Goal: Information Seeking & Learning: Learn about a topic

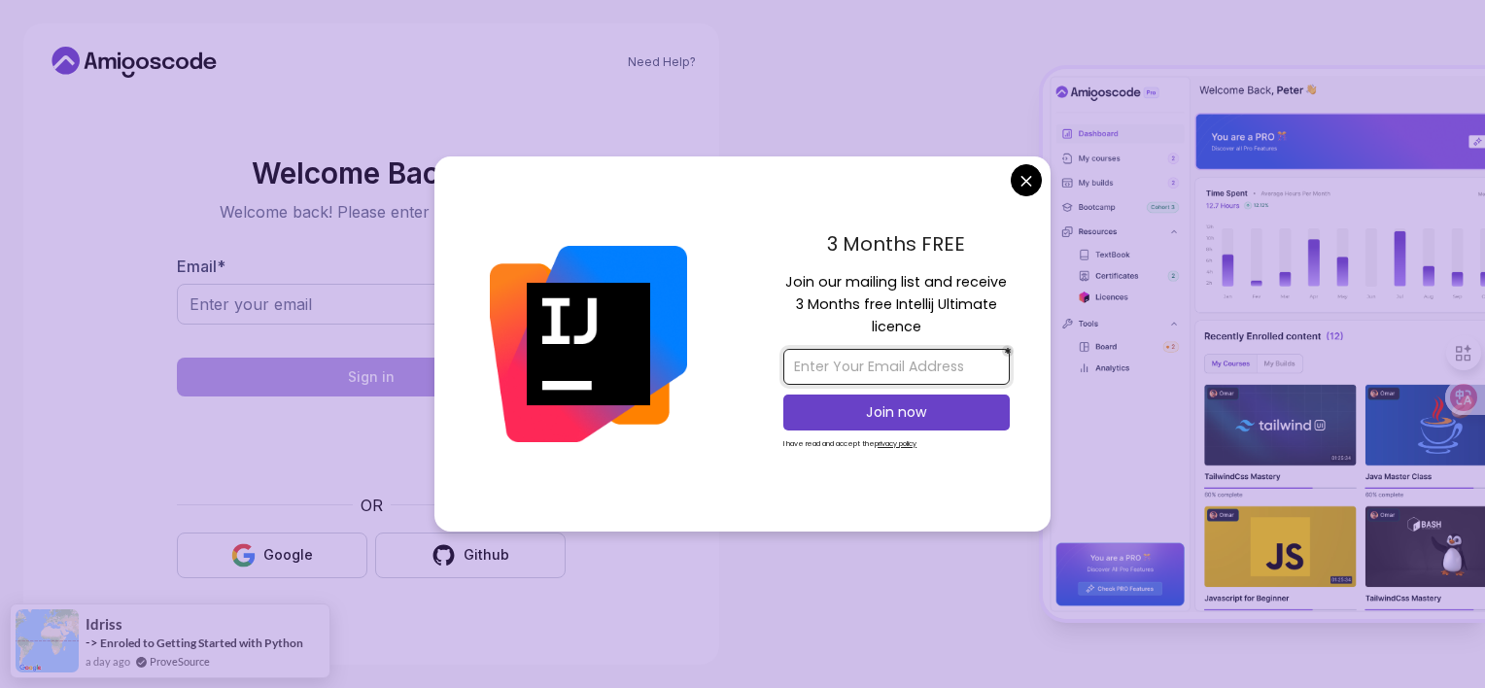
click at [936, 350] on input "email" at bounding box center [896, 367] width 226 height 36
type input "[EMAIL_ADDRESS][DOMAIN_NAME]"
click at [905, 414] on p "Join now" at bounding box center [896, 411] width 184 height 19
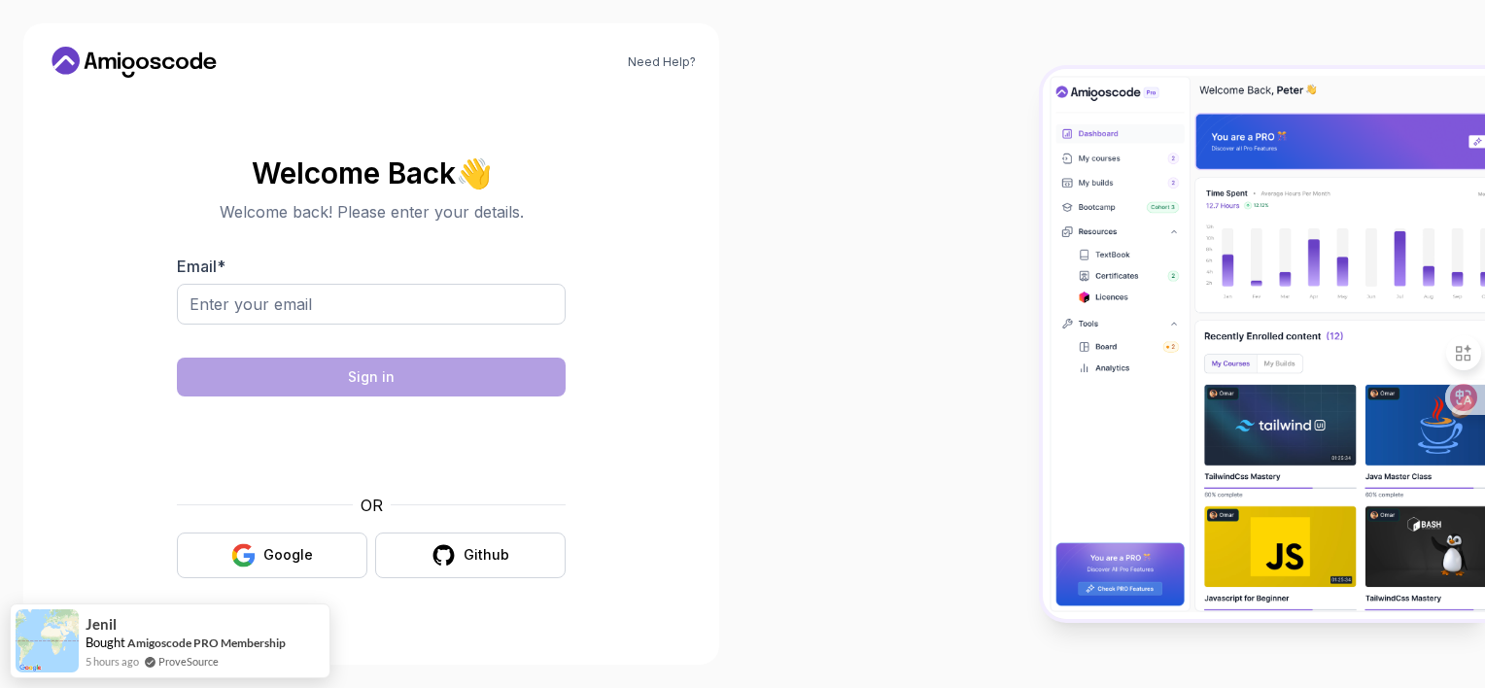
click at [888, 86] on body "Need Help? Welcome Back 👋 Welcome back! Please enter your details. Email * Sign…" at bounding box center [742, 344] width 1485 height 688
click at [330, 315] on input "Email *" at bounding box center [371, 304] width 389 height 41
type input "[EMAIL_ADDRESS][DOMAIN_NAME]"
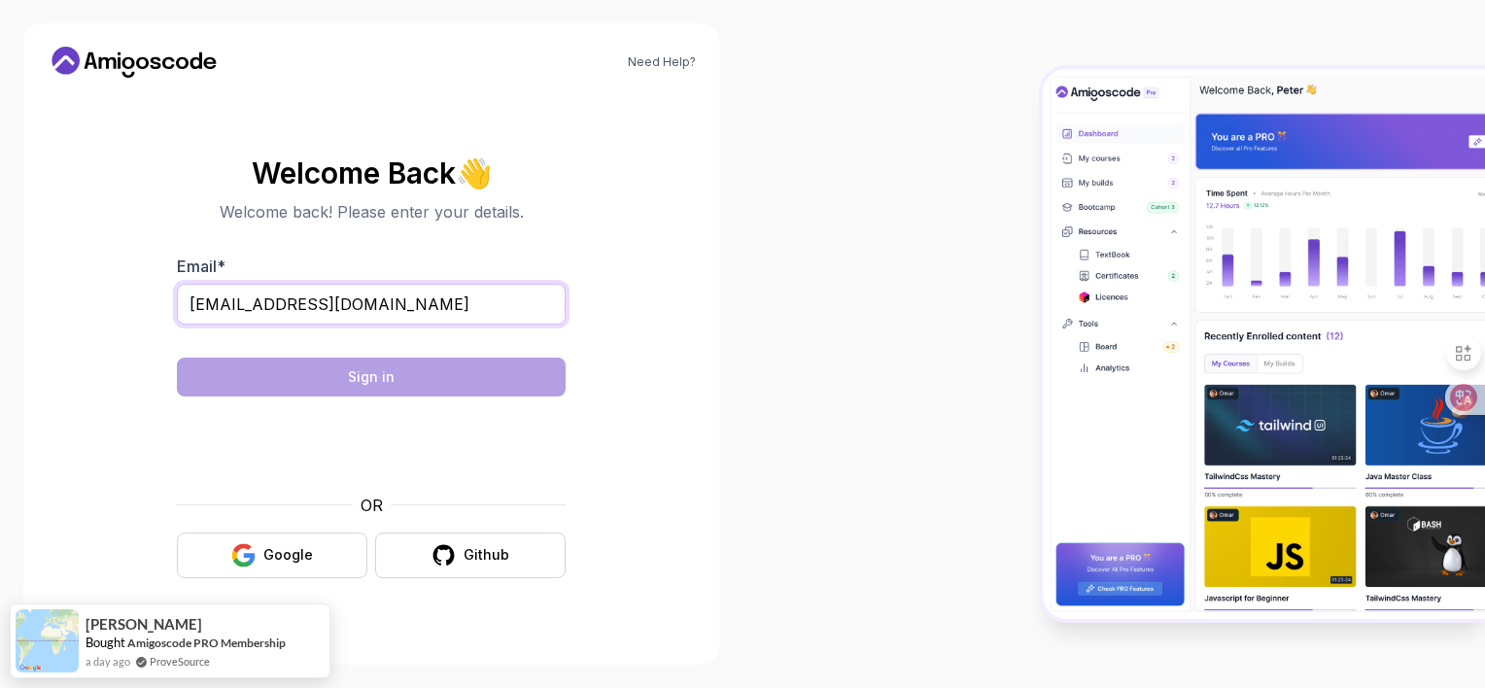
scroll to position [12, 0]
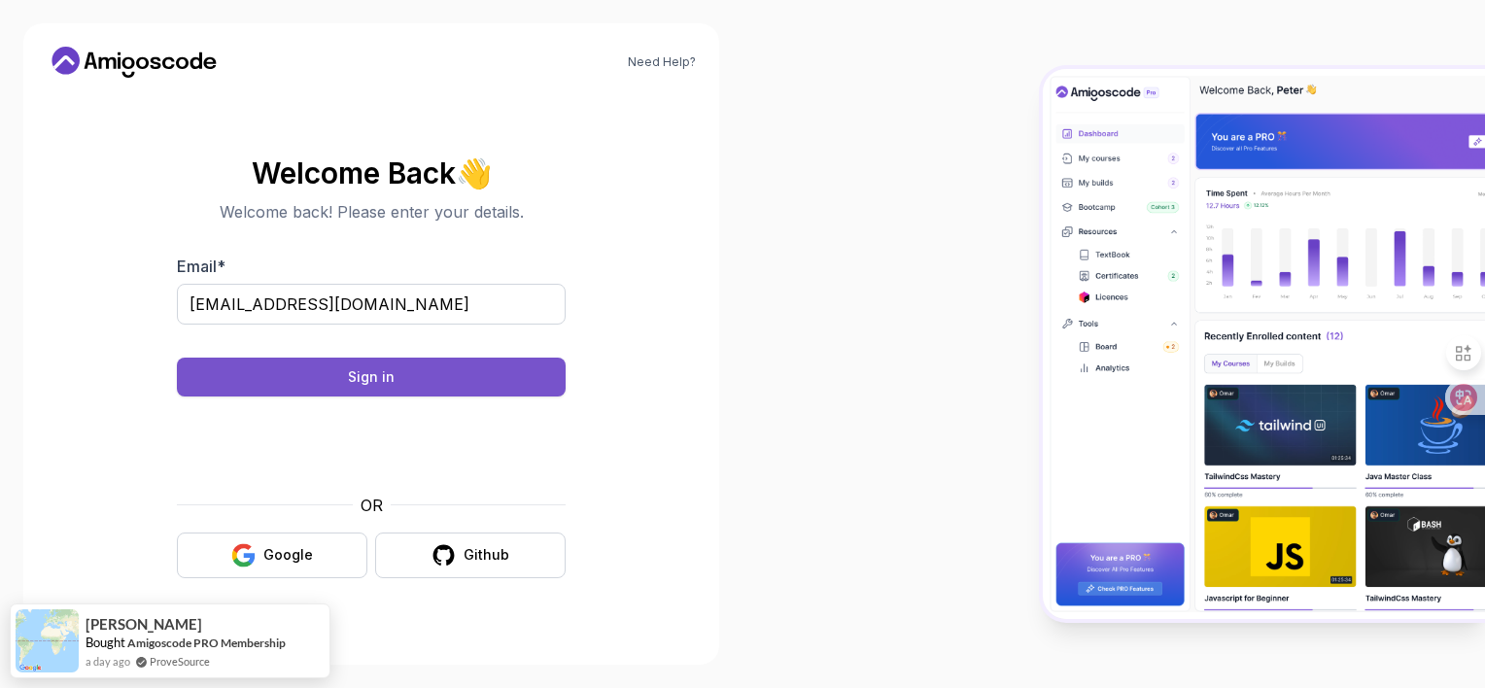
click at [365, 377] on div "Sign in" at bounding box center [371, 376] width 47 height 19
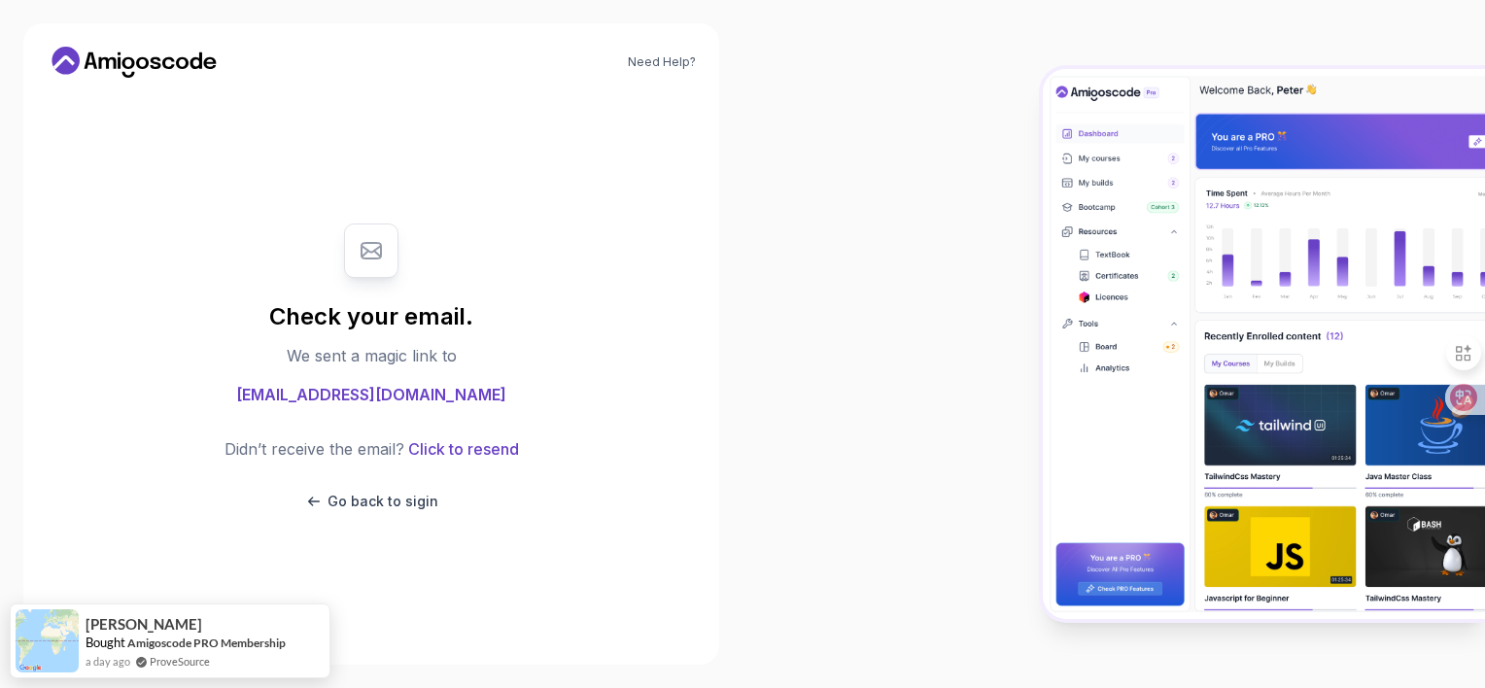
click at [77, 74] on icon at bounding box center [65, 61] width 28 height 28
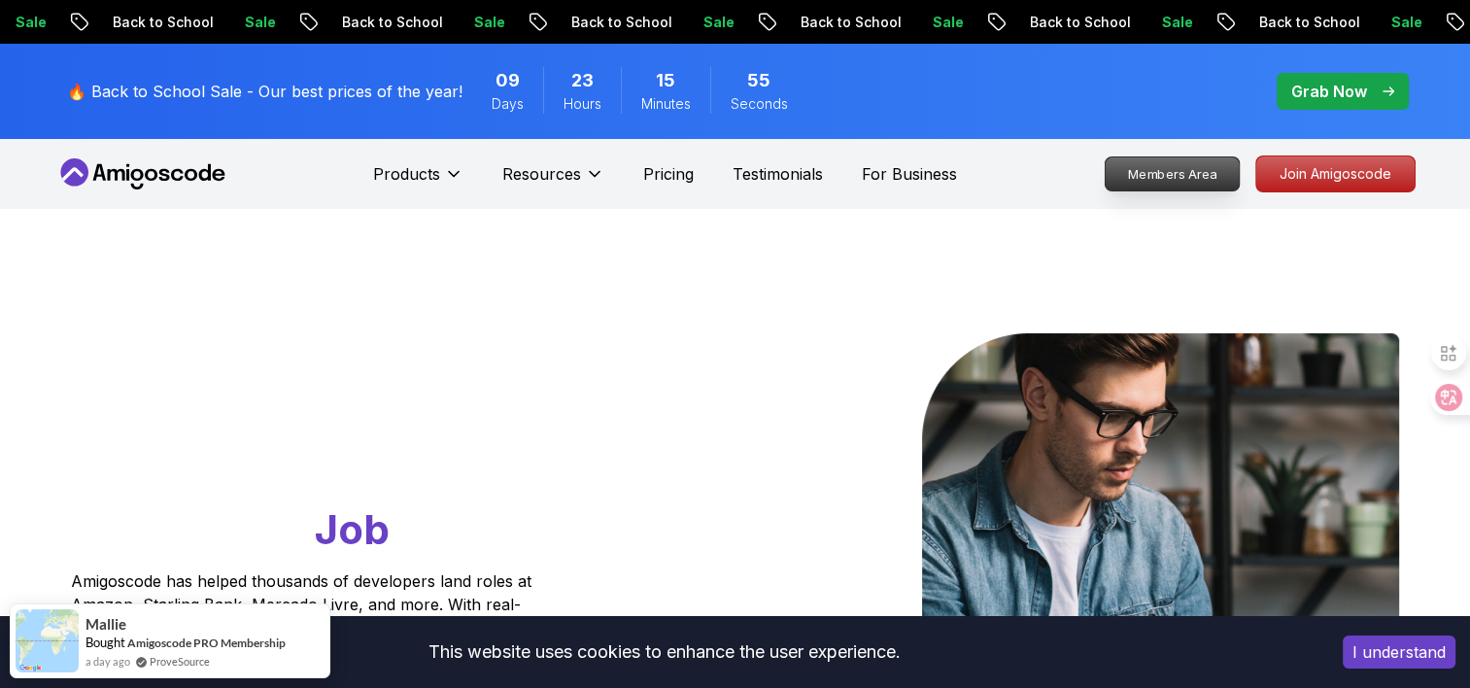
click at [1134, 190] on p "Members Area" at bounding box center [1172, 173] width 134 height 33
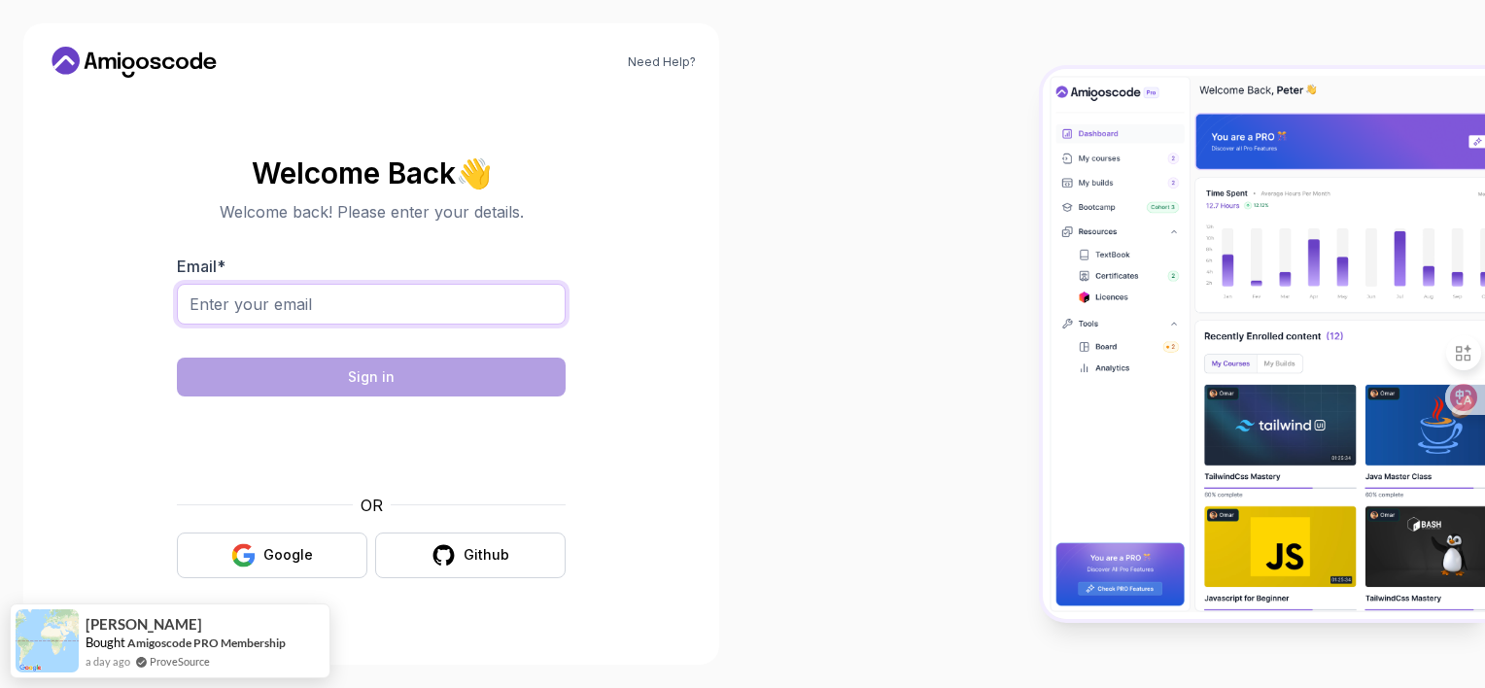
click at [295, 300] on input "Email *" at bounding box center [371, 304] width 389 height 41
type input "[EMAIL_ADDRESS][DOMAIN_NAME]"
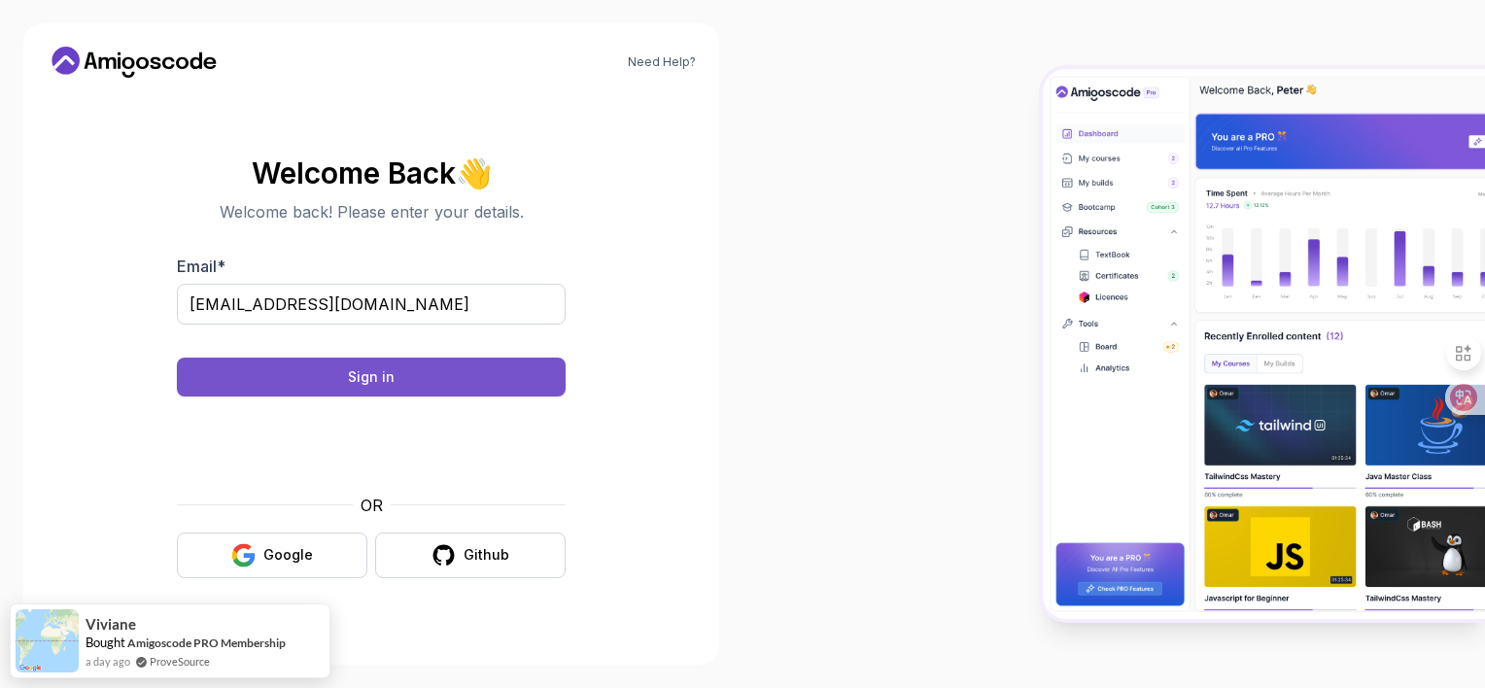
click at [348, 387] on div "Sign in" at bounding box center [371, 376] width 47 height 19
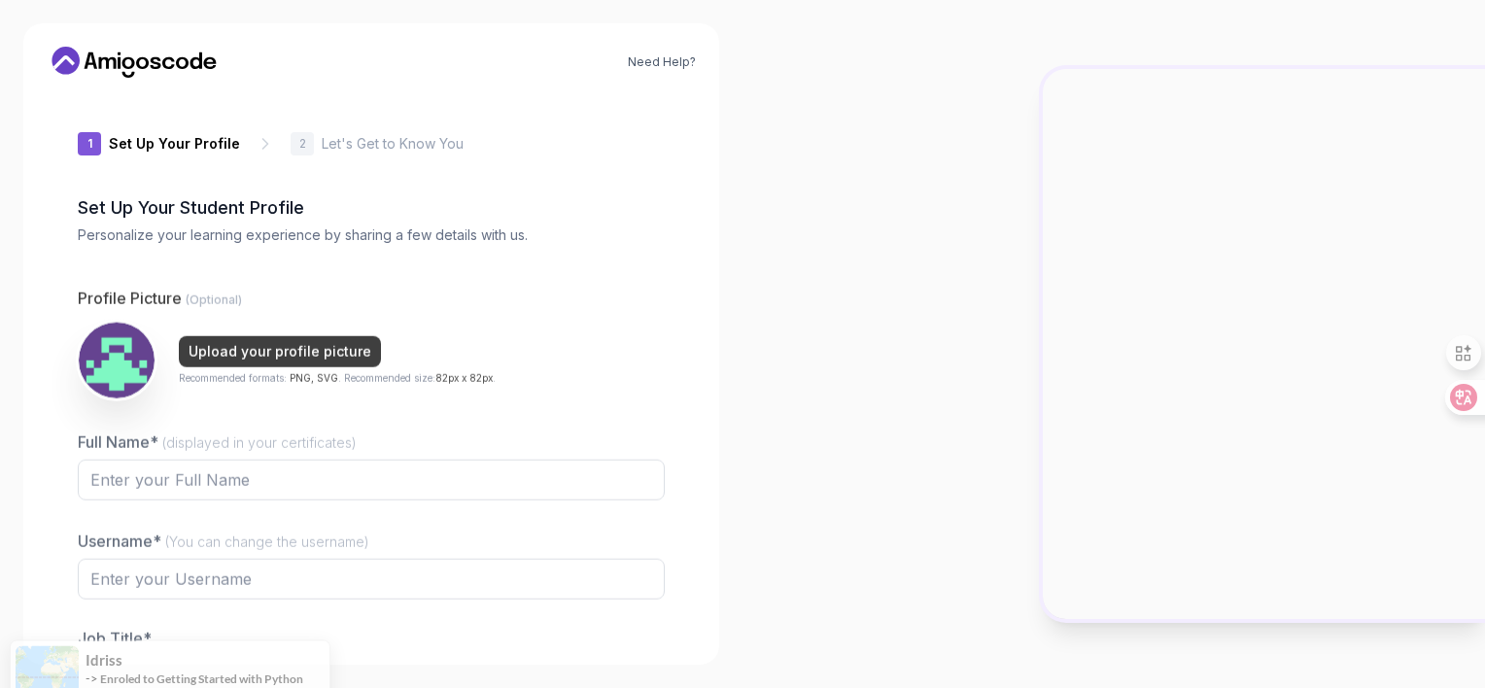
type input "loftycobra06ed5"
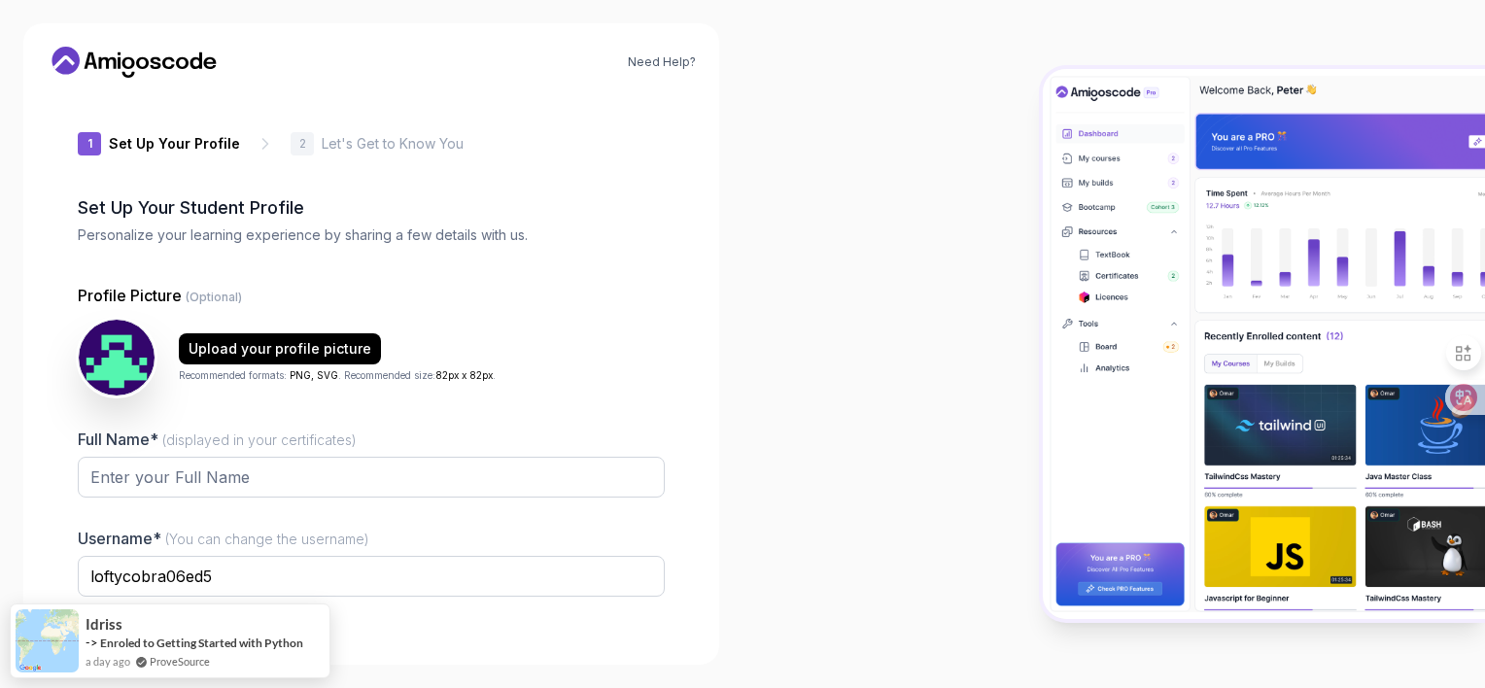
scroll to position [335, 0]
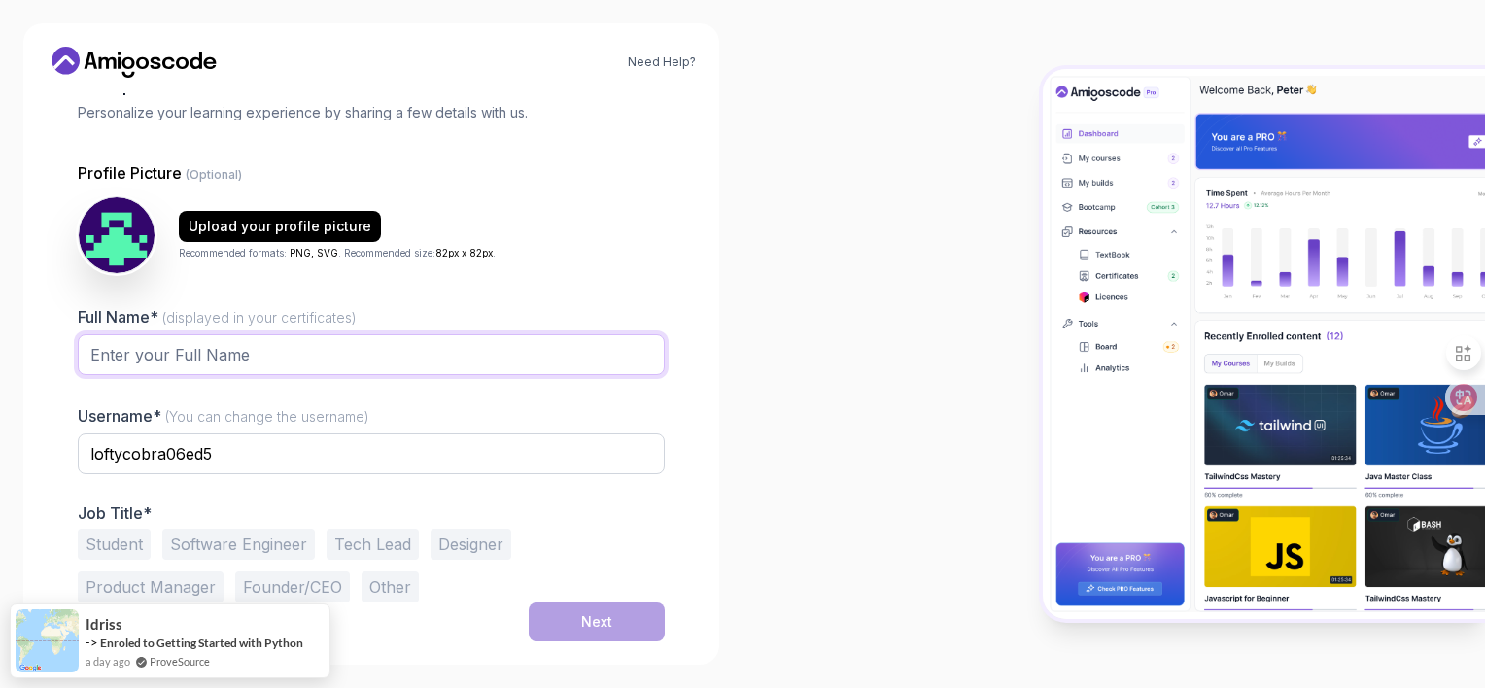
click at [253, 334] on input "Full Name* (displayed in your certificates)" at bounding box center [371, 354] width 587 height 41
type input "ibrhaim-ali"
click at [234, 529] on button "Software Engineer" at bounding box center [238, 544] width 153 height 31
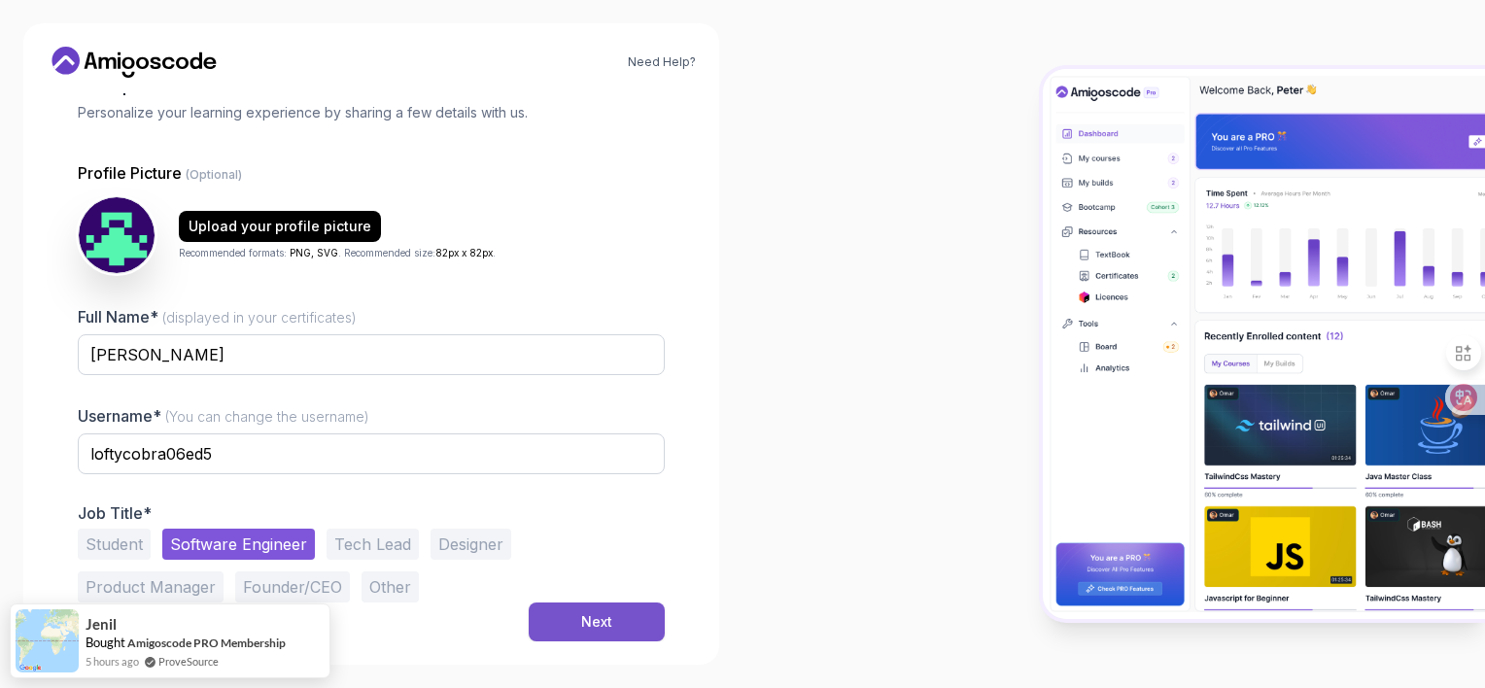
click at [581, 612] on div "Next" at bounding box center [596, 621] width 31 height 19
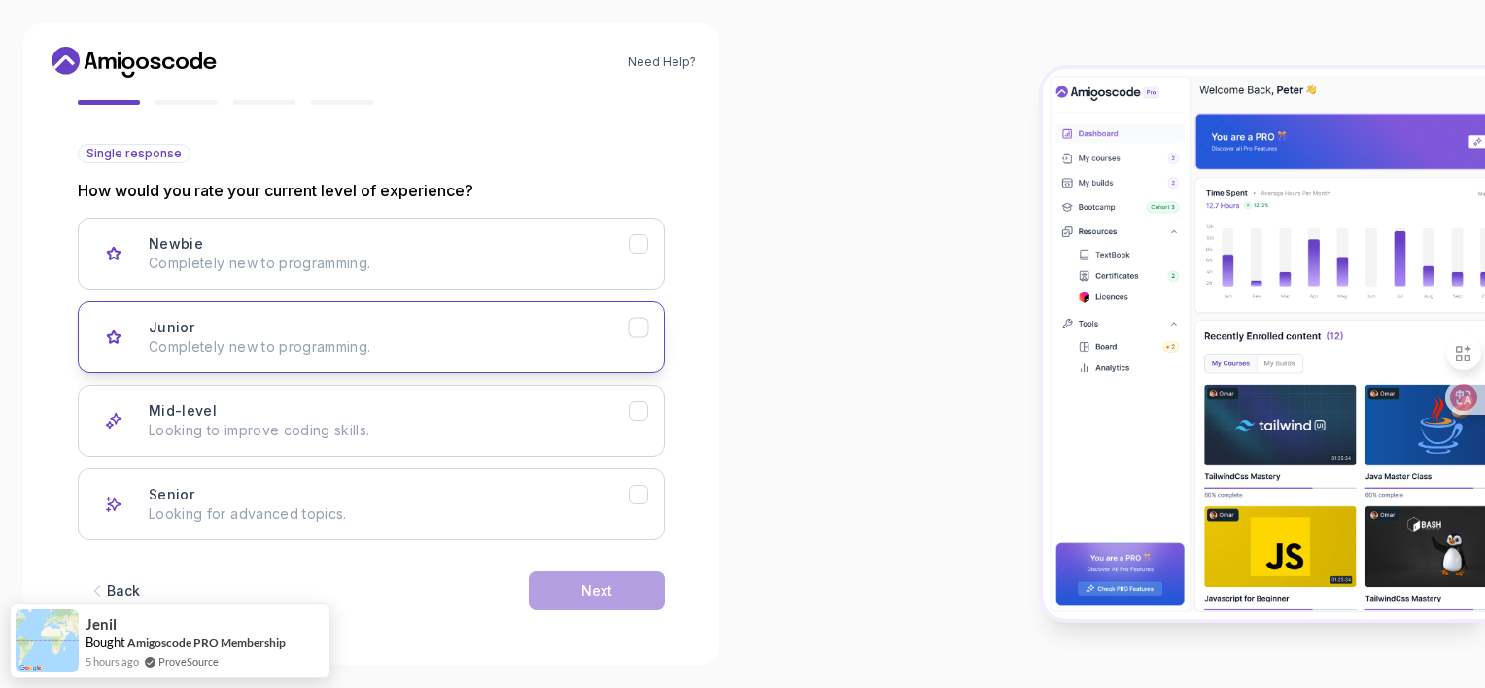
click at [197, 337] on p "Completely new to programming." at bounding box center [389, 346] width 480 height 19
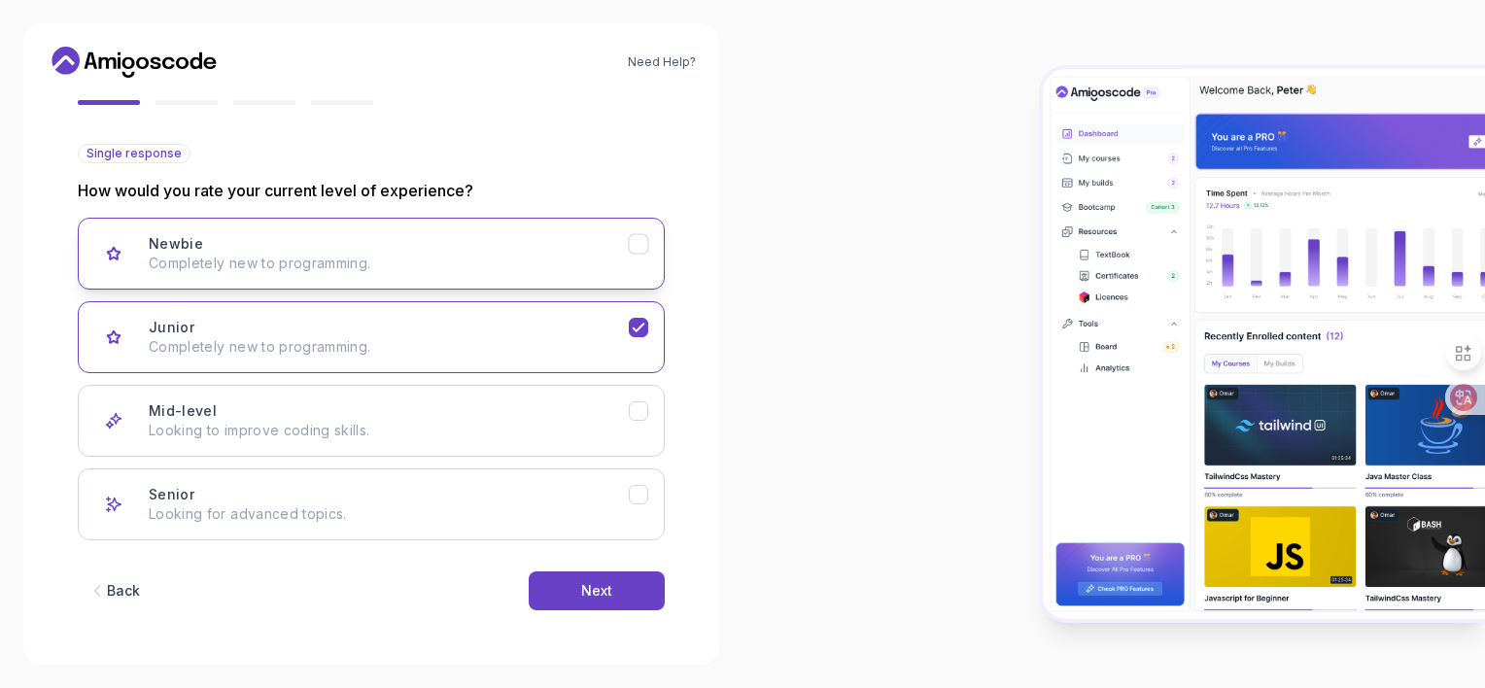
click at [256, 229] on button "Newbie Completely new to programming." at bounding box center [371, 254] width 587 height 72
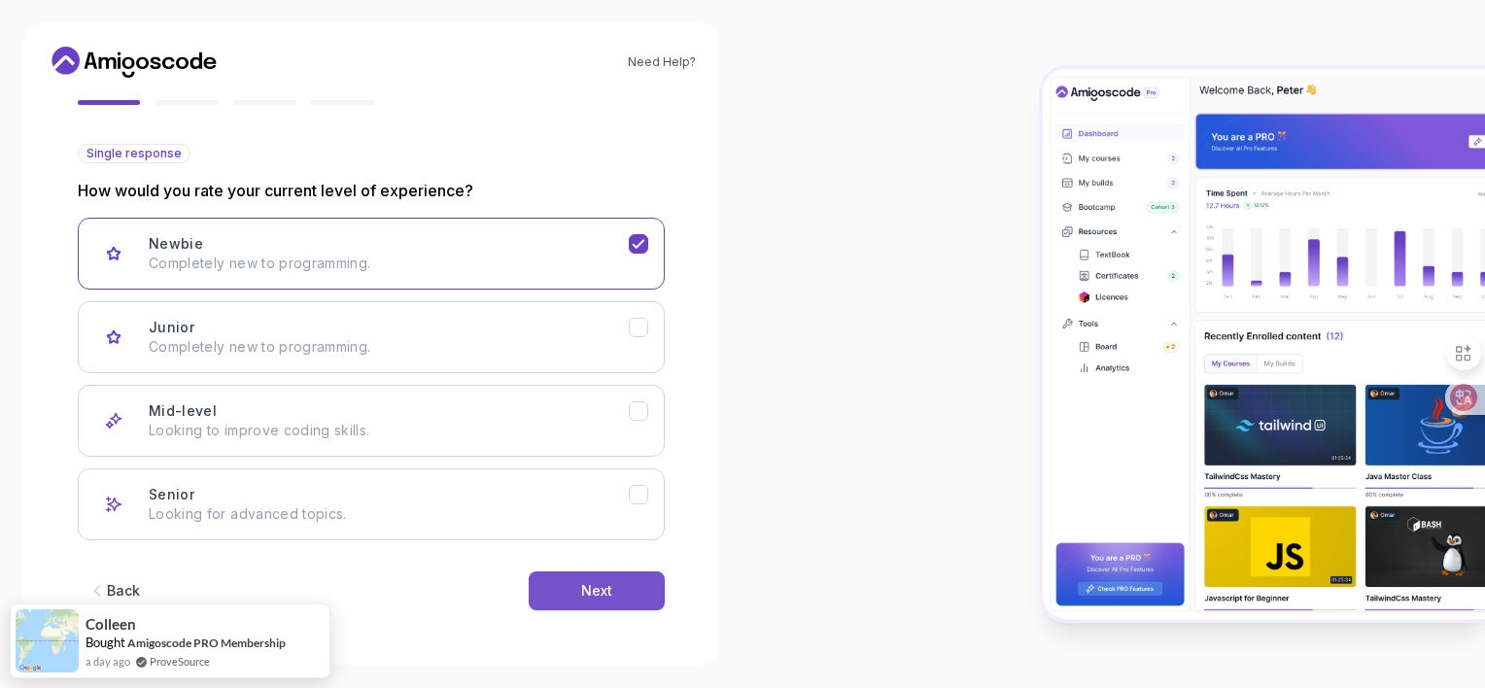
click at [581, 600] on div "Next" at bounding box center [596, 590] width 31 height 19
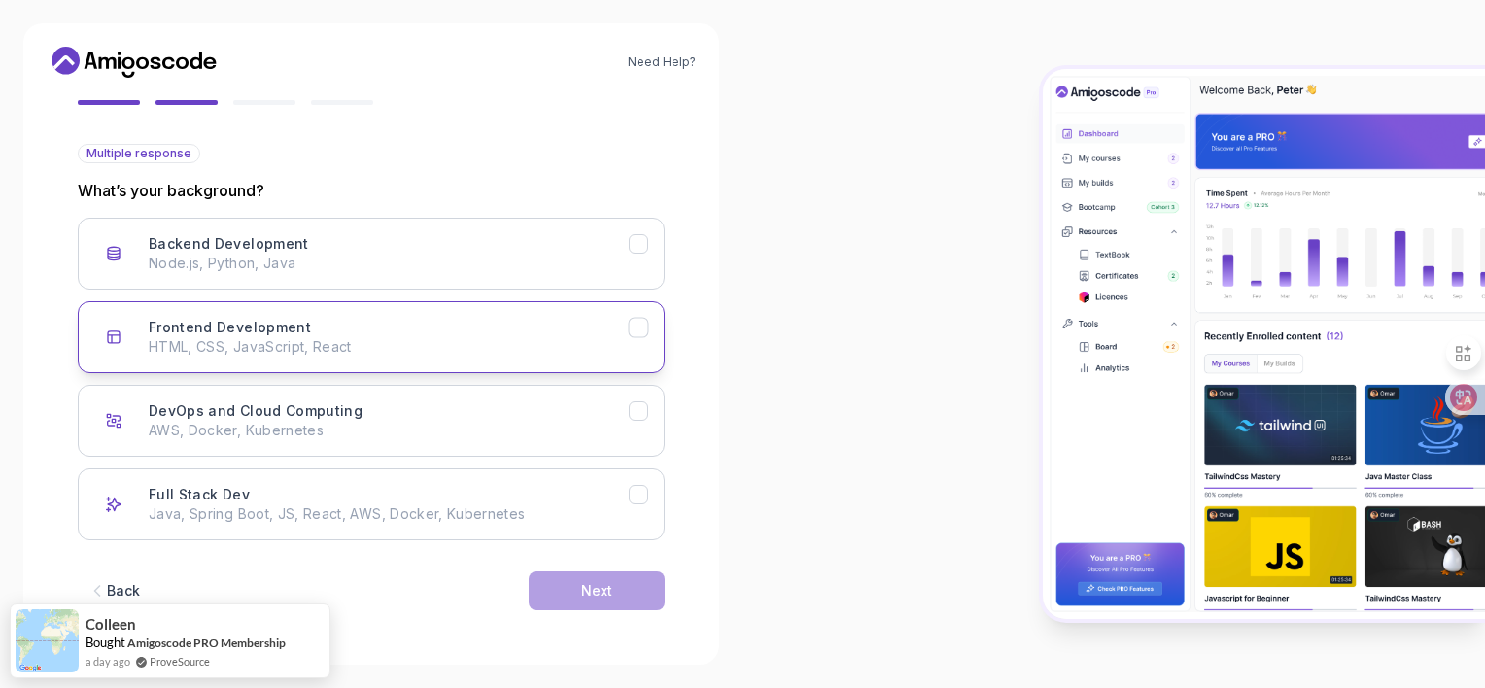
scroll to position [316, 0]
click at [311, 318] on h3 "Frontend Development" at bounding box center [230, 327] width 162 height 19
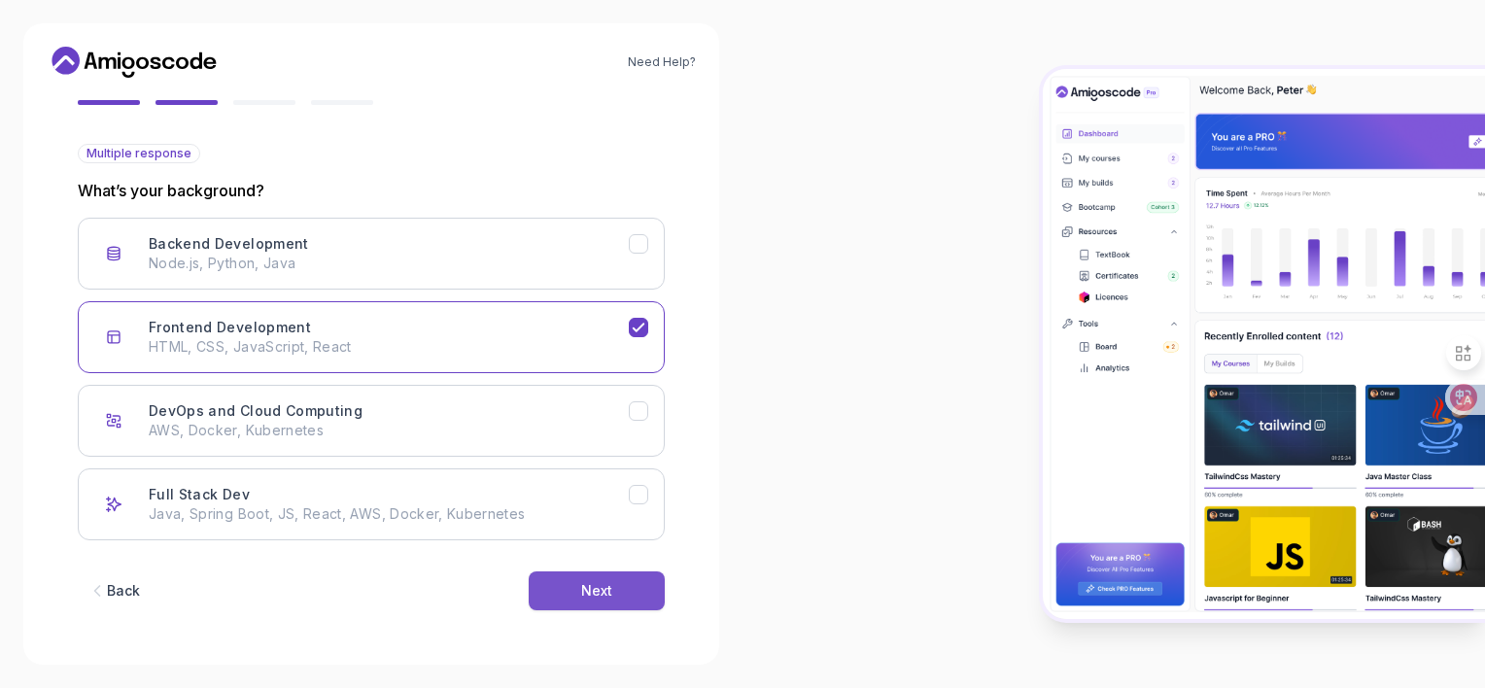
click at [529, 580] on button "Next" at bounding box center [597, 590] width 136 height 39
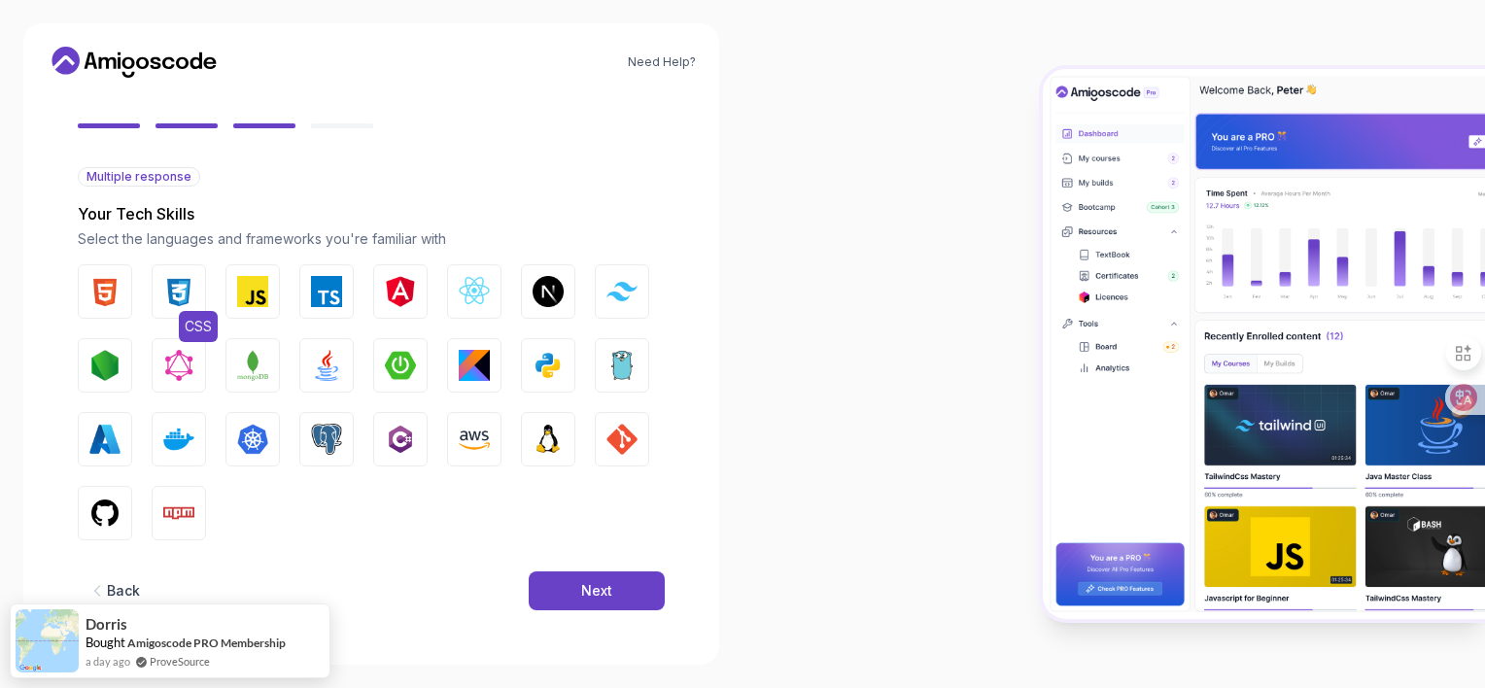
click at [202, 264] on button "CSS" at bounding box center [179, 291] width 54 height 54
click at [132, 264] on button "HTML" at bounding box center [105, 291] width 54 height 54
click at [268, 276] on img "button" at bounding box center [252, 291] width 31 height 31
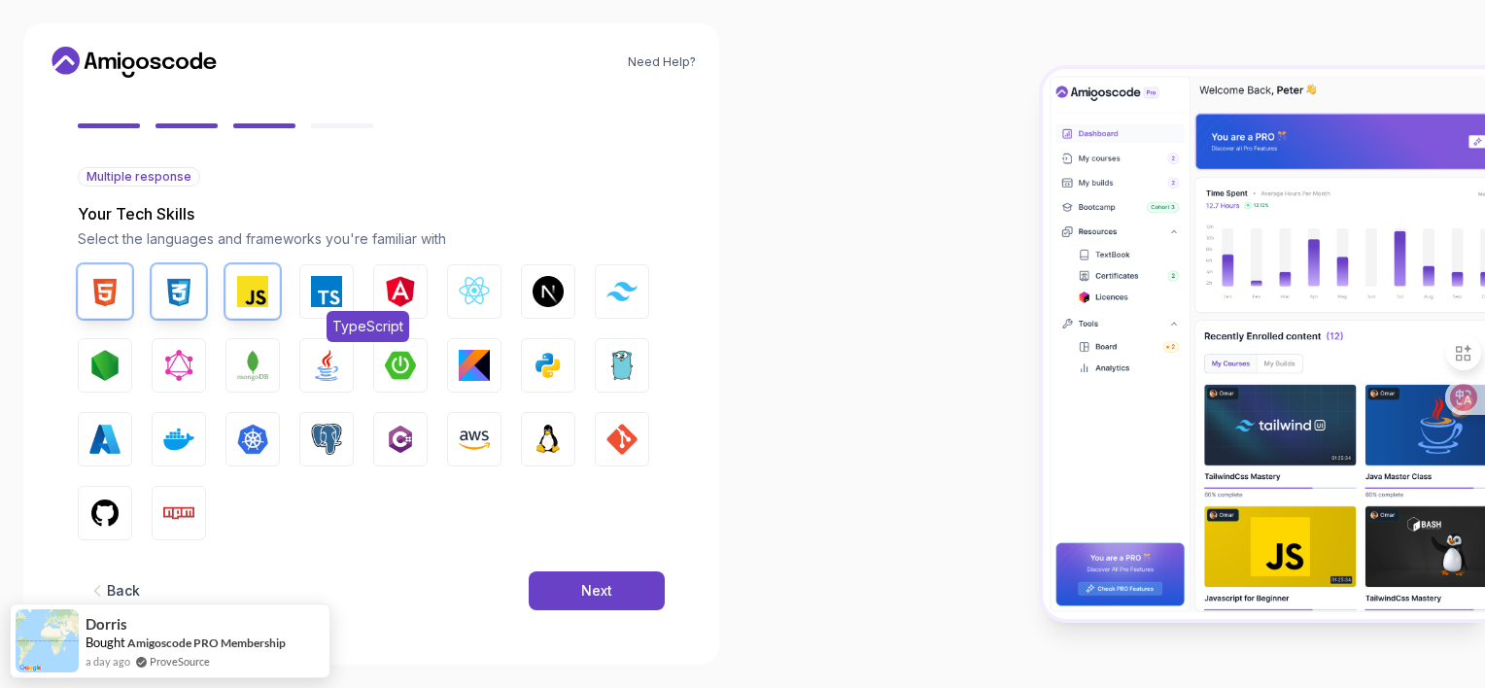
click at [354, 264] on button "TypeScript" at bounding box center [326, 291] width 54 height 54
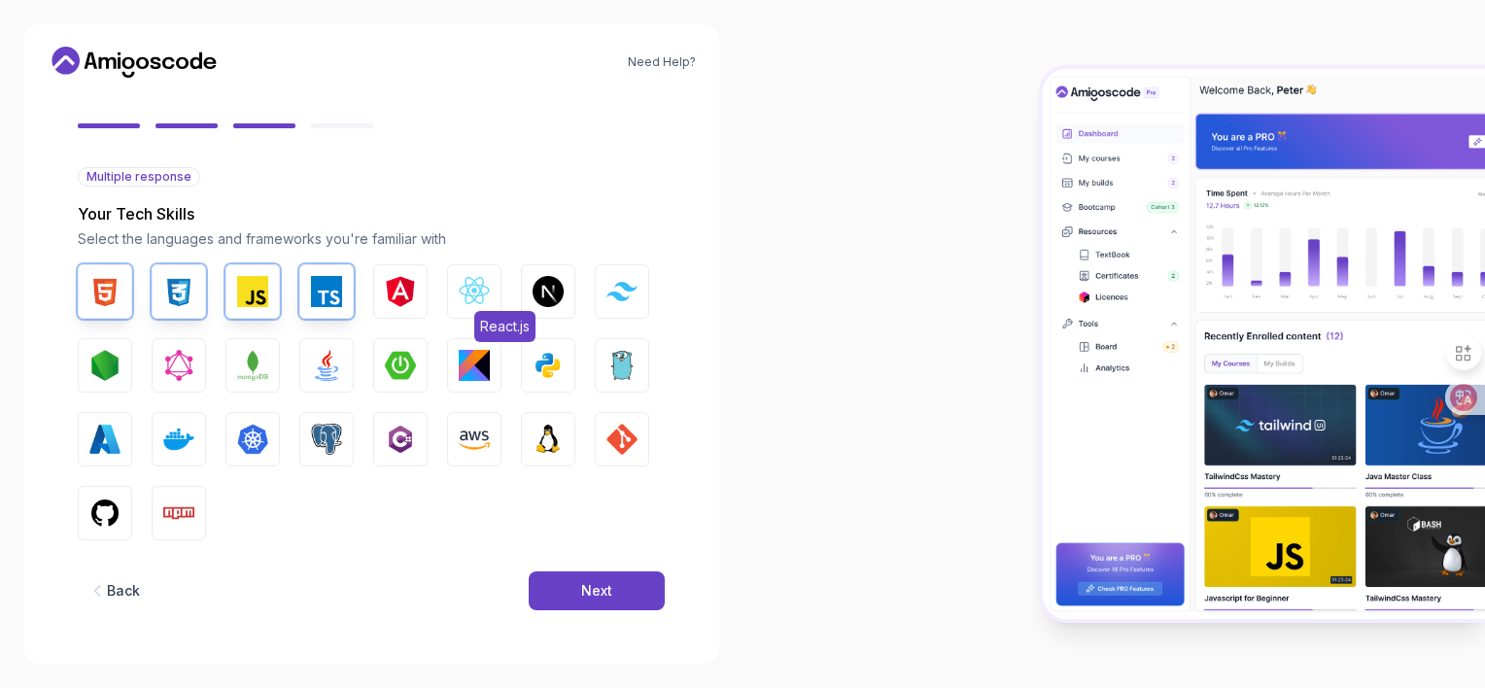
click at [501, 264] on button "React.js" at bounding box center [474, 291] width 54 height 54
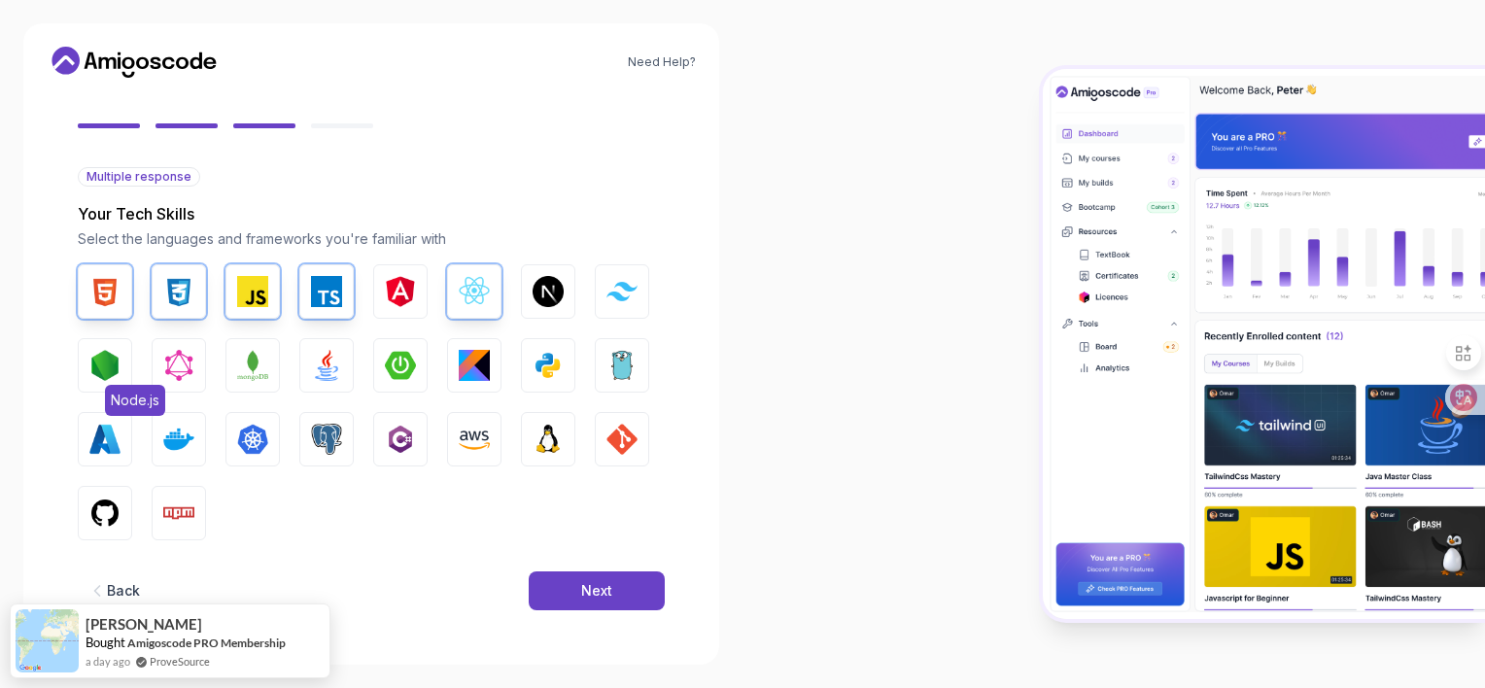
click at [120, 350] on img "button" at bounding box center [104, 365] width 31 height 31
click at [606, 282] on img "button" at bounding box center [621, 291] width 31 height 18
click at [532, 276] on img "button" at bounding box center [547, 291] width 31 height 31
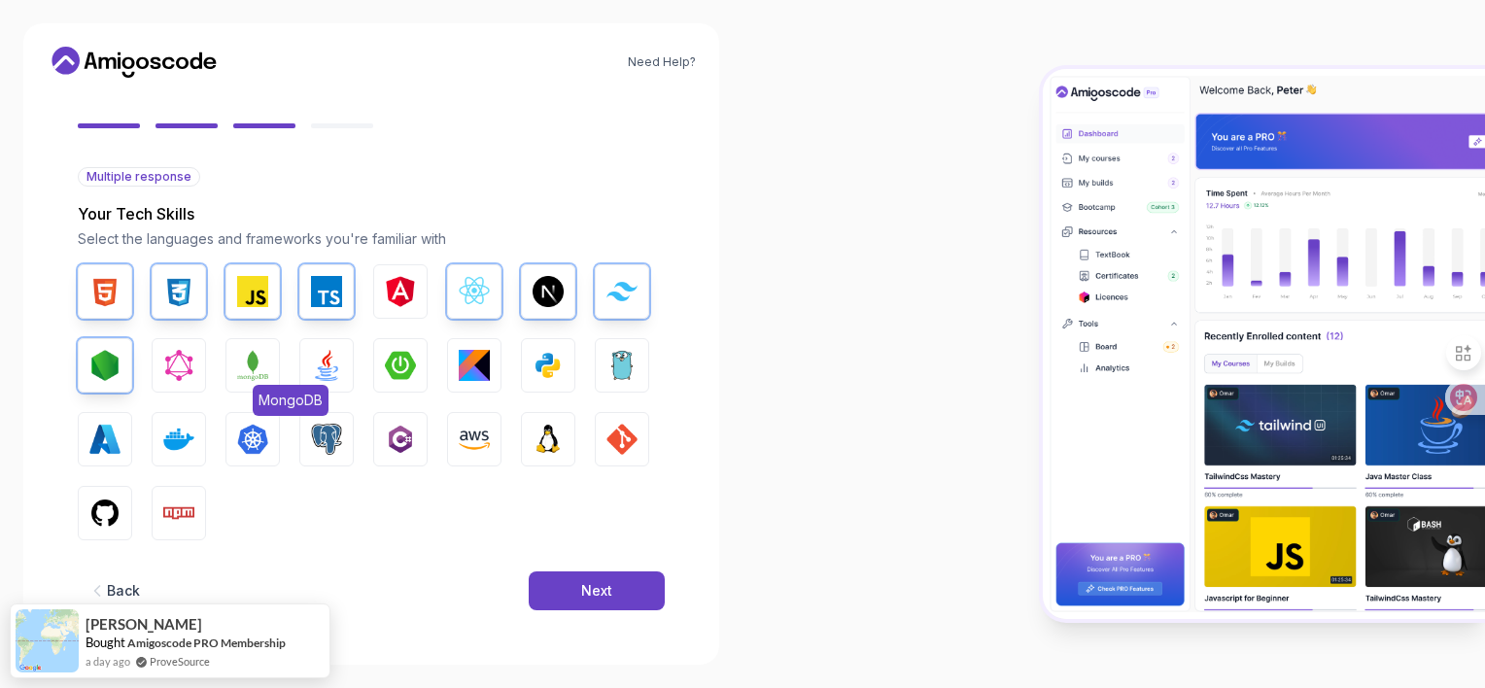
click at [268, 350] on img "button" at bounding box center [252, 365] width 31 height 31
click at [354, 338] on button "Java" at bounding box center [326, 365] width 54 height 54
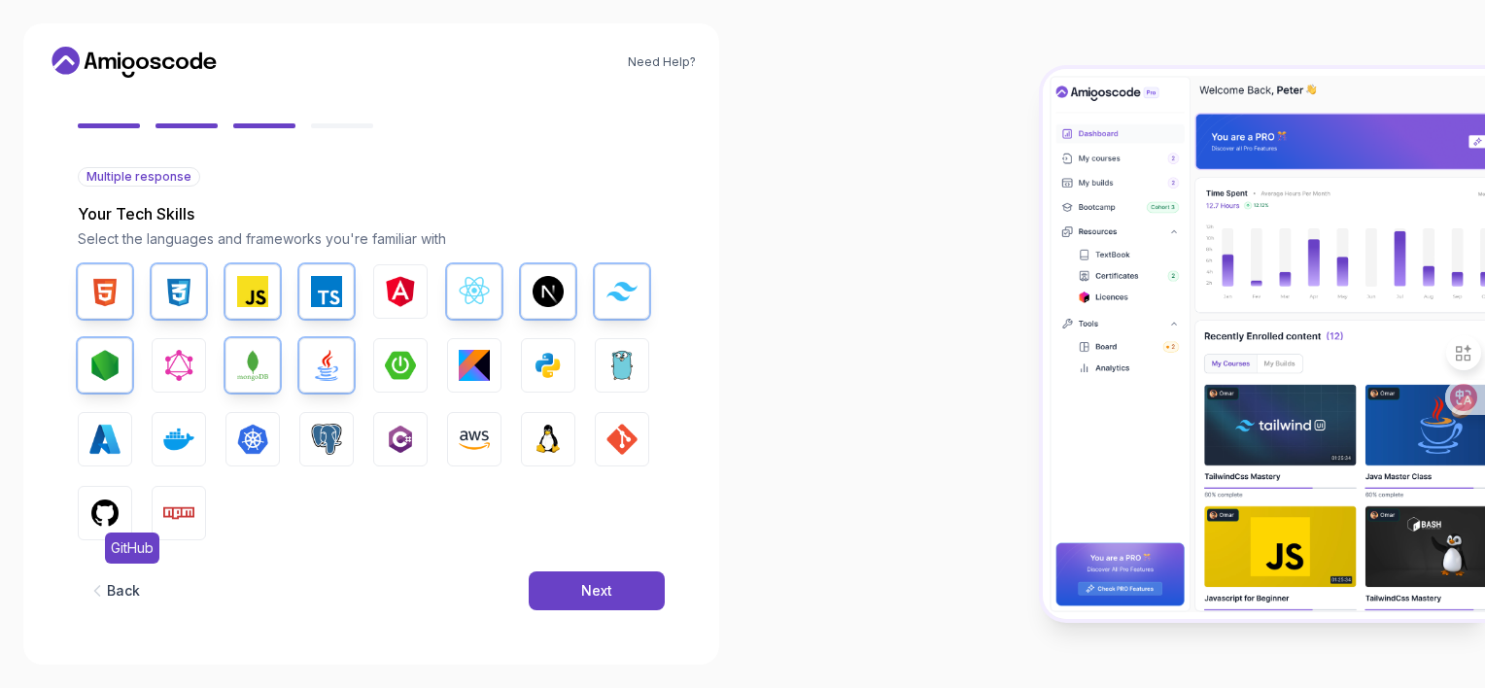
click at [120, 516] on img "button" at bounding box center [104, 512] width 31 height 31
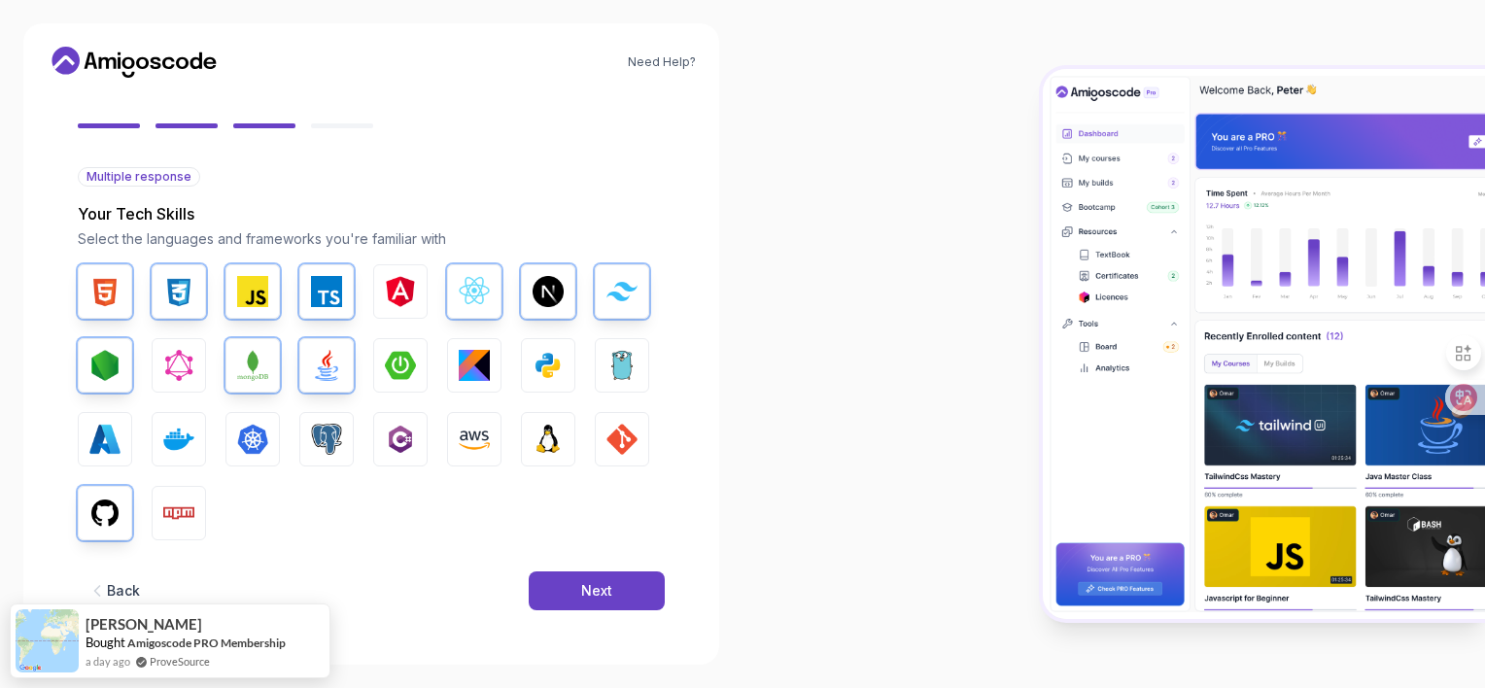
drag, startPoint x: 601, startPoint y: 423, endPoint x: 538, endPoint y: 442, distance: 66.1
click at [606, 424] on img "button" at bounding box center [621, 439] width 31 height 31
click at [202, 521] on button "Npm" at bounding box center [179, 513] width 54 height 54
click at [459, 424] on img "button" at bounding box center [474, 439] width 31 height 31
click at [529, 610] on button "Next" at bounding box center [597, 590] width 136 height 39
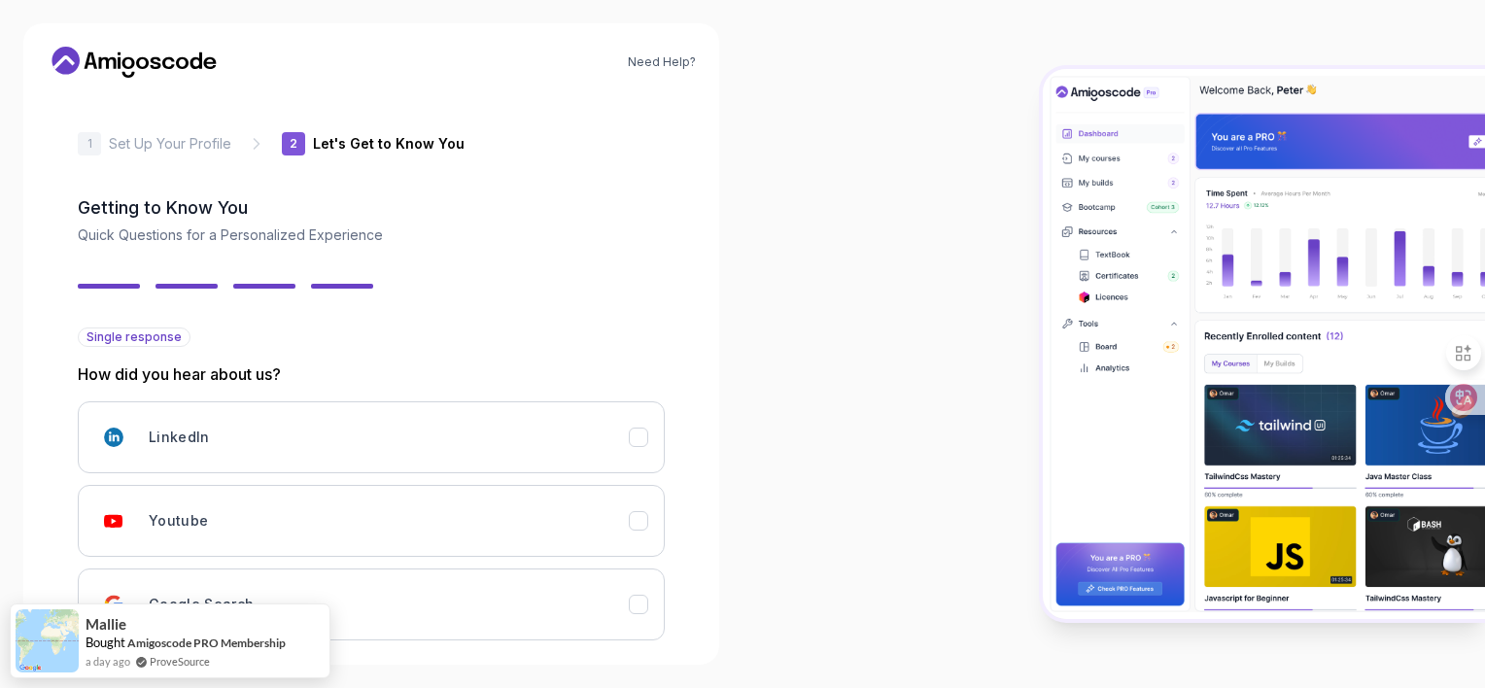
scroll to position [403, 0]
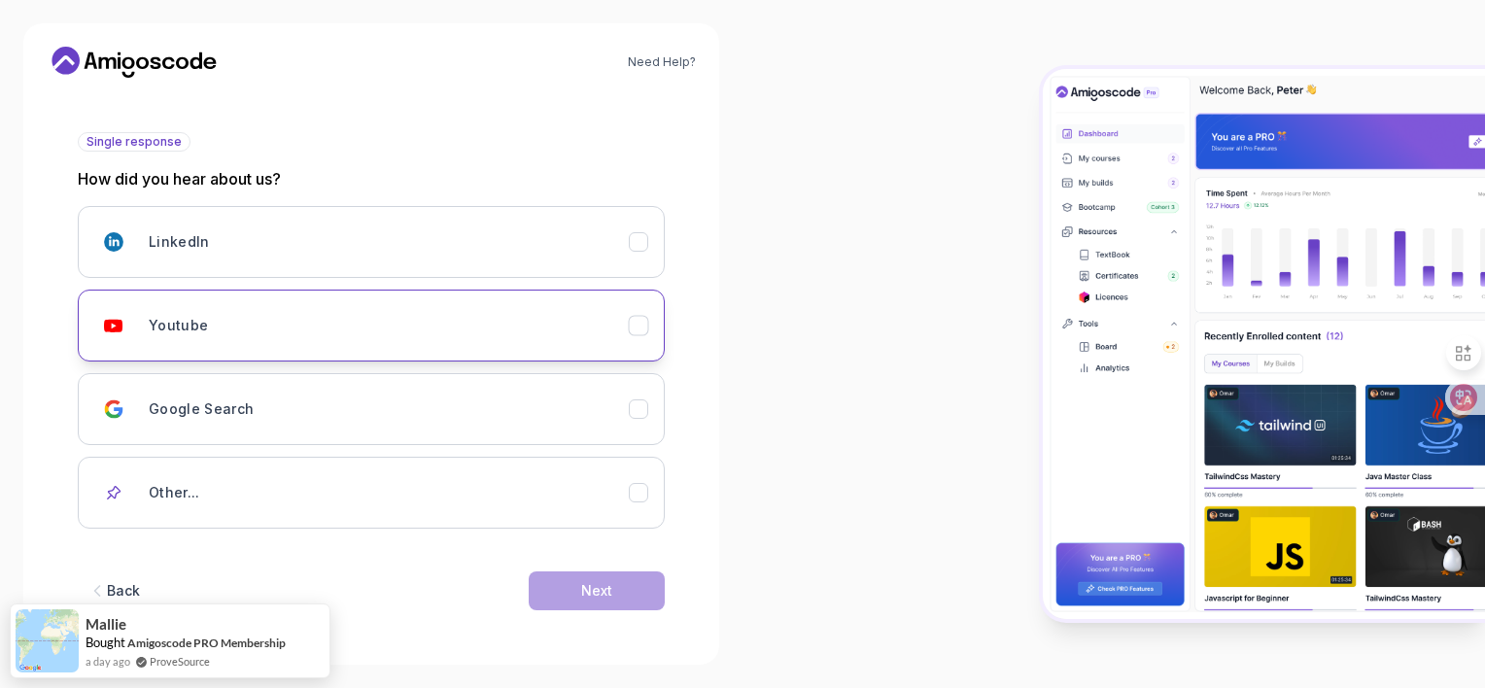
click at [626, 290] on button "Youtube" at bounding box center [371, 326] width 587 height 72
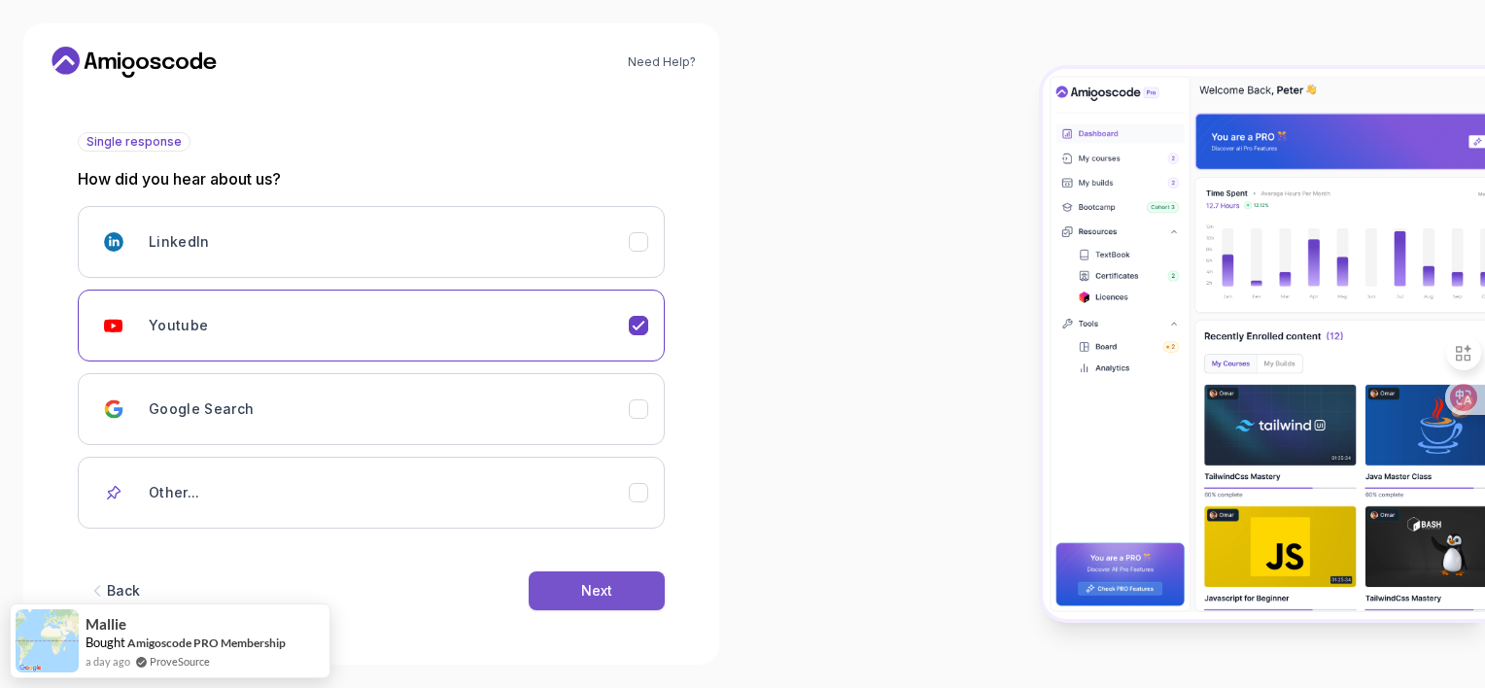
click at [595, 581] on div "Next" at bounding box center [596, 590] width 31 height 19
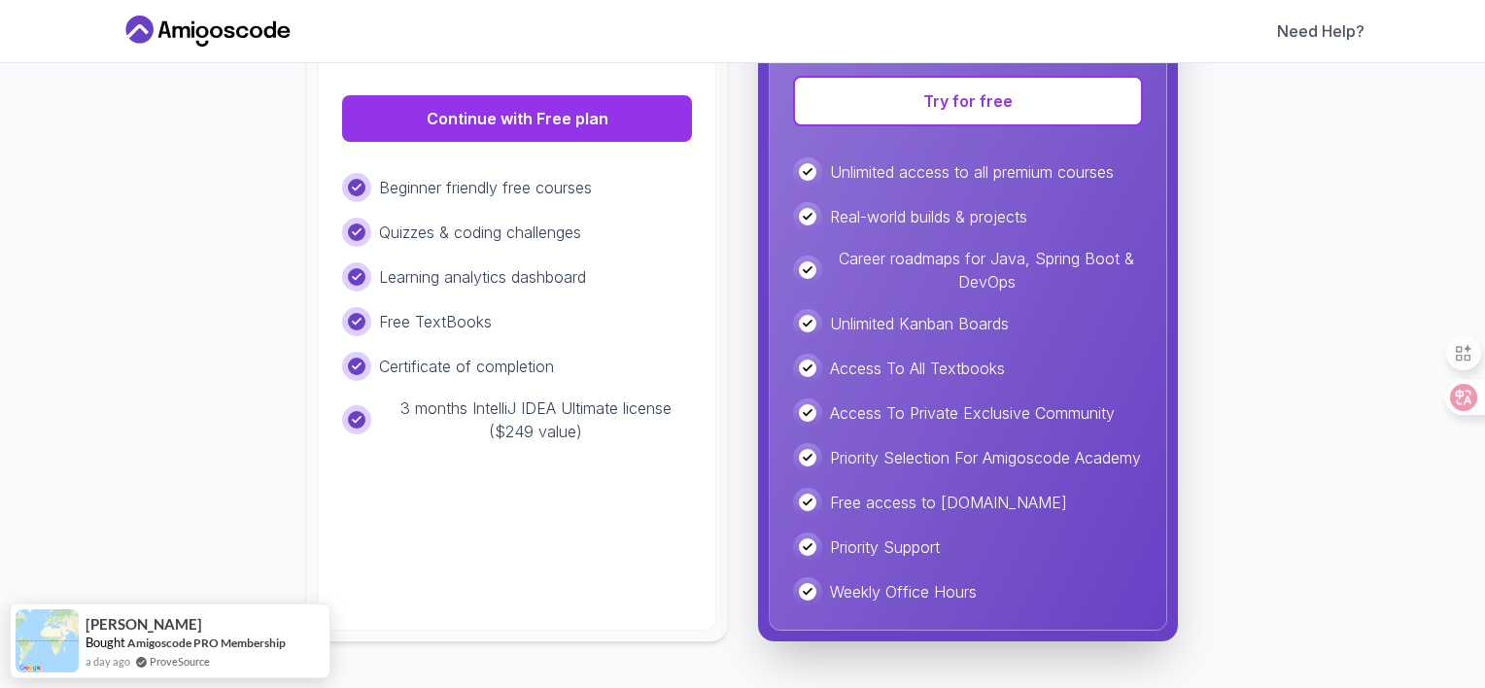
scroll to position [734, 0]
click at [408, 301] on div "Beginner friendly free courses Quizzes & coding challenges Learning analytics d…" at bounding box center [517, 308] width 350 height 270
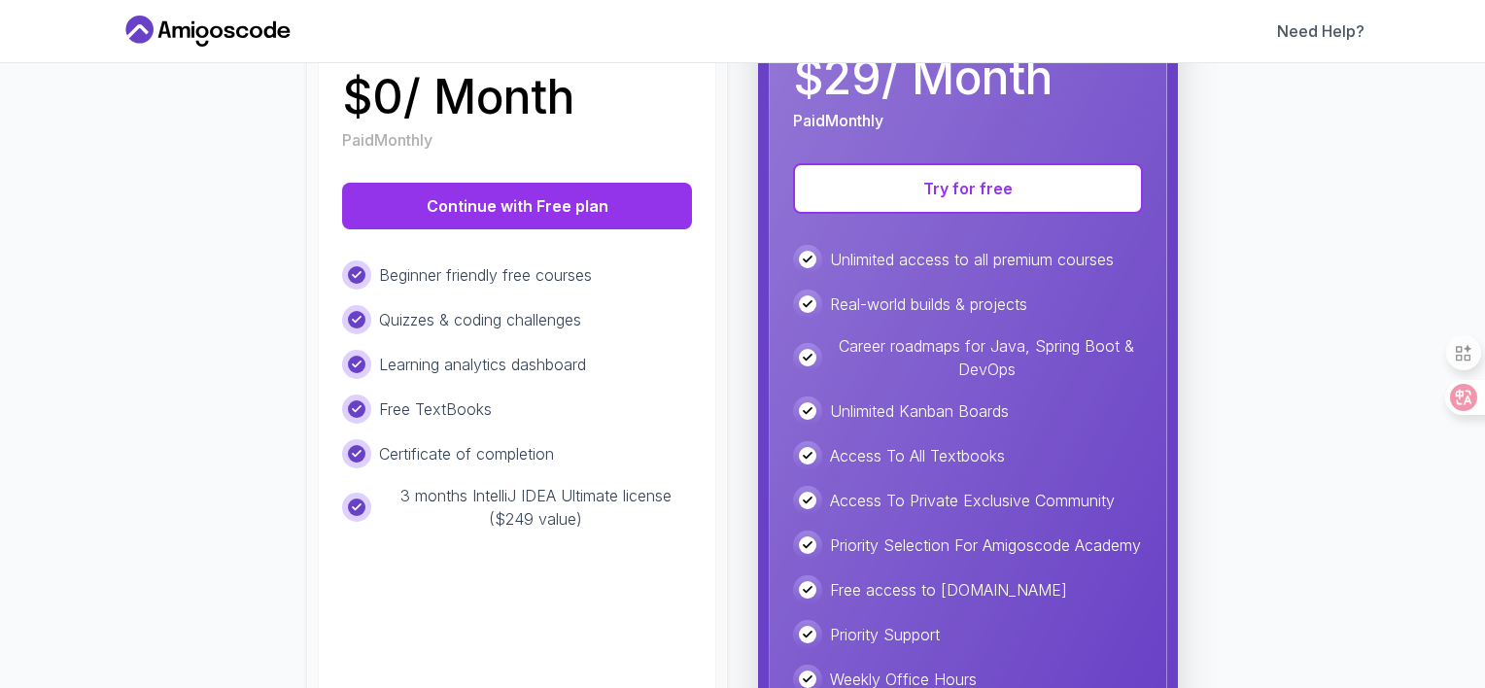
scroll to position [0, 0]
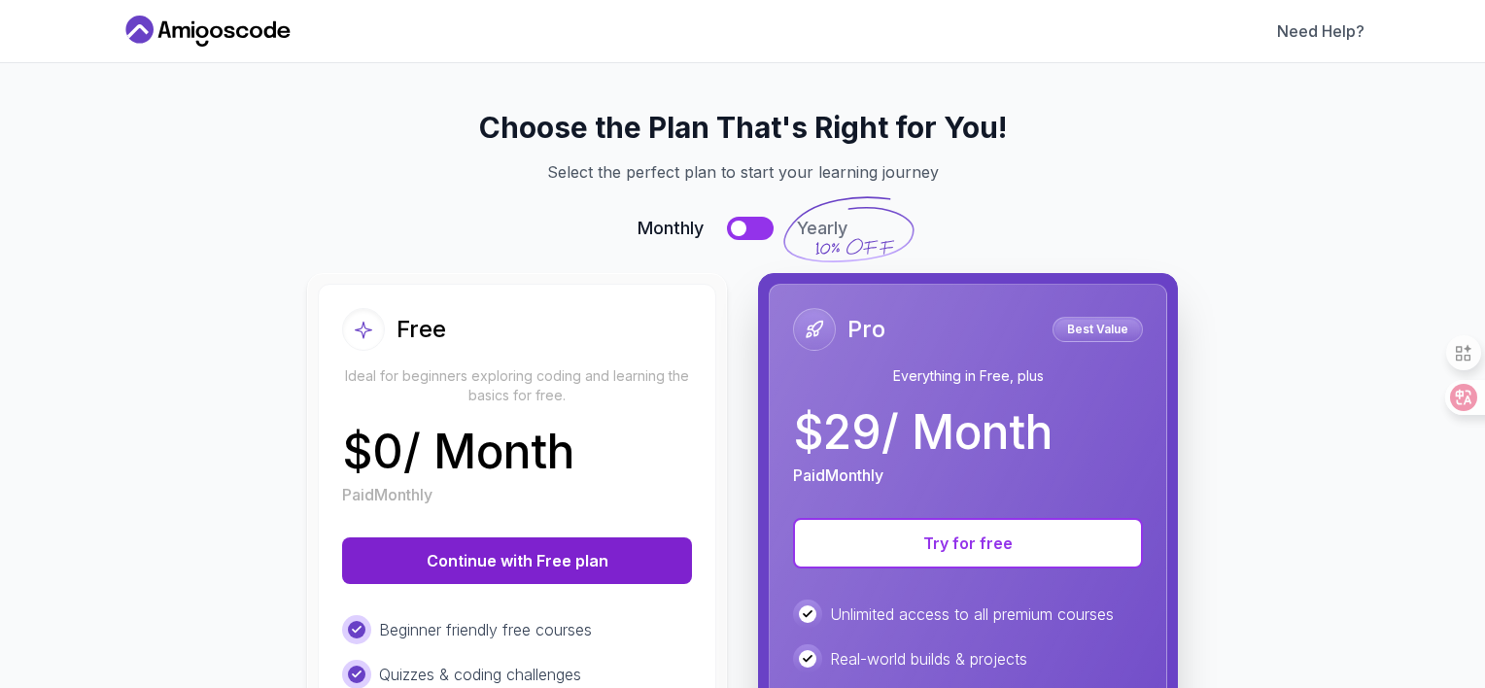
click at [450, 584] on button "Continue with Free plan" at bounding box center [517, 560] width 350 height 47
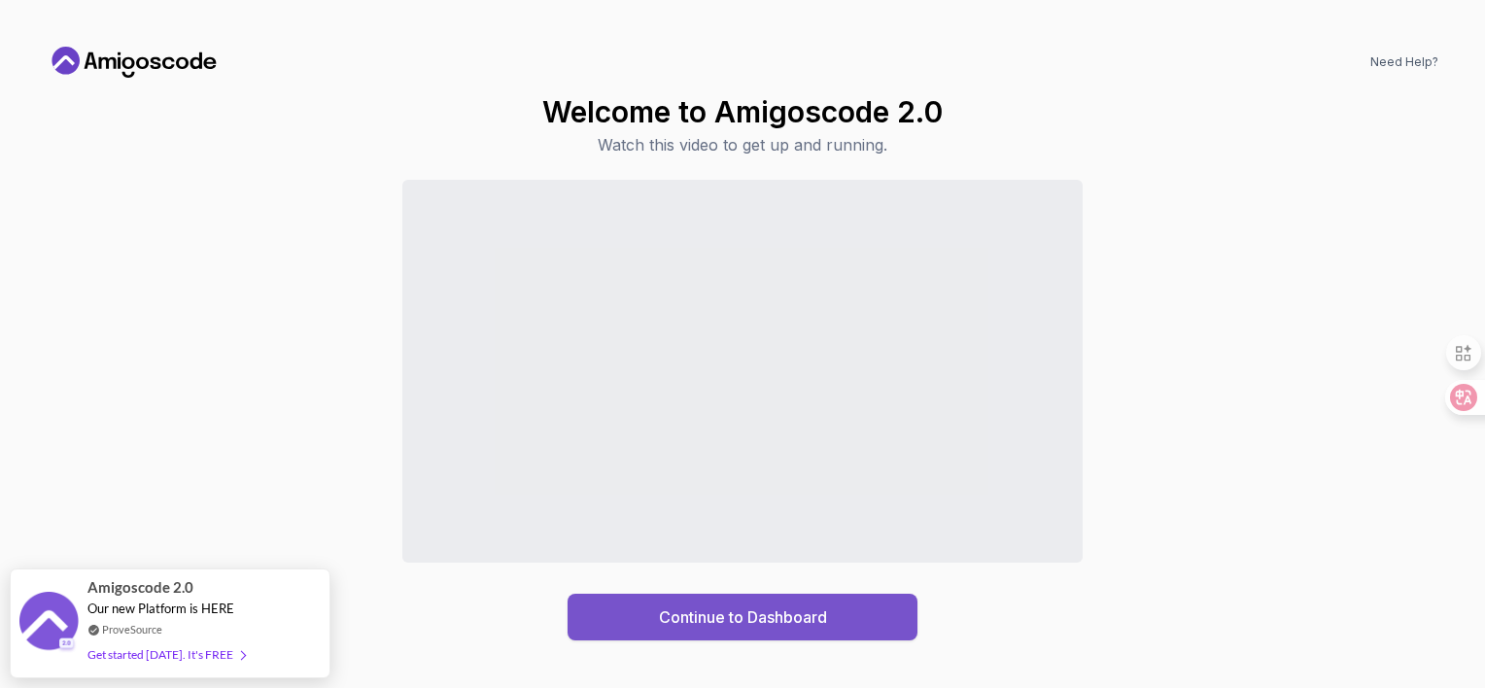
click at [731, 640] on button "Continue to Dashboard" at bounding box center [742, 617] width 350 height 47
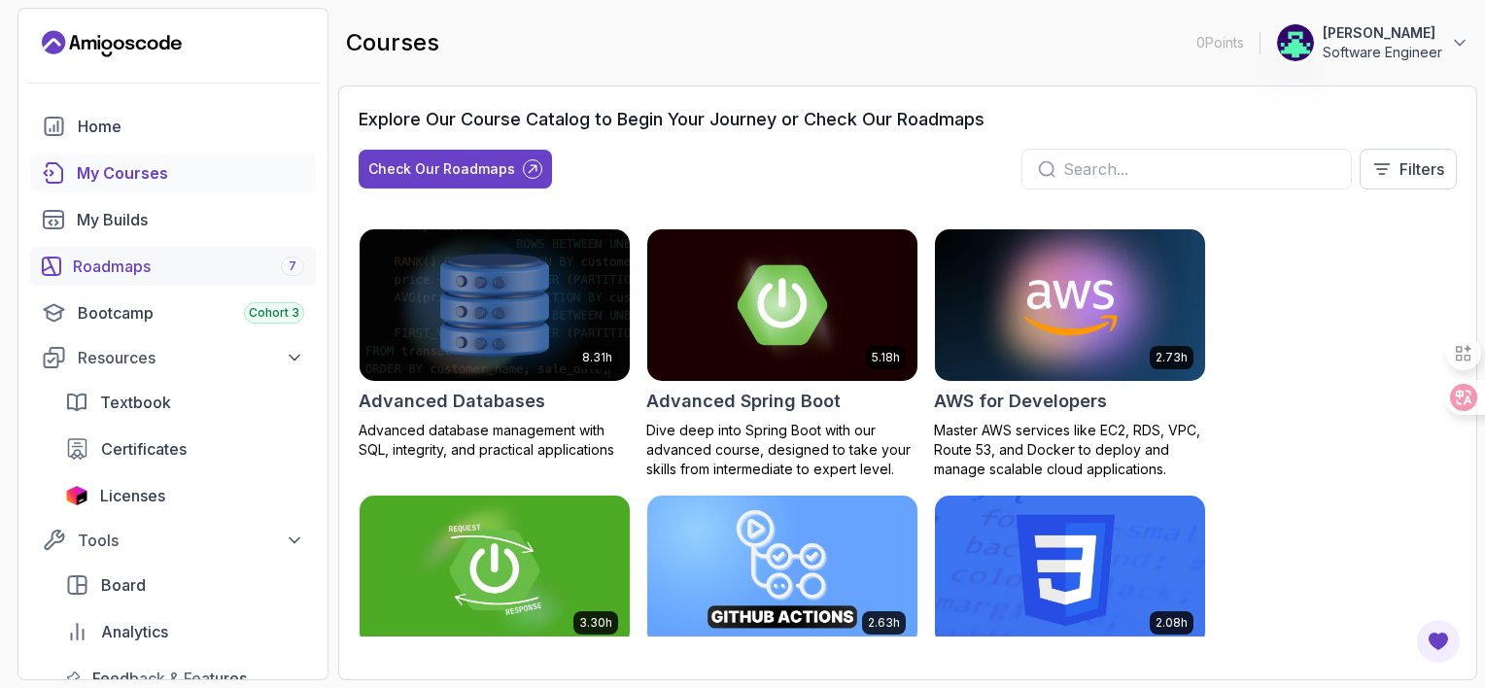
click at [164, 278] on div "Roadmaps 7" at bounding box center [188, 266] width 231 height 23
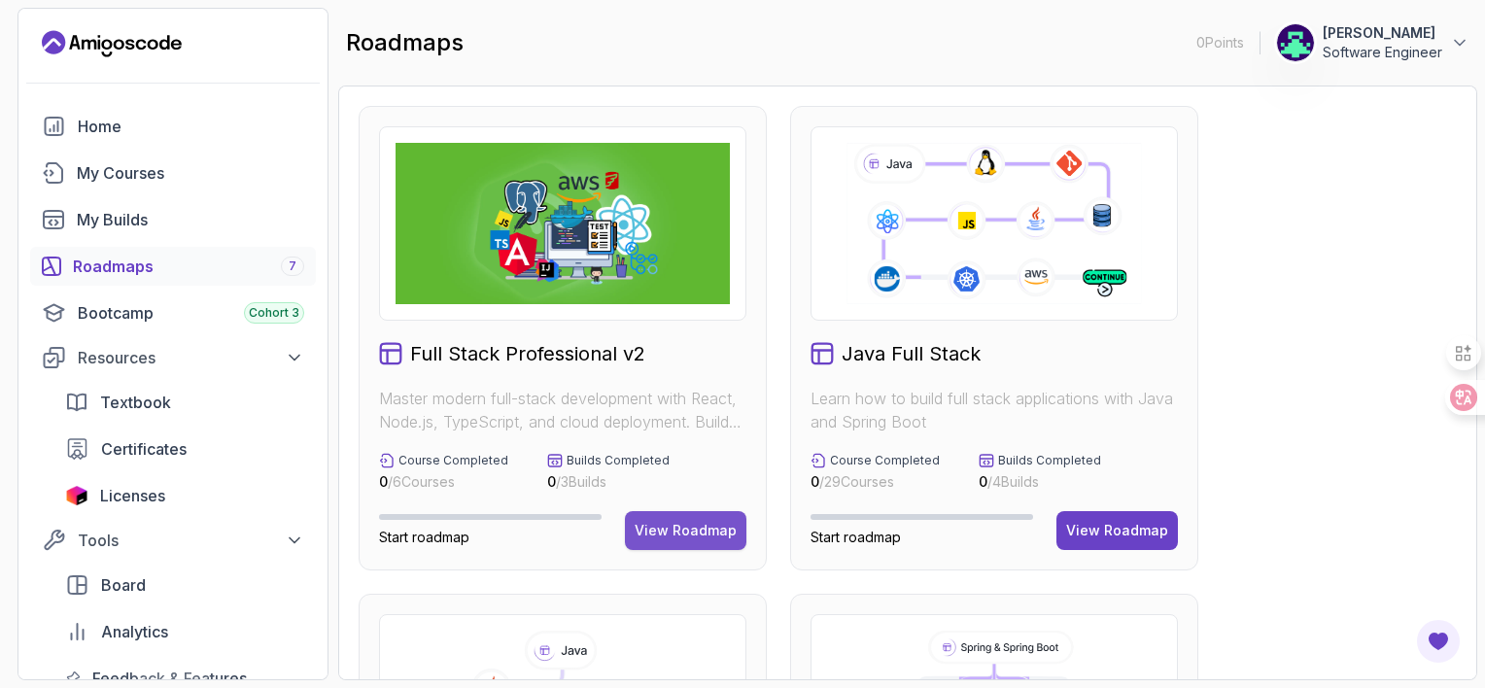
click at [685, 550] on button "View Roadmap" at bounding box center [685, 530] width 121 height 39
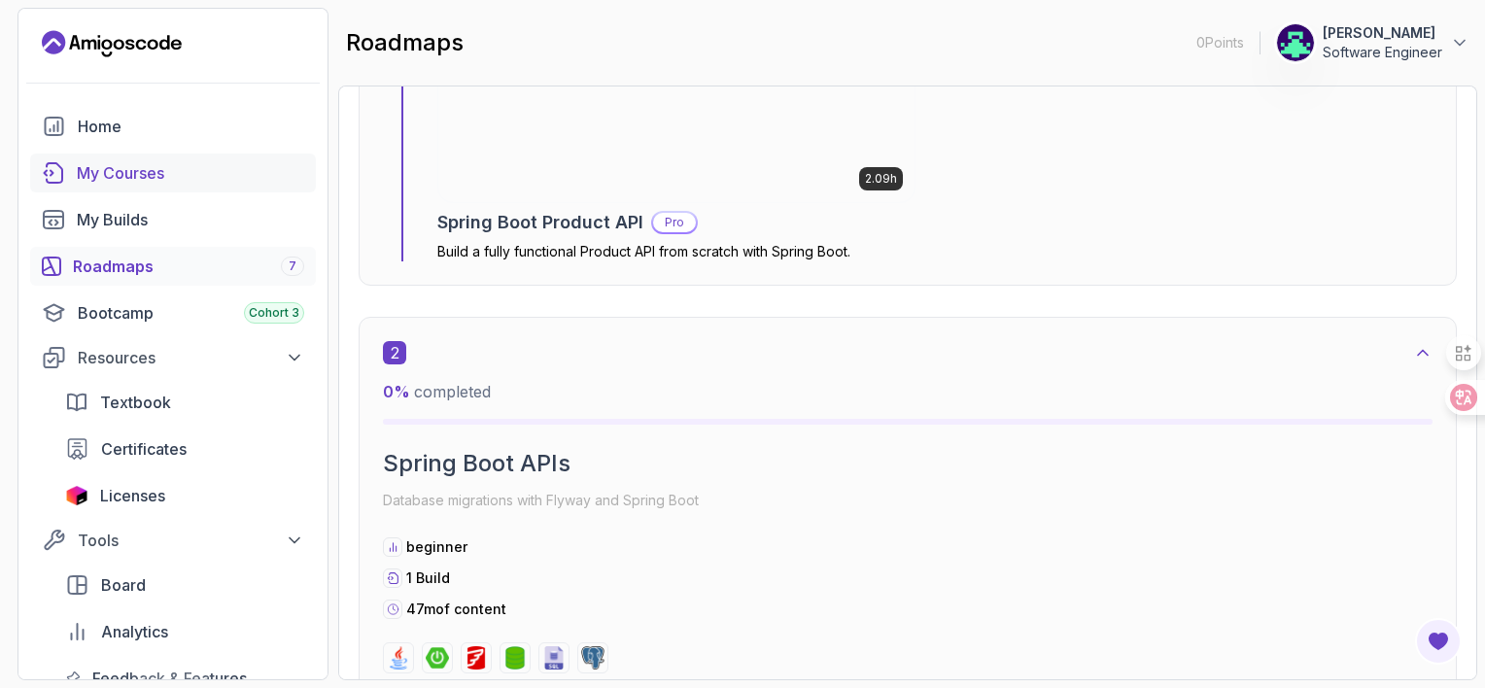
scroll to position [1846, 0]
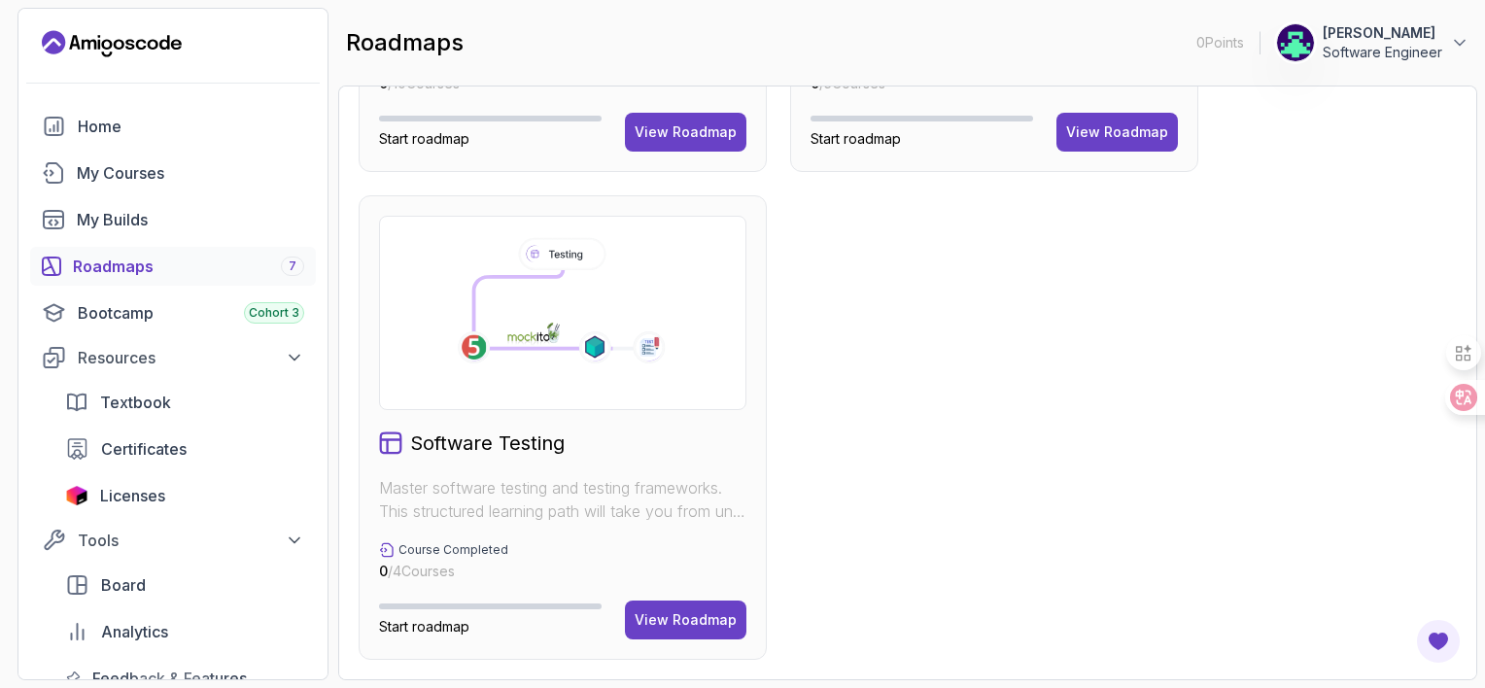
scroll to position [1160, 0]
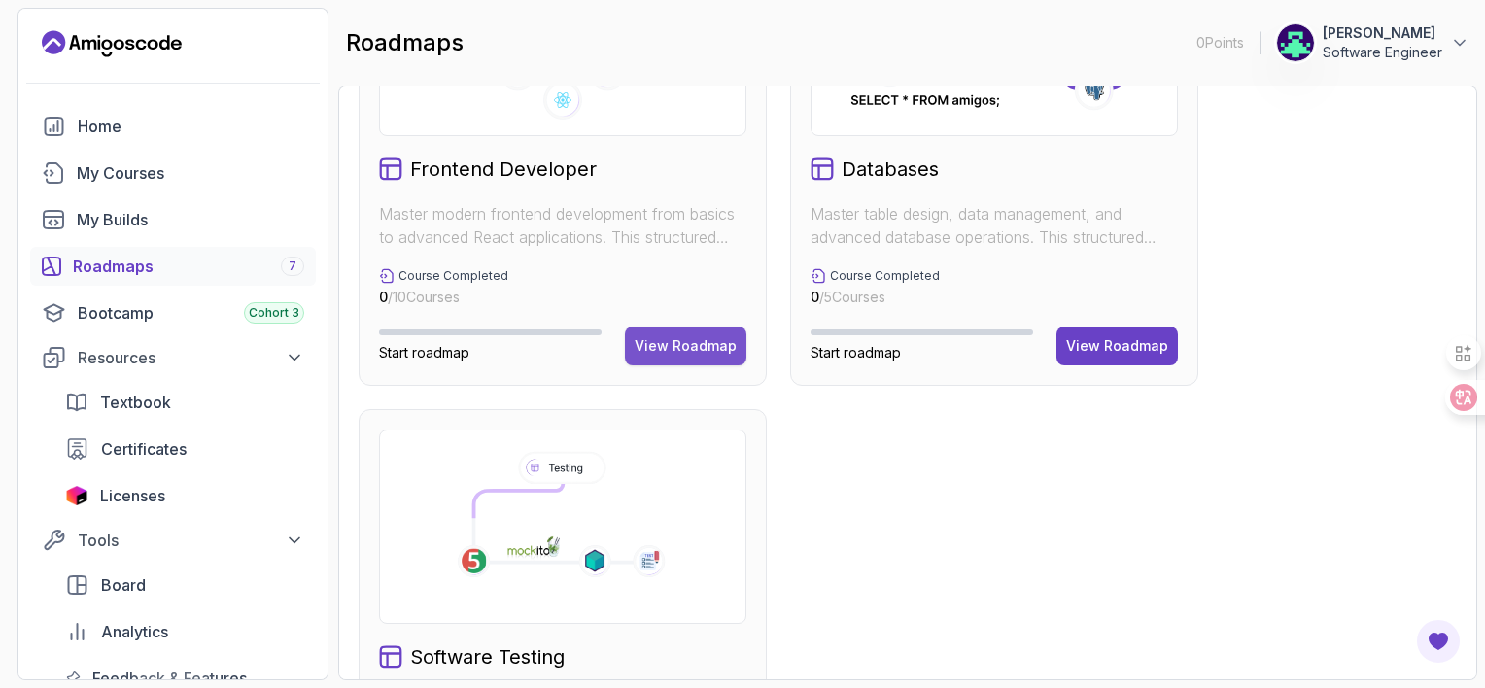
click at [688, 356] on div "View Roadmap" at bounding box center [685, 345] width 102 height 19
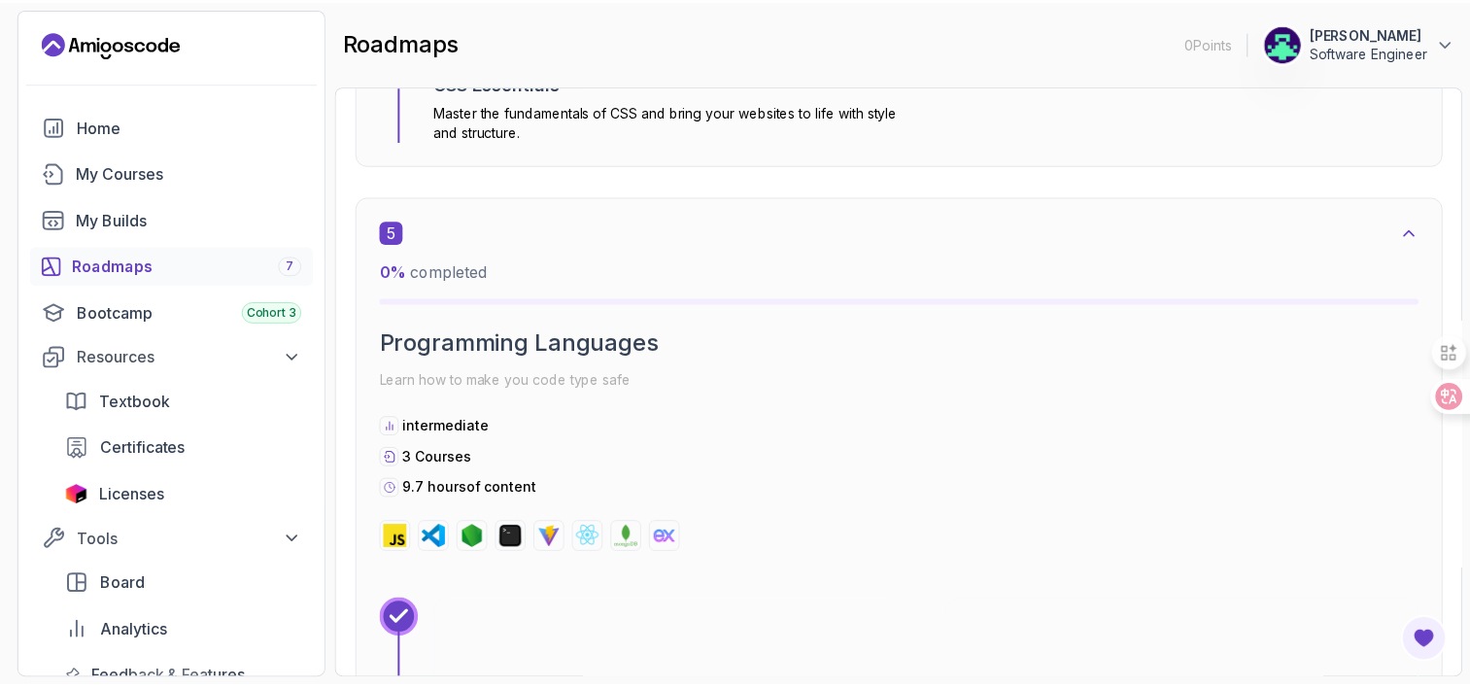
scroll to position [3521, 0]
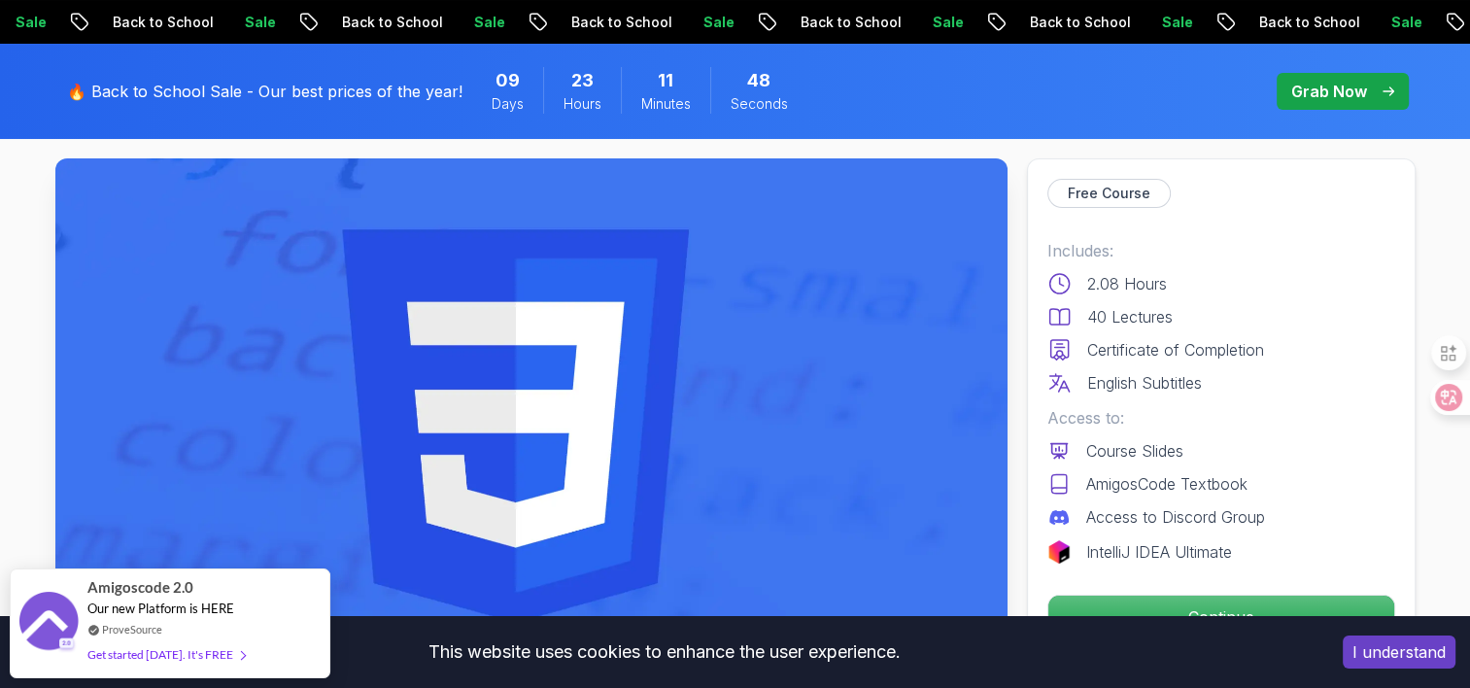
scroll to position [389, 0]
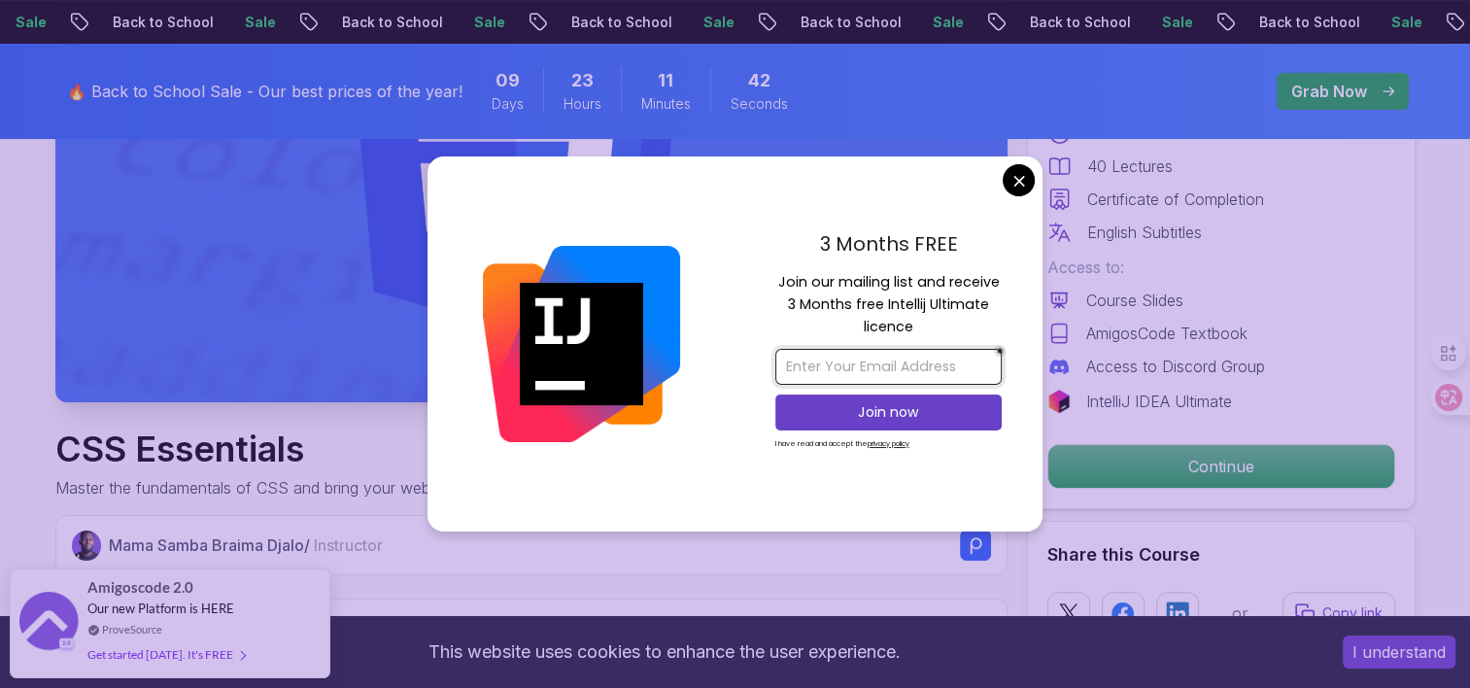
click at [863, 361] on input "email" at bounding box center [888, 367] width 226 height 36
type input "[EMAIL_ADDRESS][DOMAIN_NAME]"
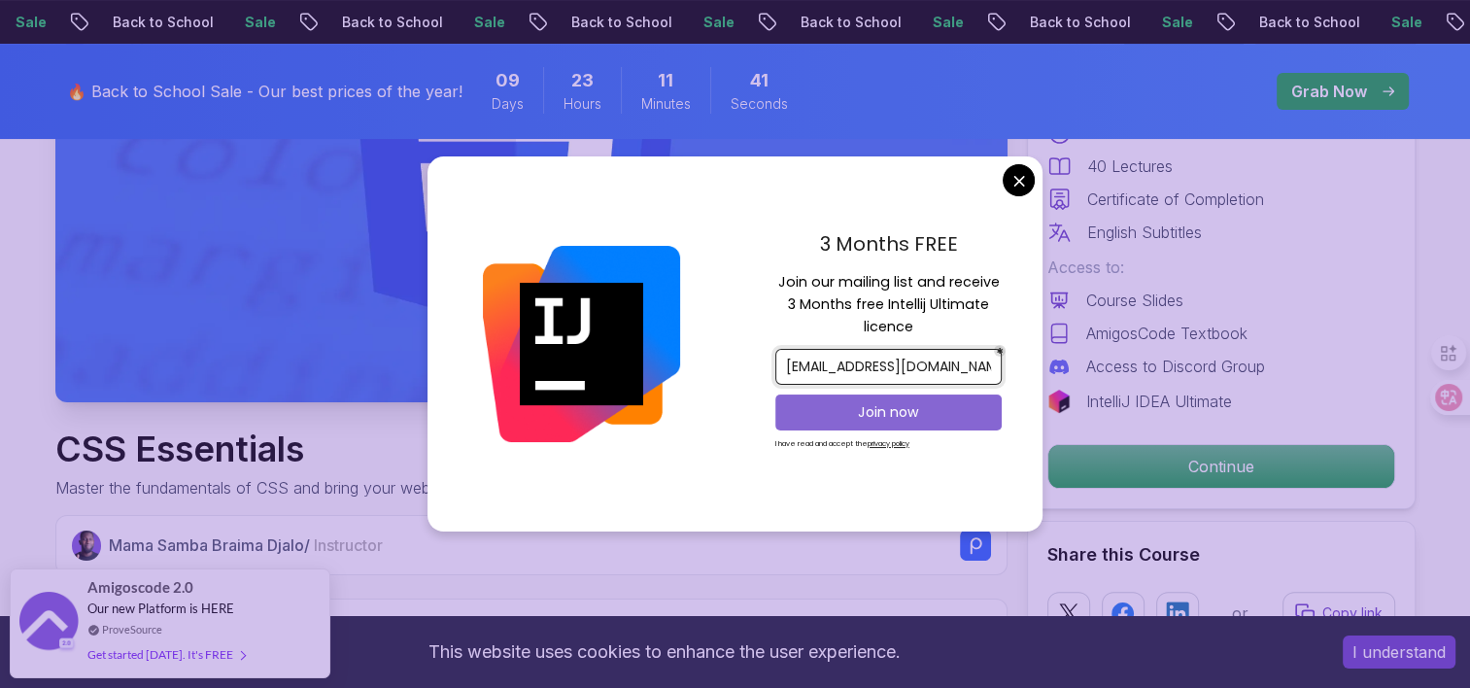
click at [859, 416] on p "Join now" at bounding box center [889, 411] width 184 height 19
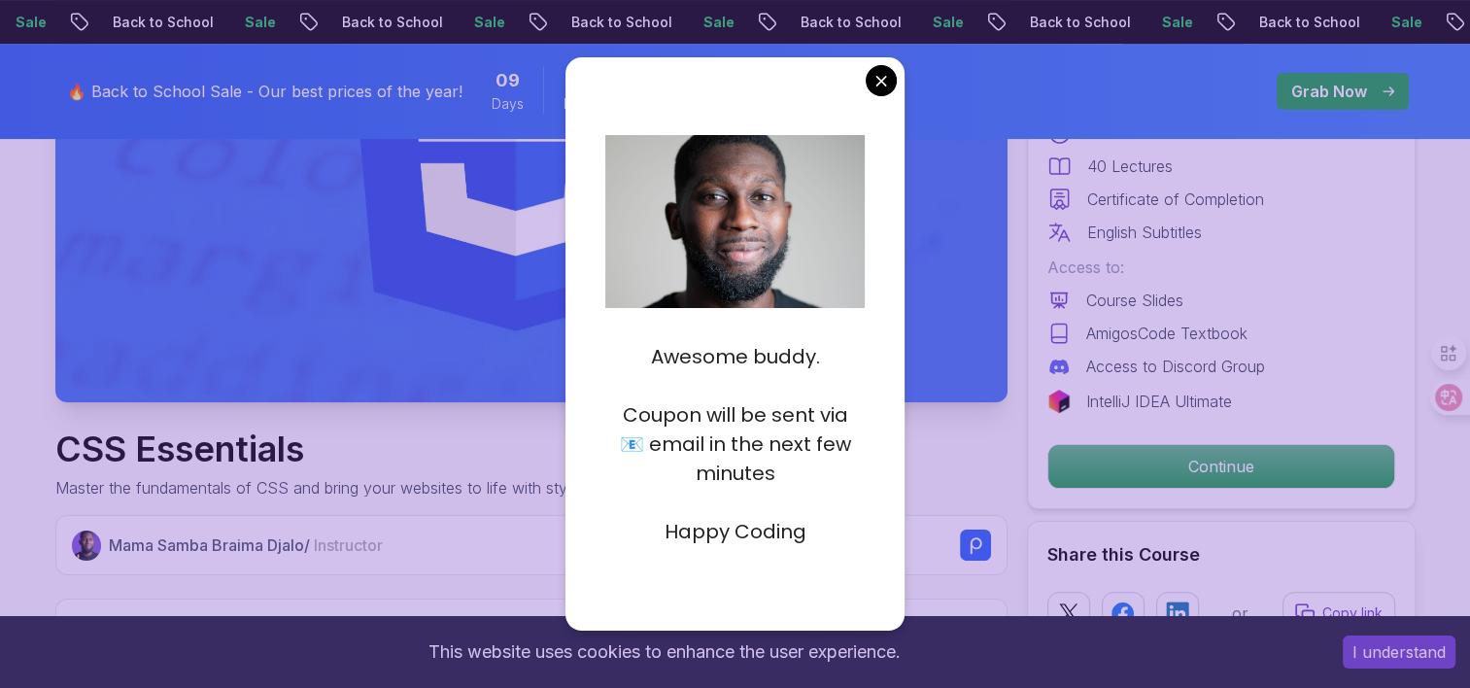
click at [715, 525] on p "Happy Coding" at bounding box center [734, 531] width 259 height 29
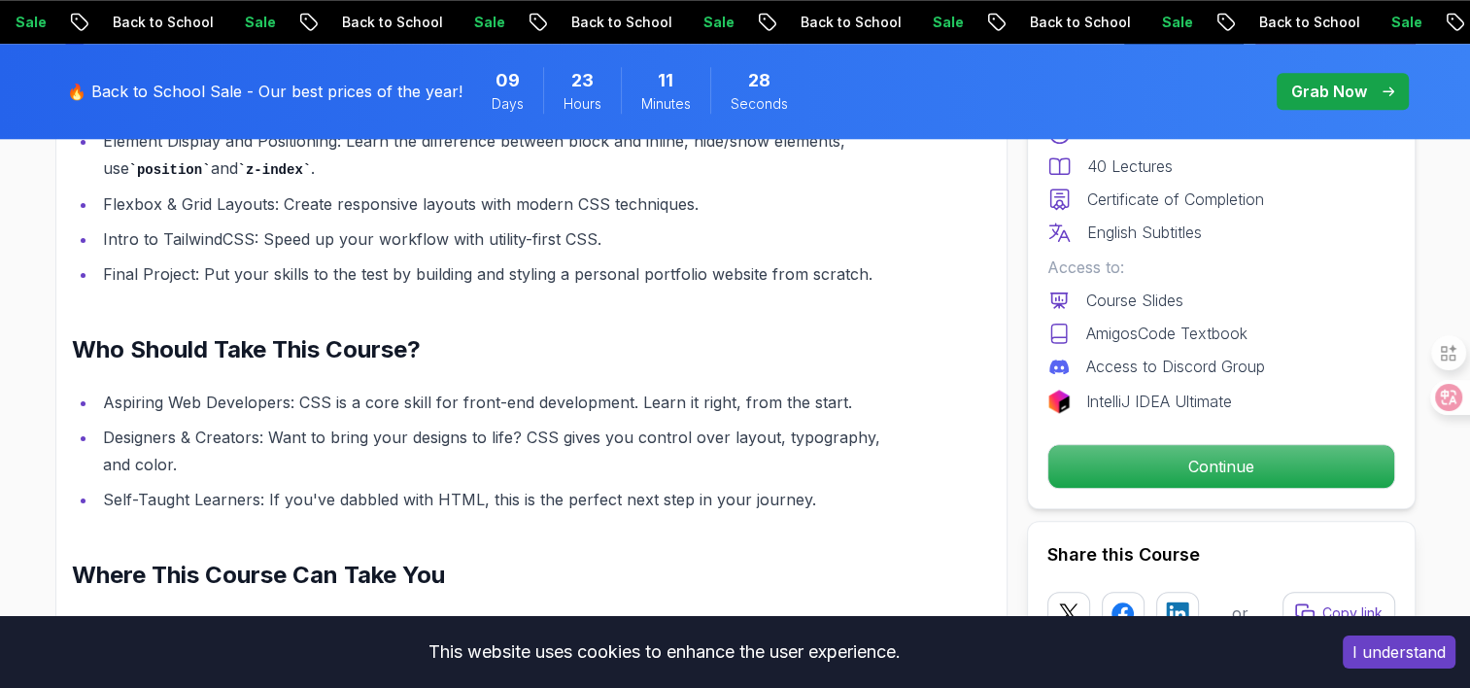
scroll to position [2040, 0]
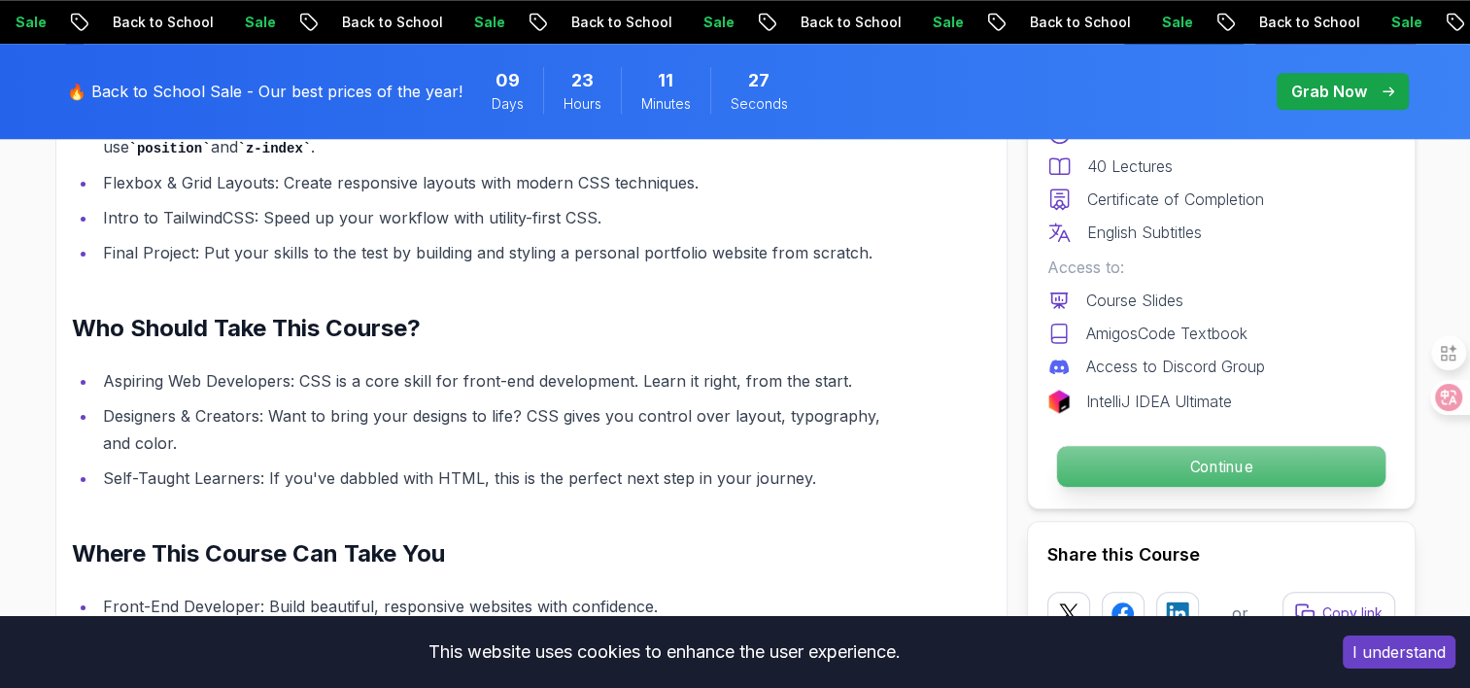
click at [1090, 487] on p "Continue" at bounding box center [1220, 466] width 328 height 41
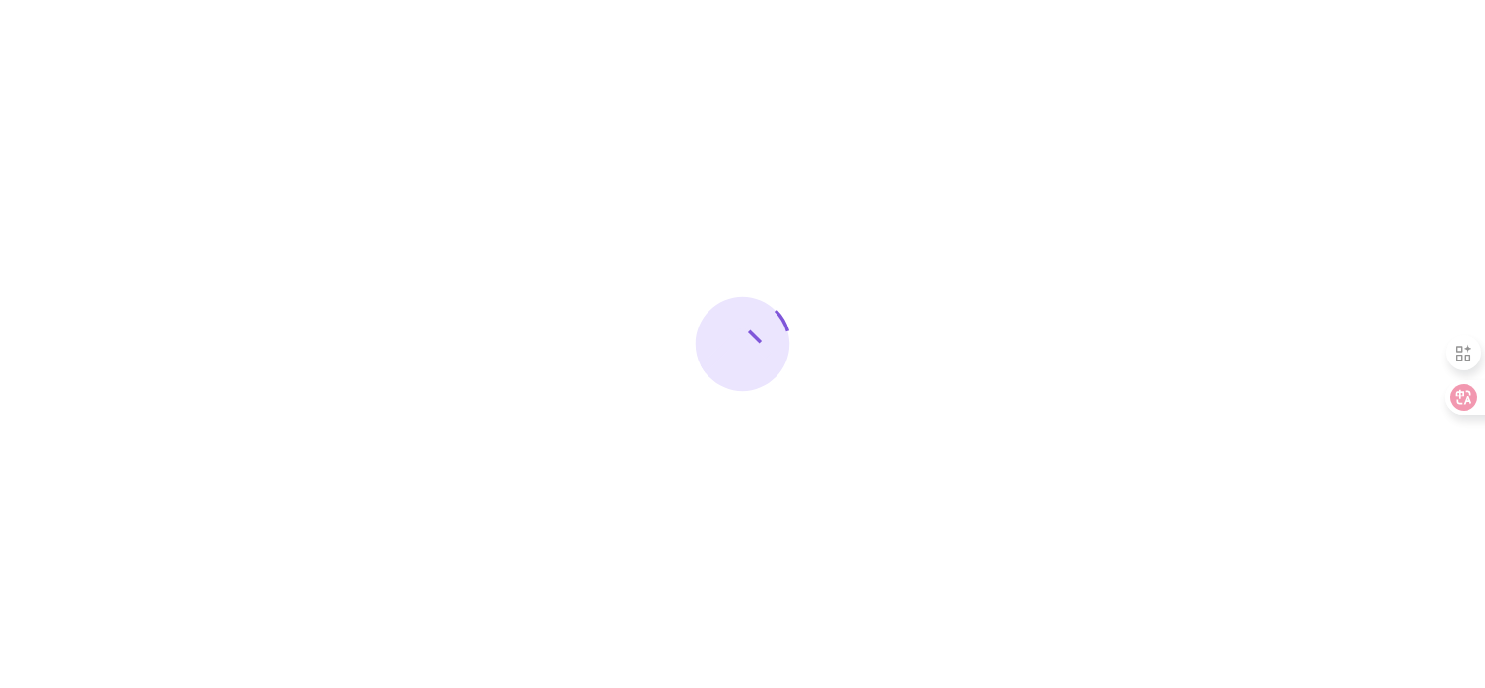
click at [1146, 591] on div at bounding box center [742, 344] width 1485 height 688
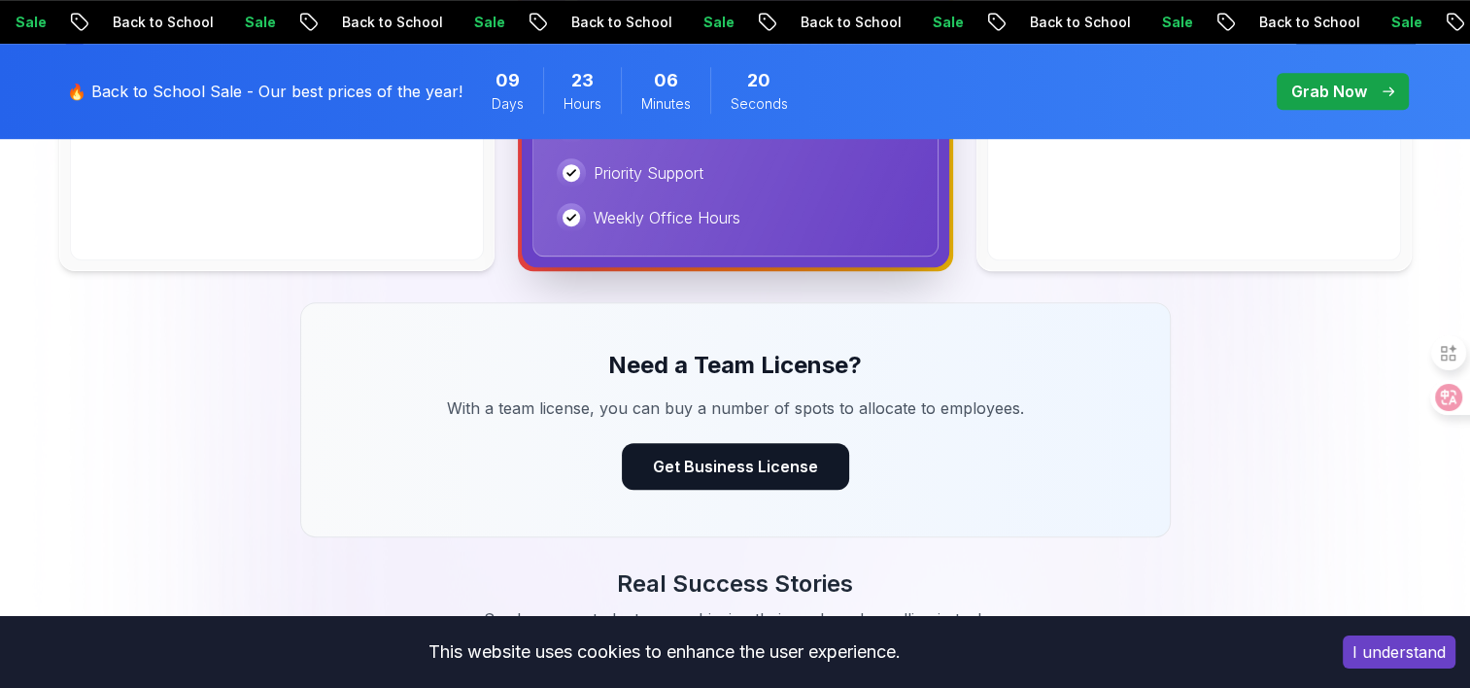
scroll to position [1846, 0]
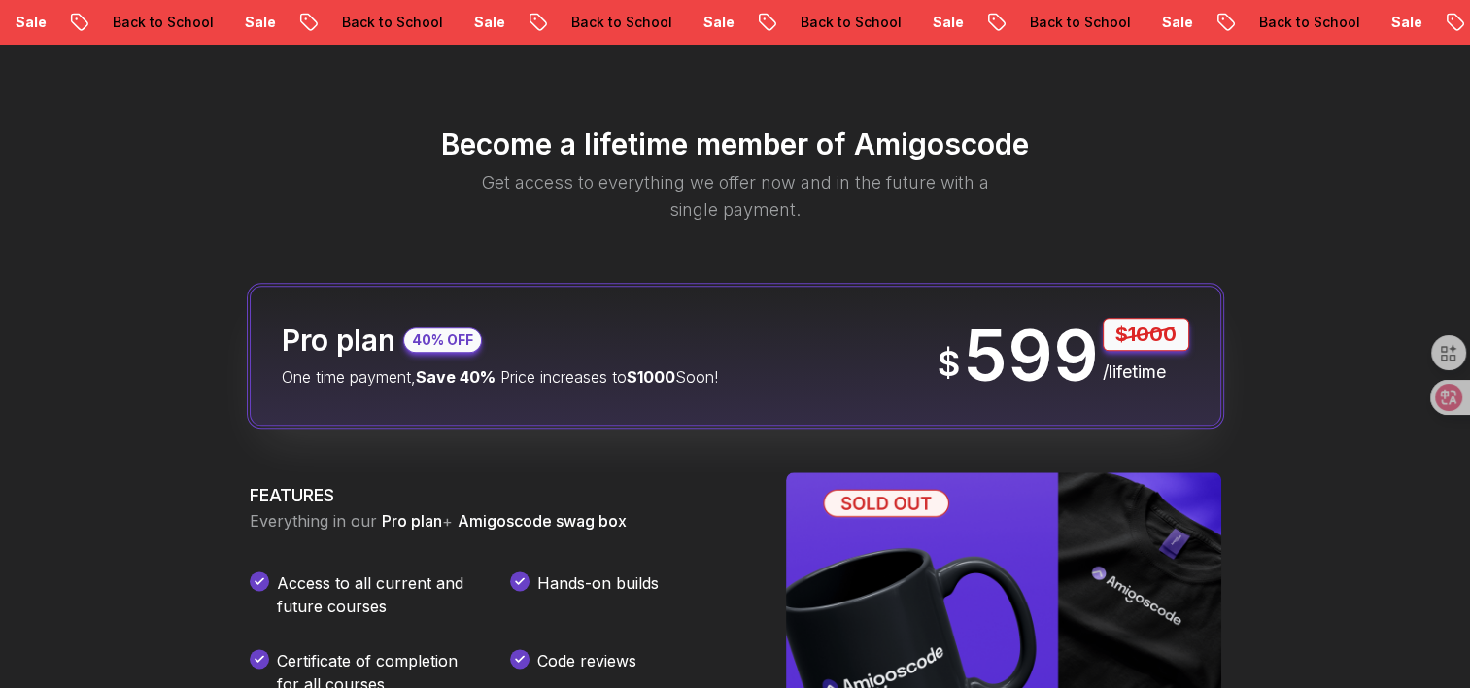
scroll to position [1749, 0]
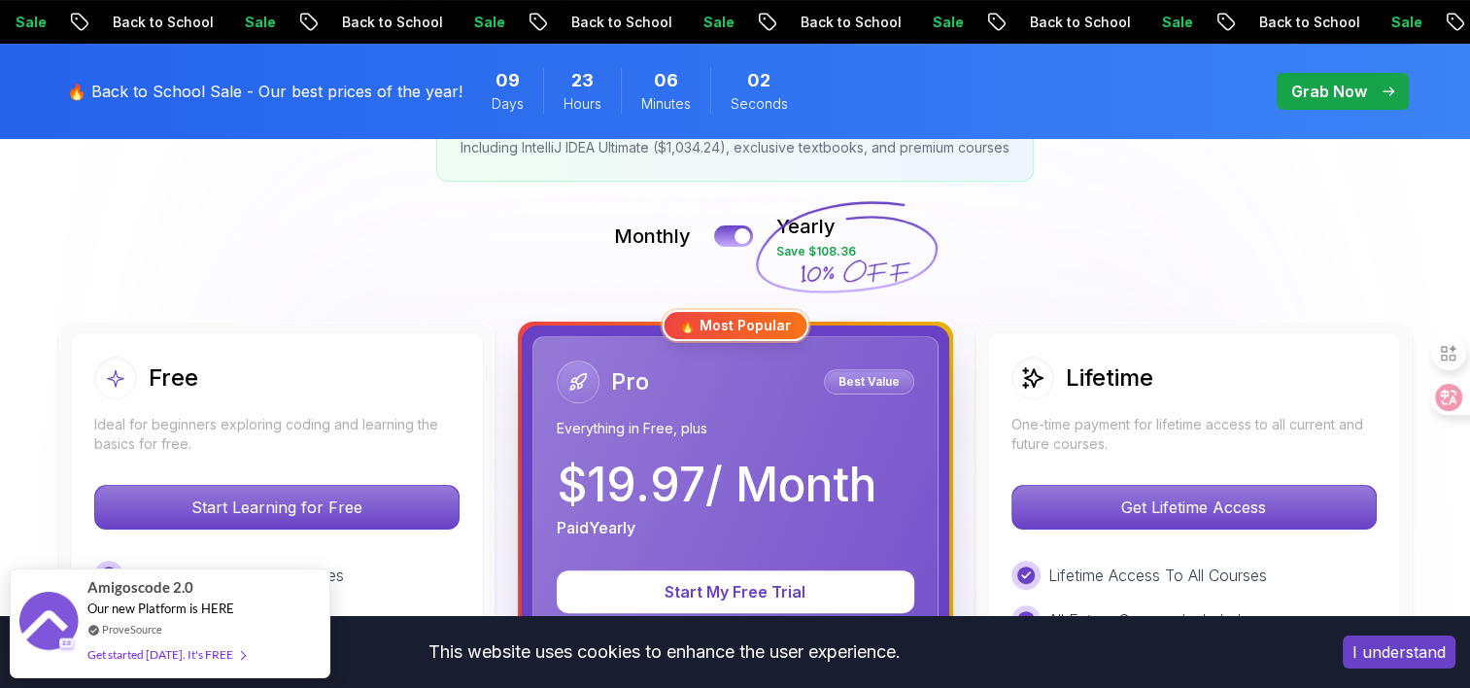
scroll to position [680, 0]
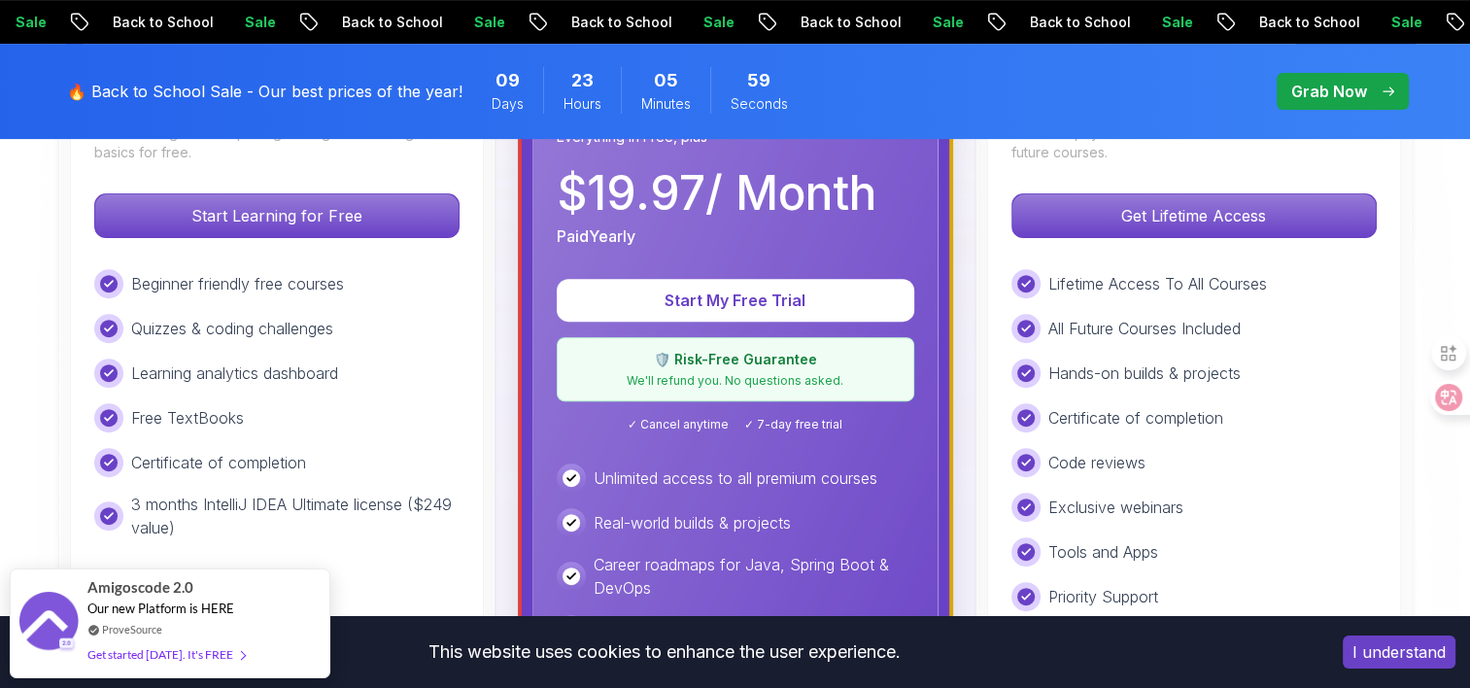
click at [1118, 19] on p "Sale" at bounding box center [1149, 22] width 62 height 19
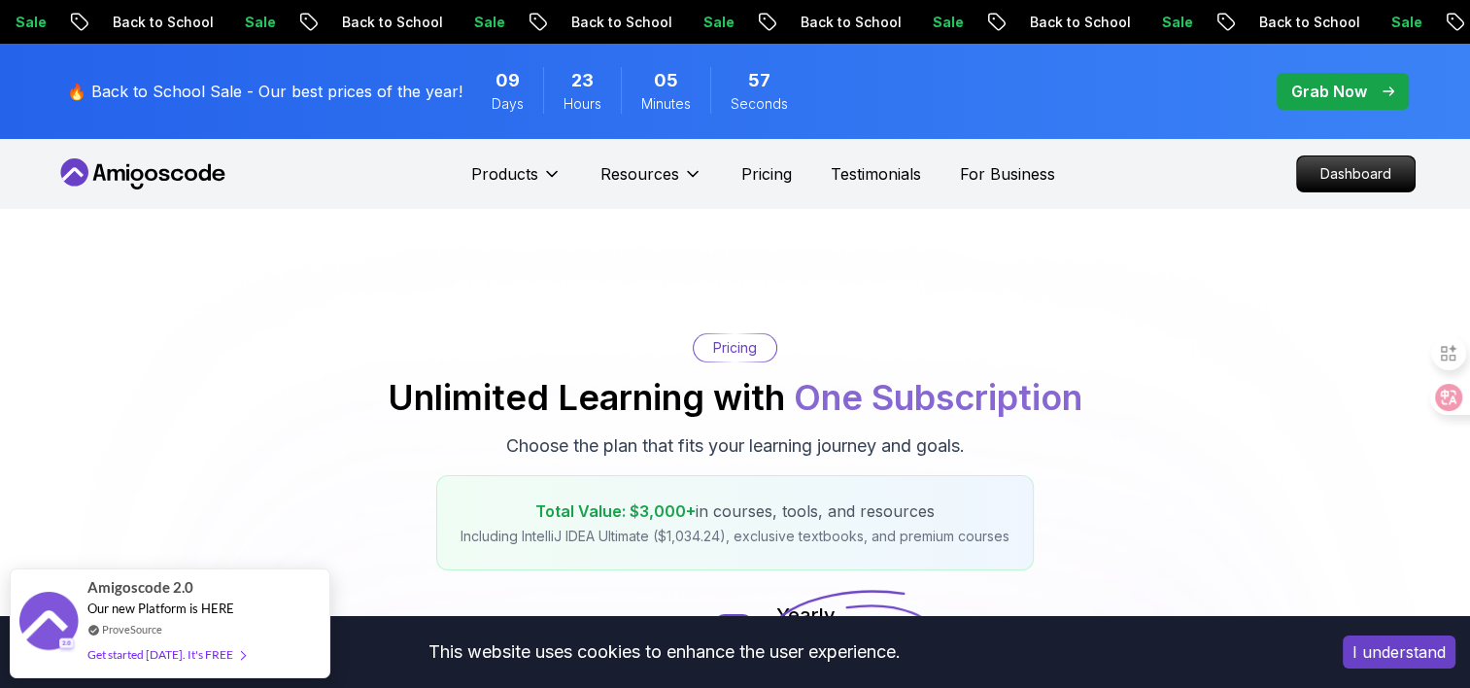
scroll to position [291, 0]
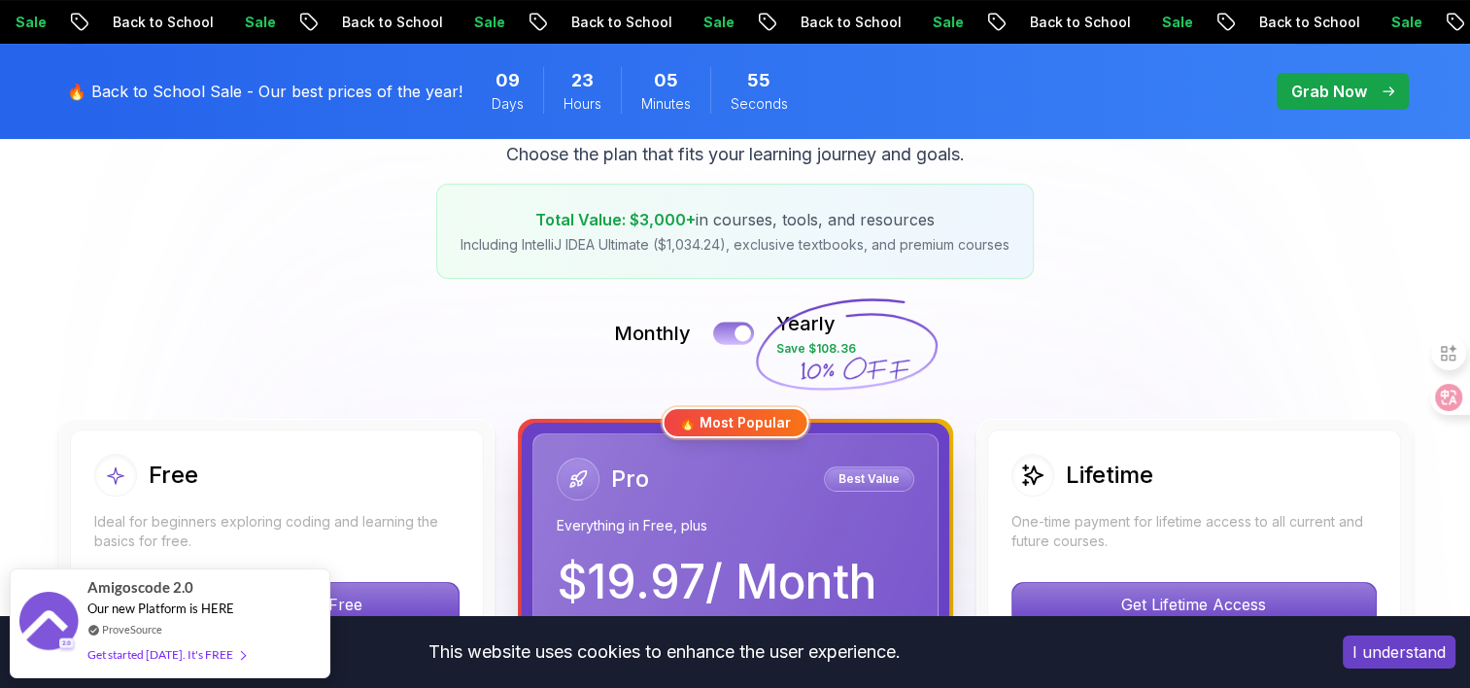
click at [734, 342] on div at bounding box center [742, 333] width 17 height 17
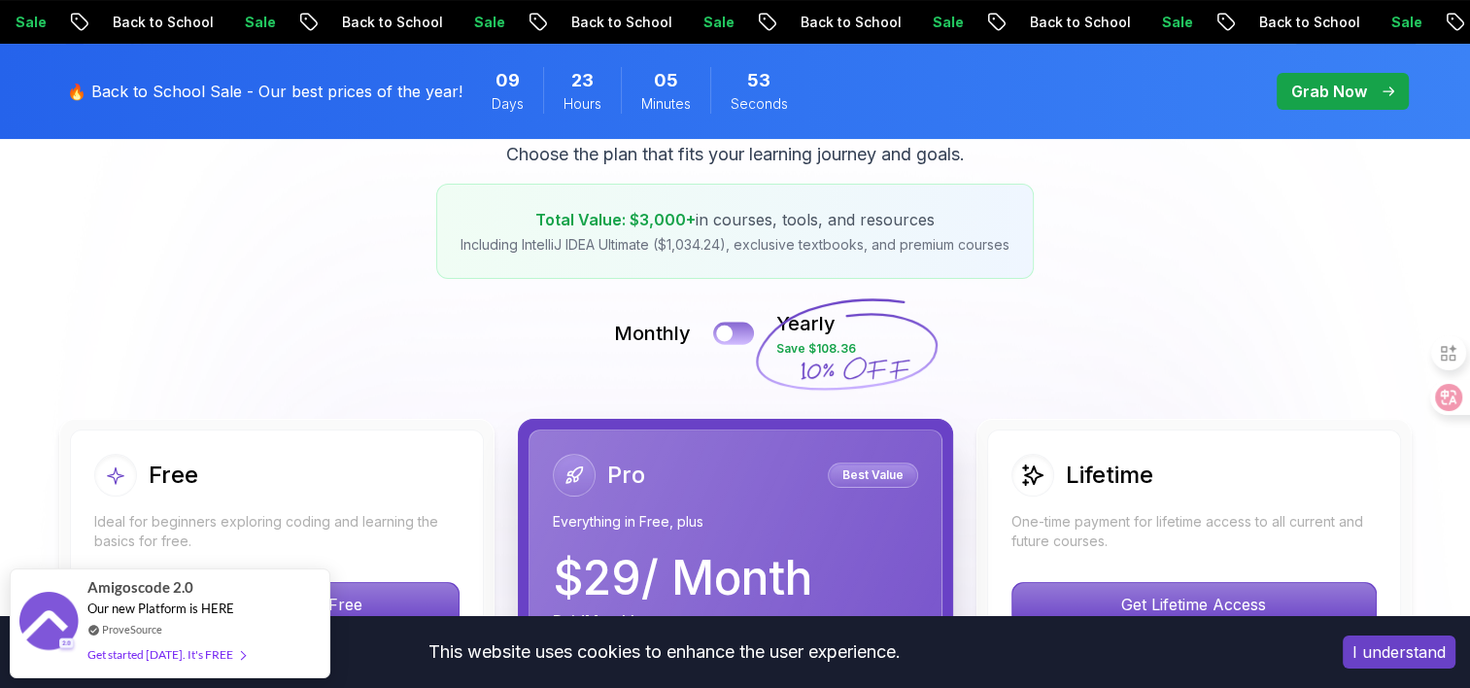
click at [723, 344] on button at bounding box center [733, 333] width 41 height 22
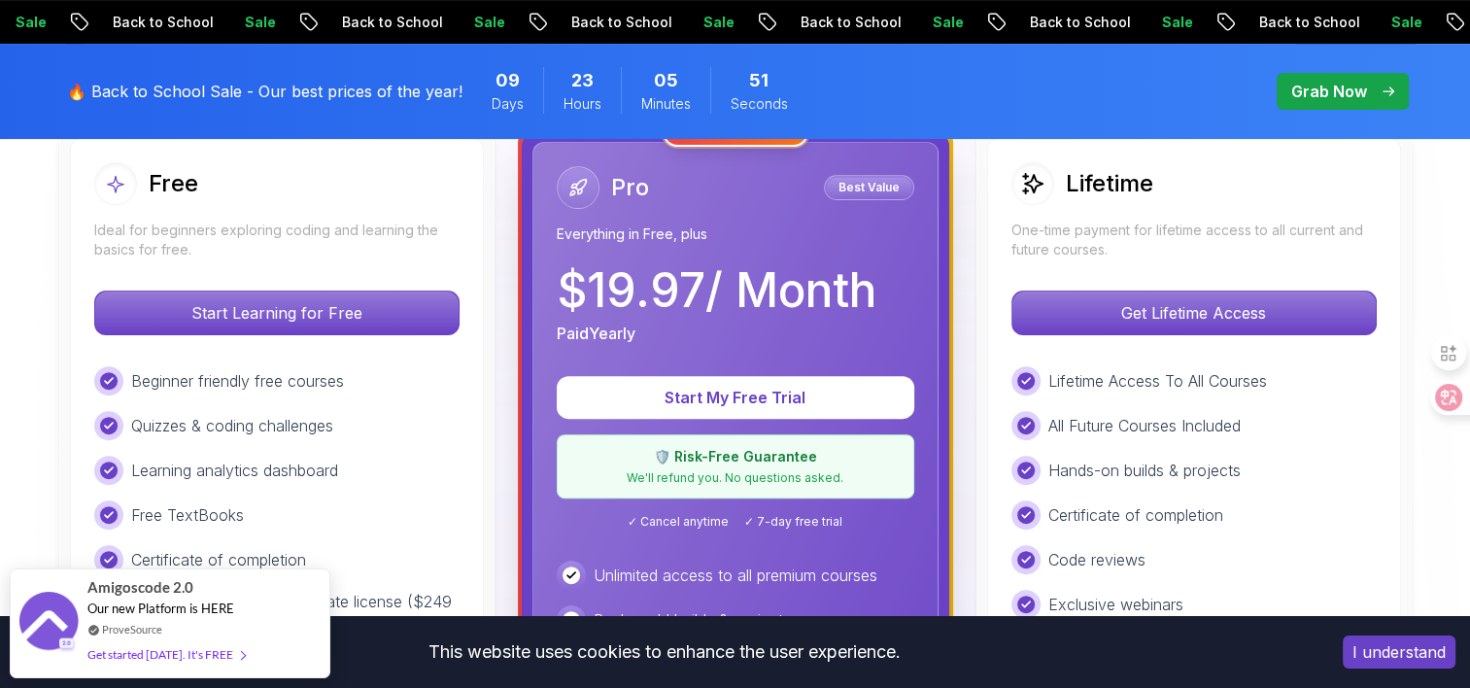
scroll to position [874, 0]
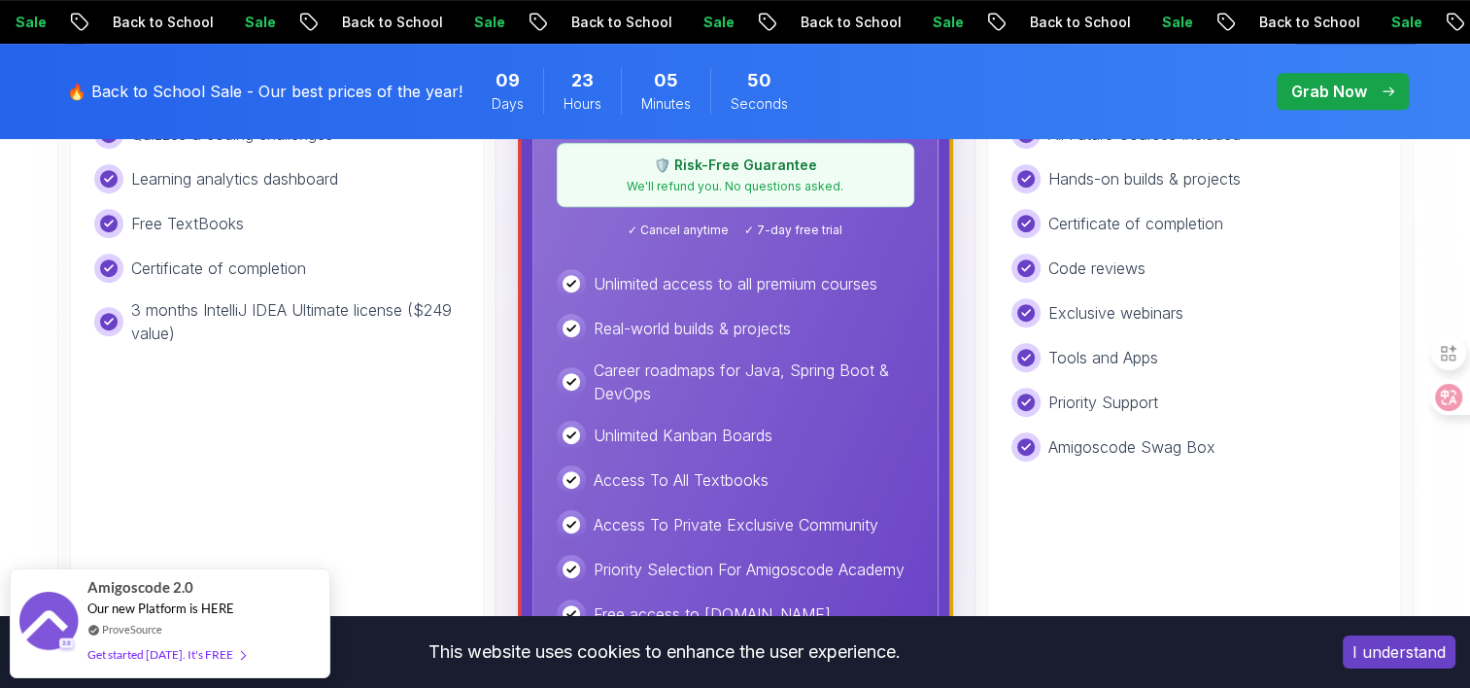
click at [449, 42] on p "Start Learning for Free" at bounding box center [276, 21] width 345 height 41
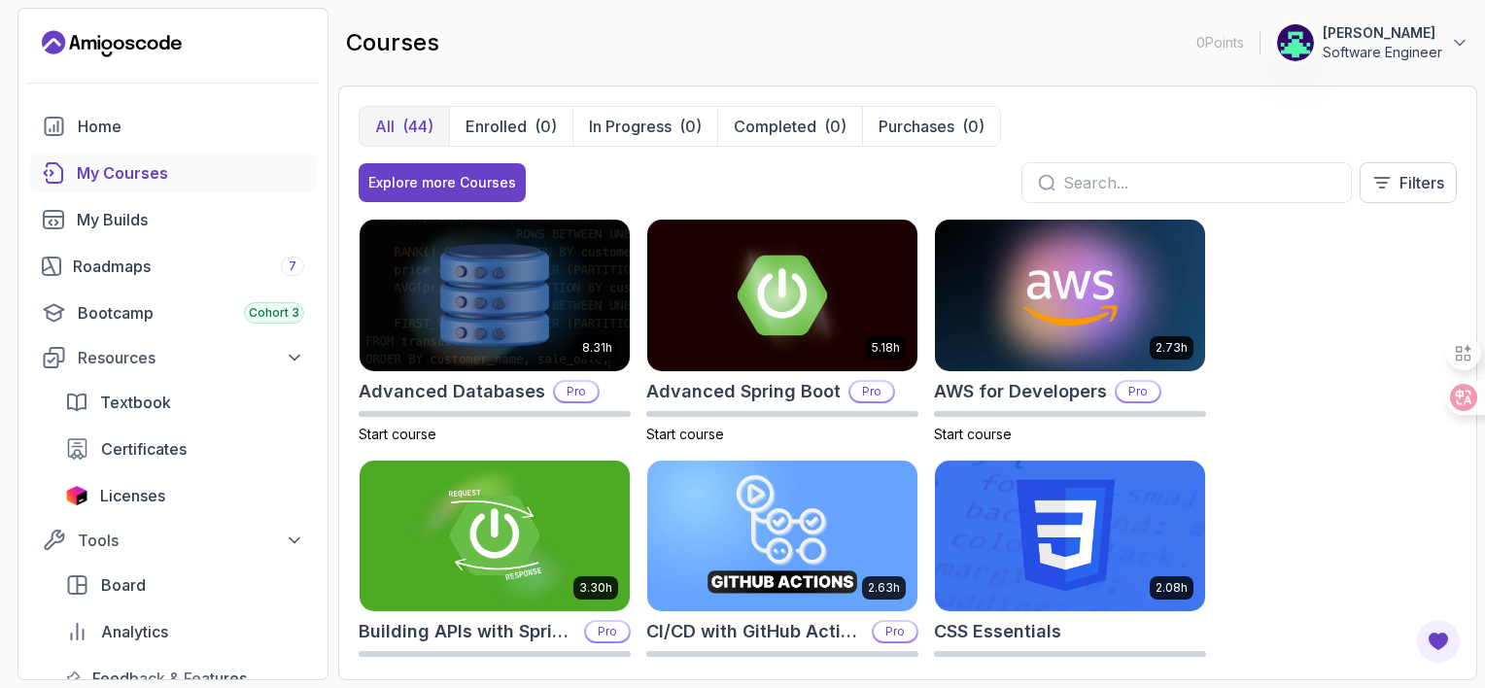
scroll to position [972, 0]
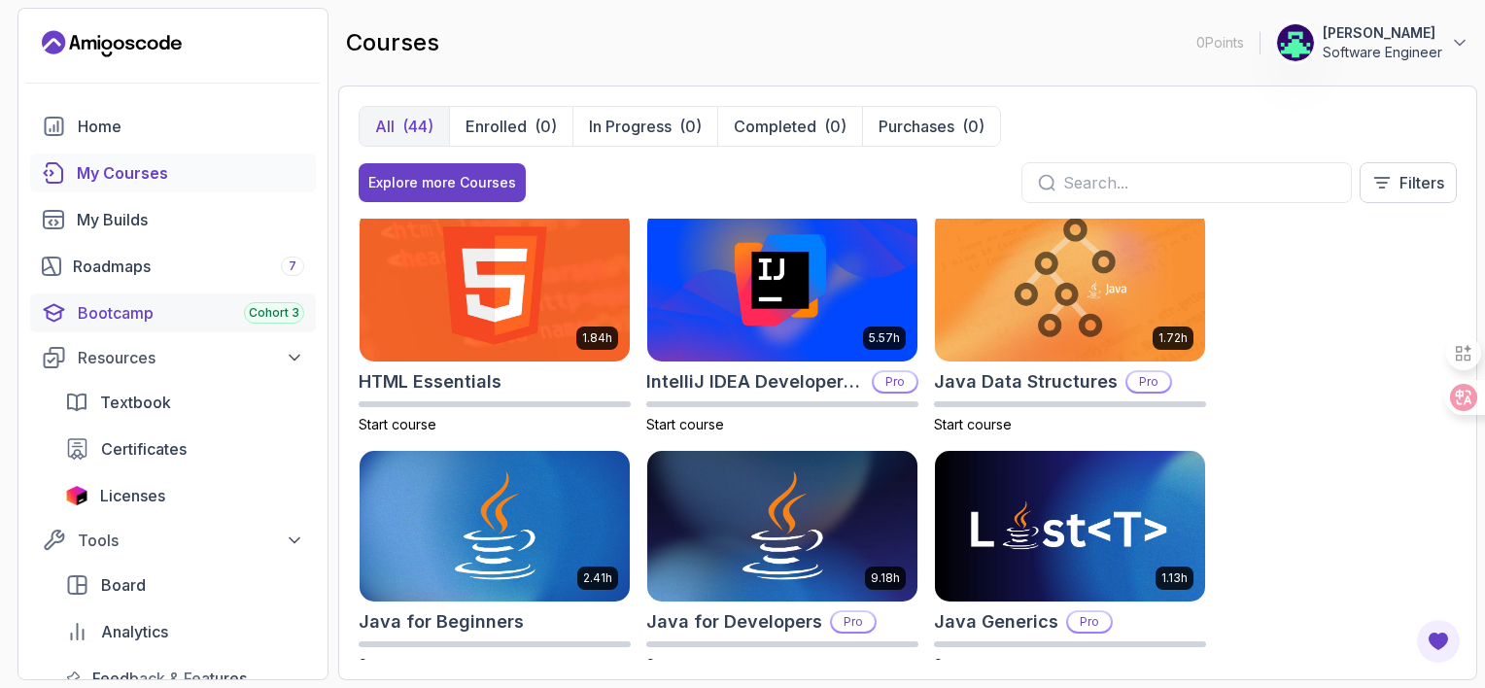
click at [127, 324] on div "Bootcamp Cohort 3" at bounding box center [191, 312] width 226 height 23
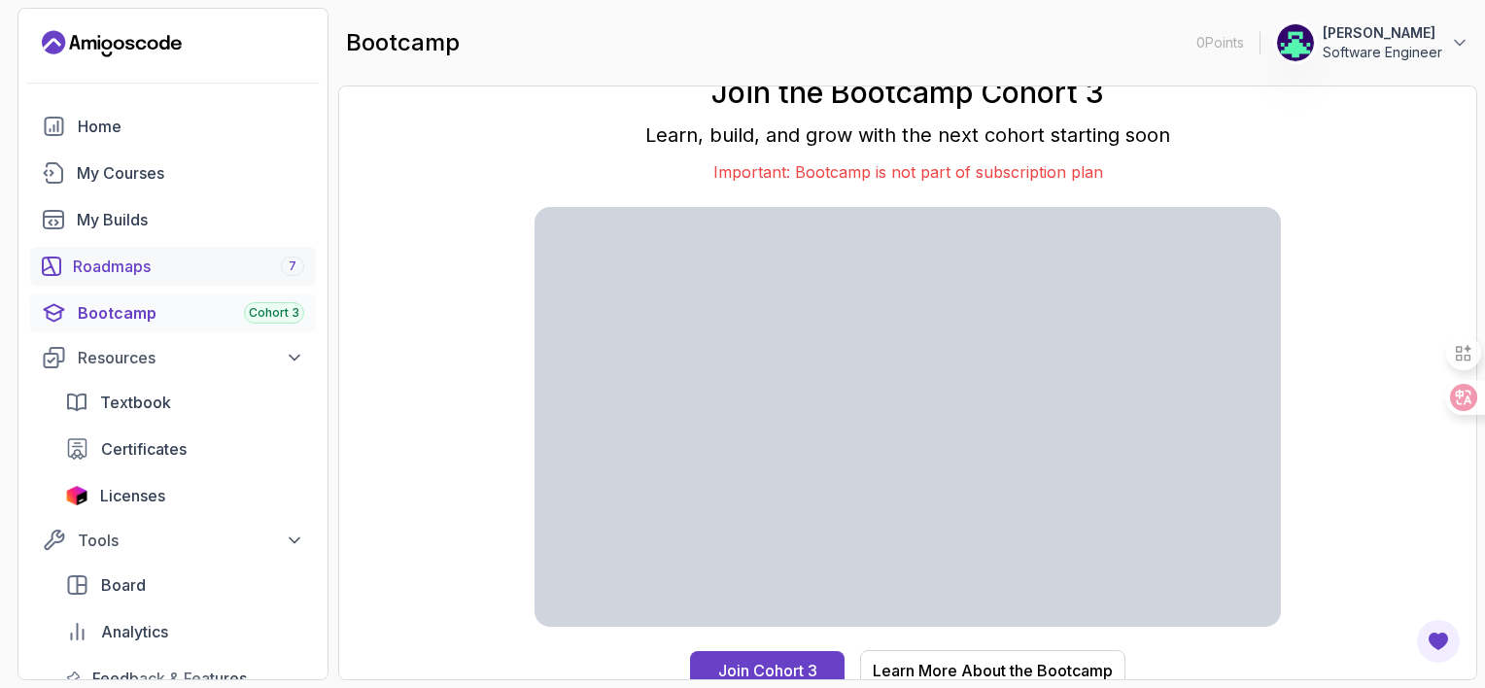
click at [100, 278] on div "Roadmaps 7" at bounding box center [188, 266] width 231 height 23
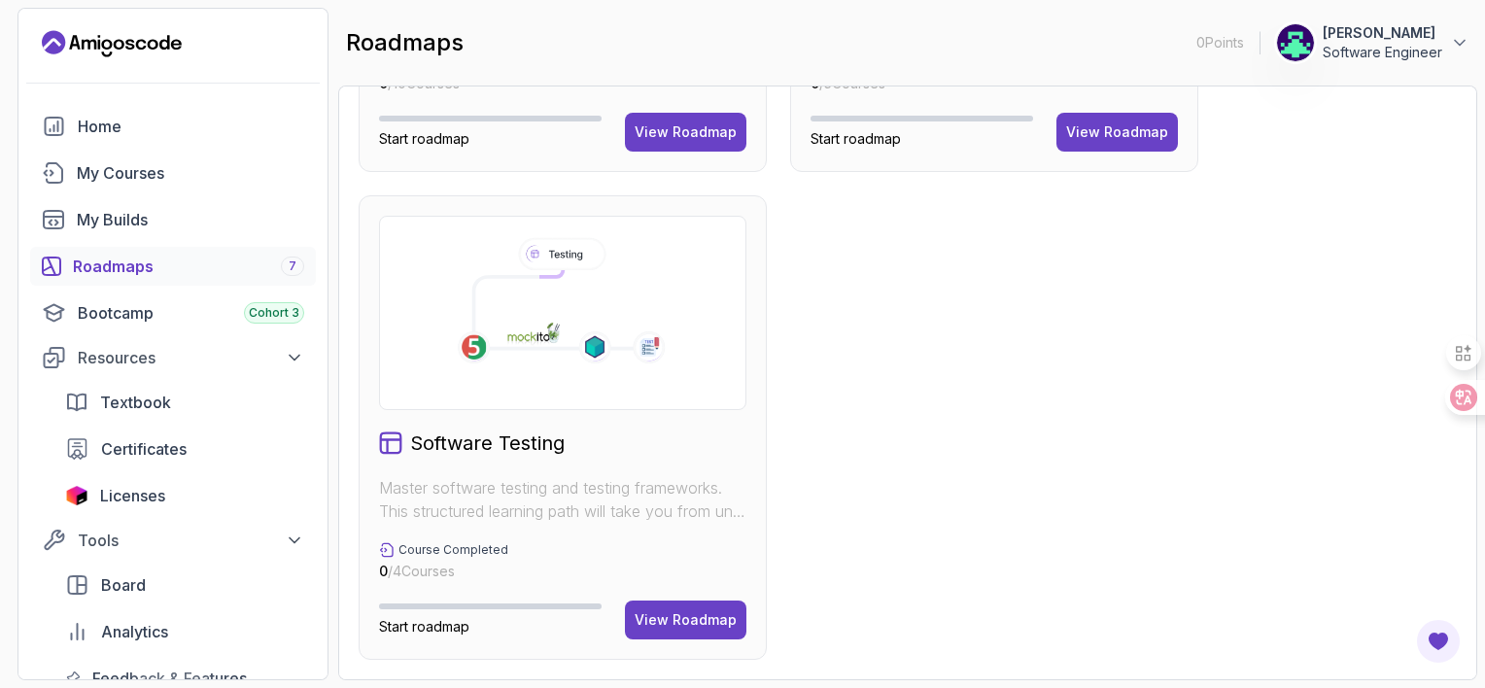
scroll to position [1257, 0]
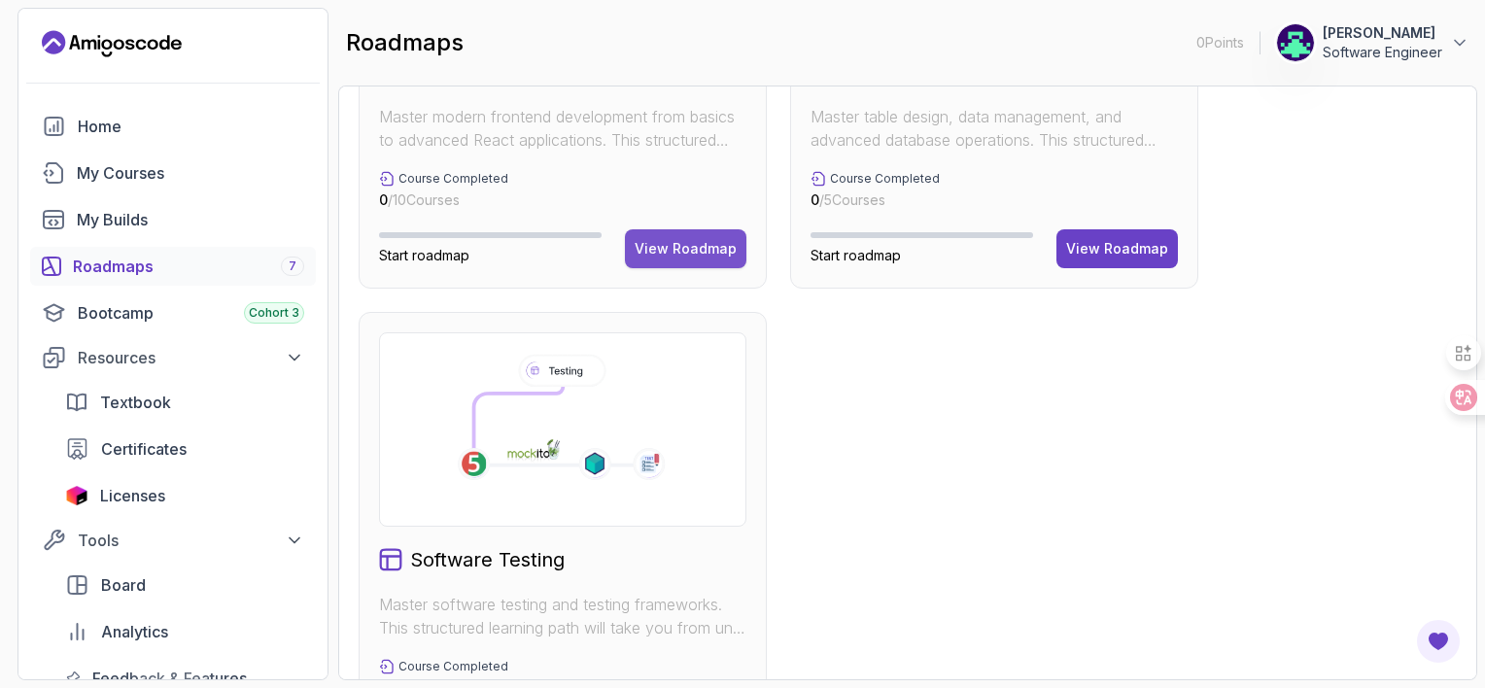
click at [668, 258] on div "View Roadmap" at bounding box center [685, 248] width 102 height 19
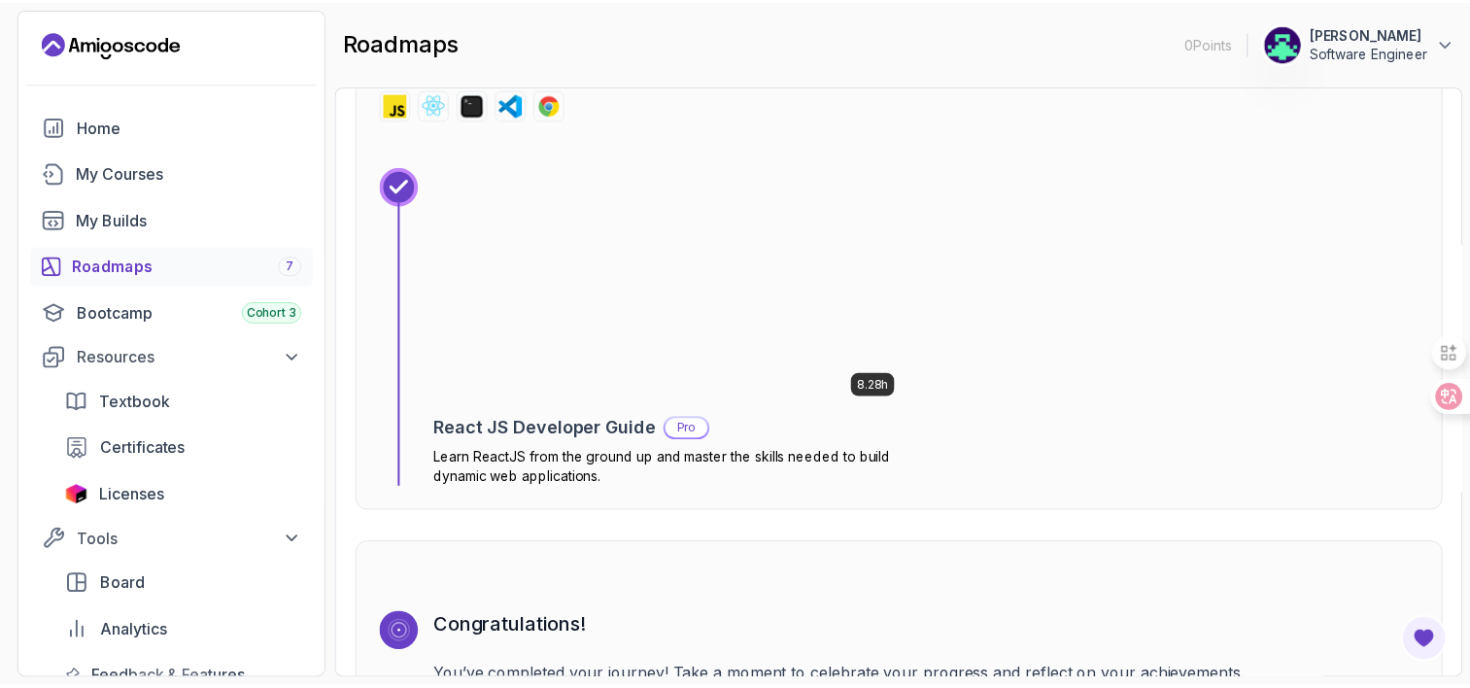
scroll to position [4784, 0]
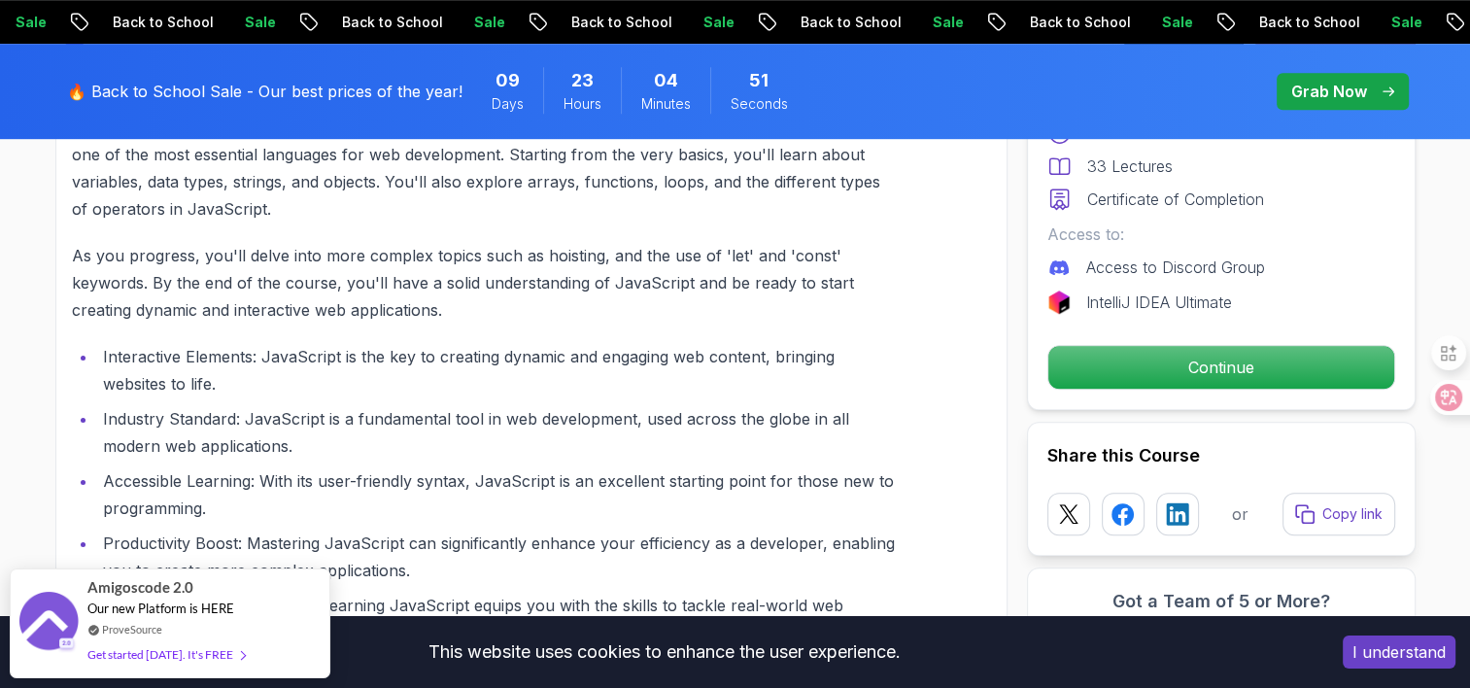
scroll to position [680, 0]
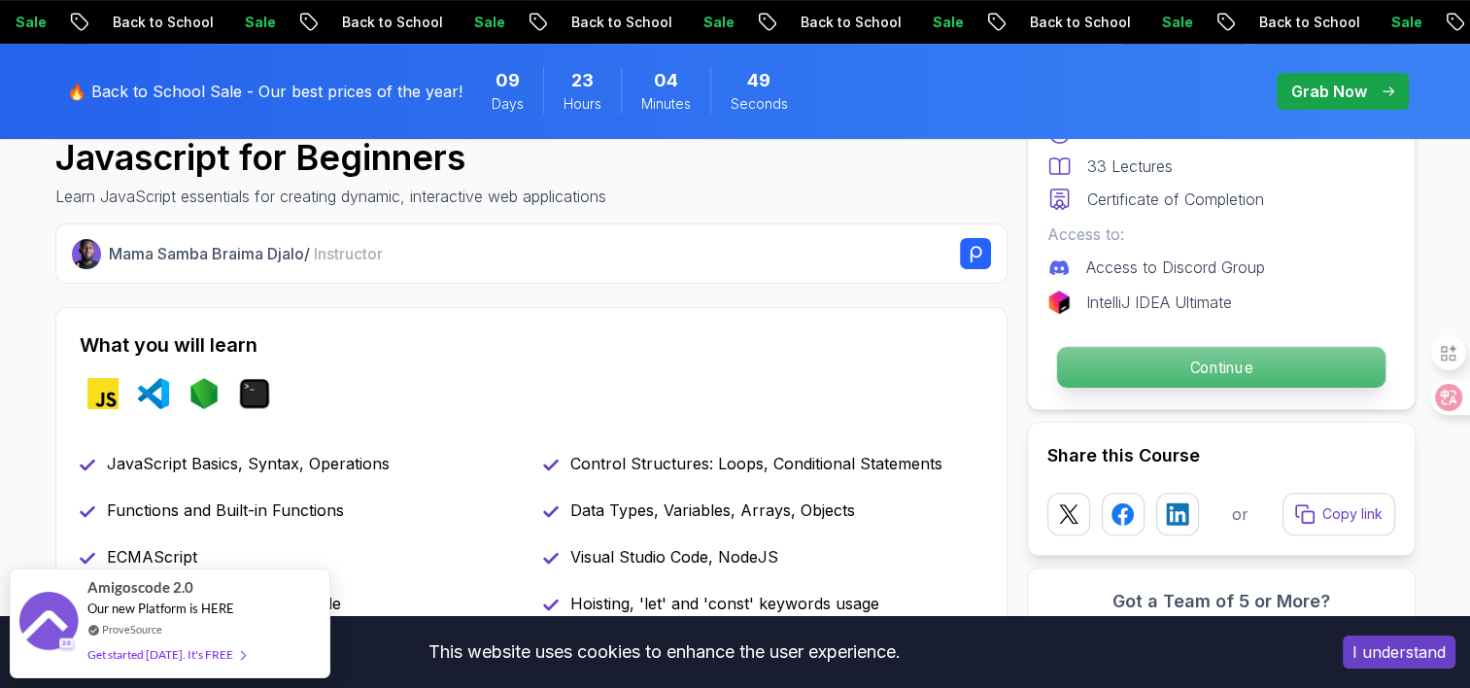
click at [1251, 388] on p "Continue" at bounding box center [1220, 367] width 328 height 41
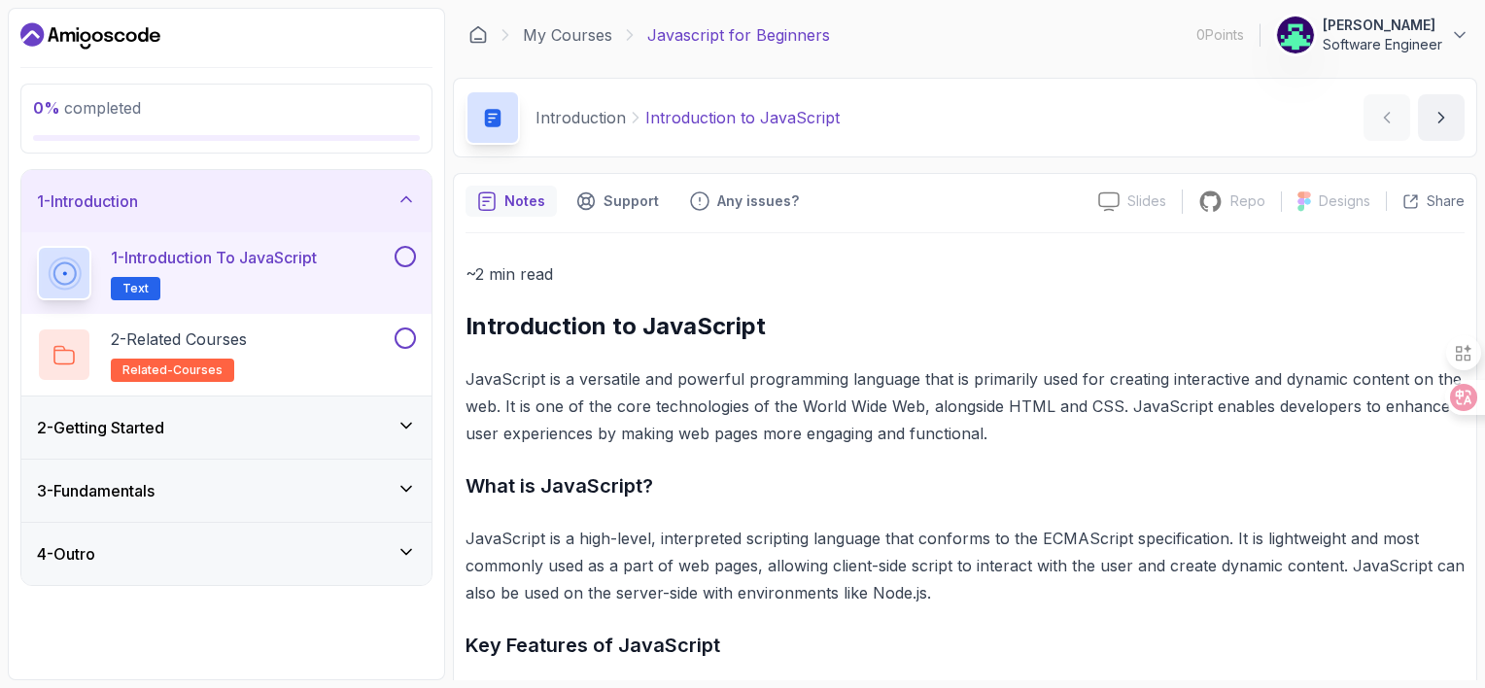
click at [225, 213] on div "1 - Introduction" at bounding box center [226, 200] width 379 height 23
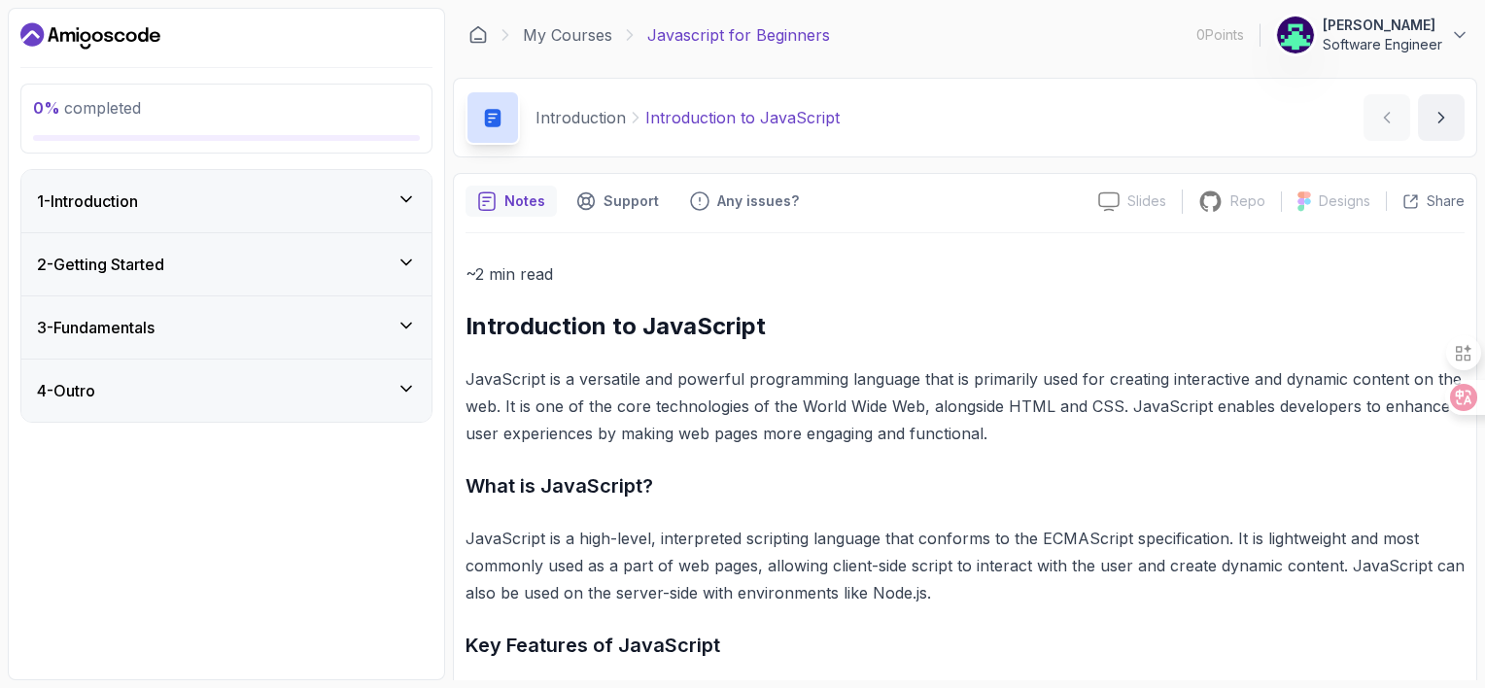
click at [398, 335] on icon at bounding box center [405, 325] width 19 height 19
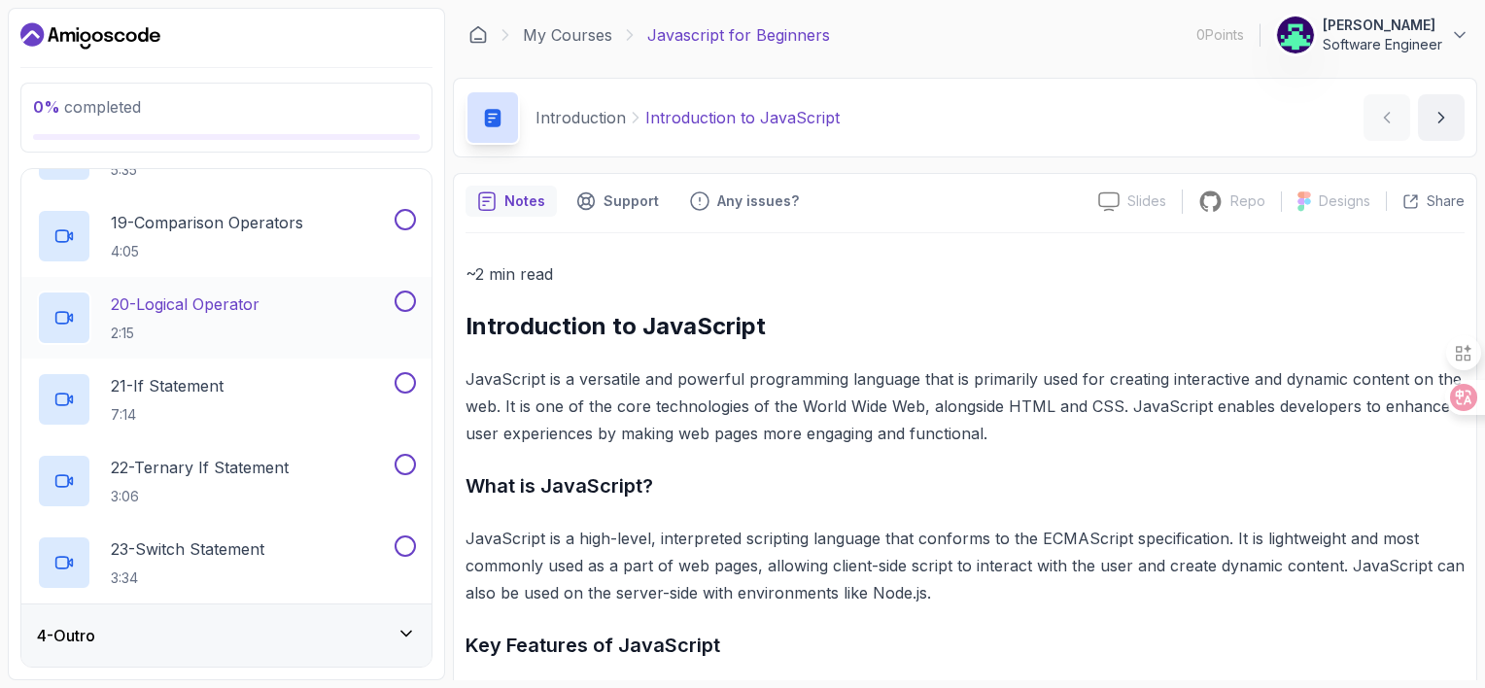
scroll to position [2200, 0]
click at [396, 624] on icon at bounding box center [405, 633] width 19 height 19
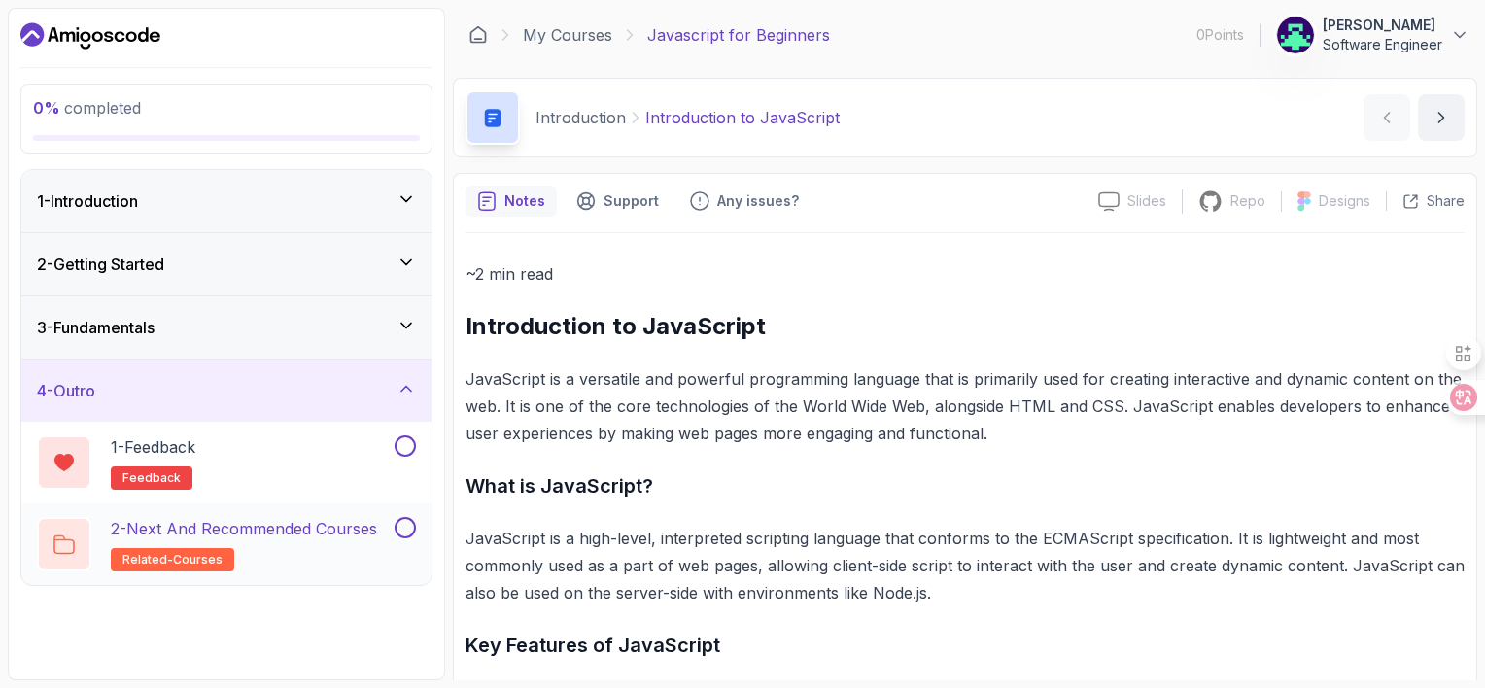
scroll to position [58, 0]
click at [408, 398] on icon at bounding box center [405, 388] width 19 height 19
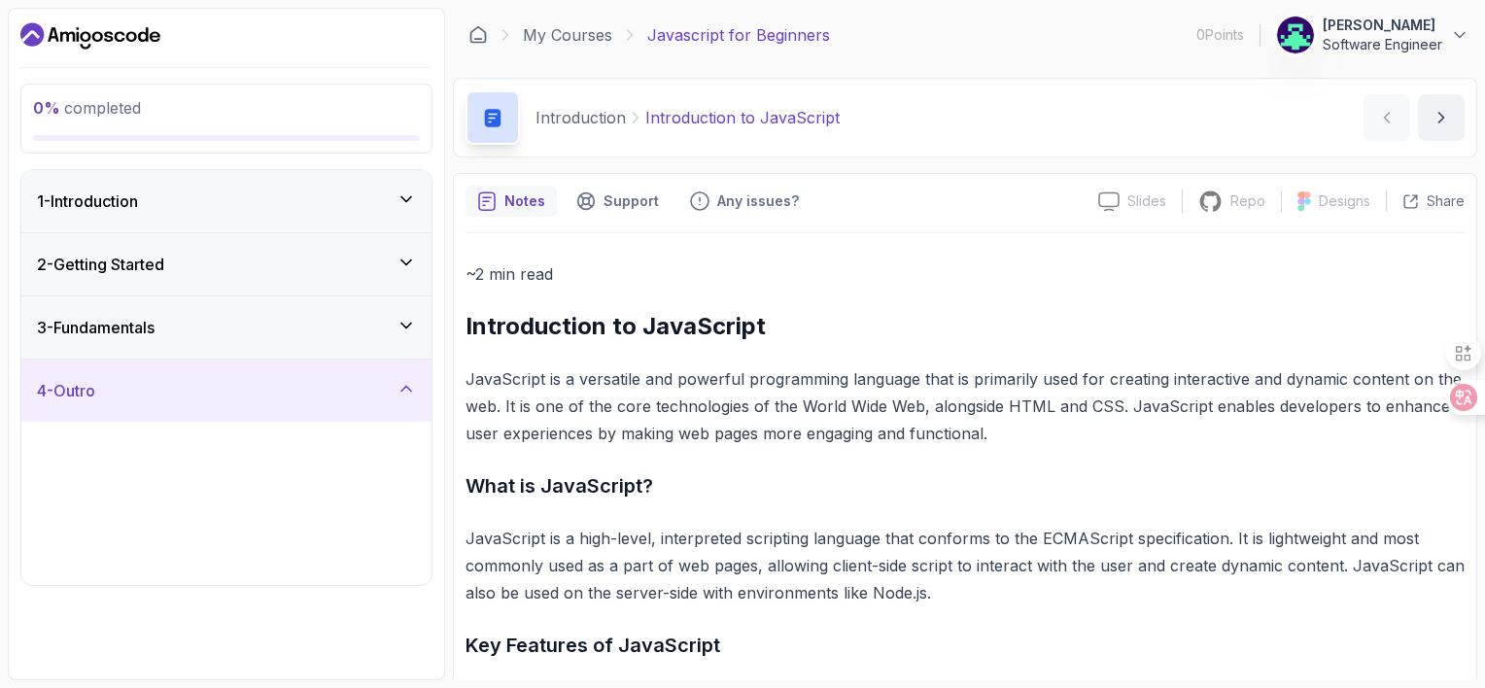
scroll to position [0, 0]
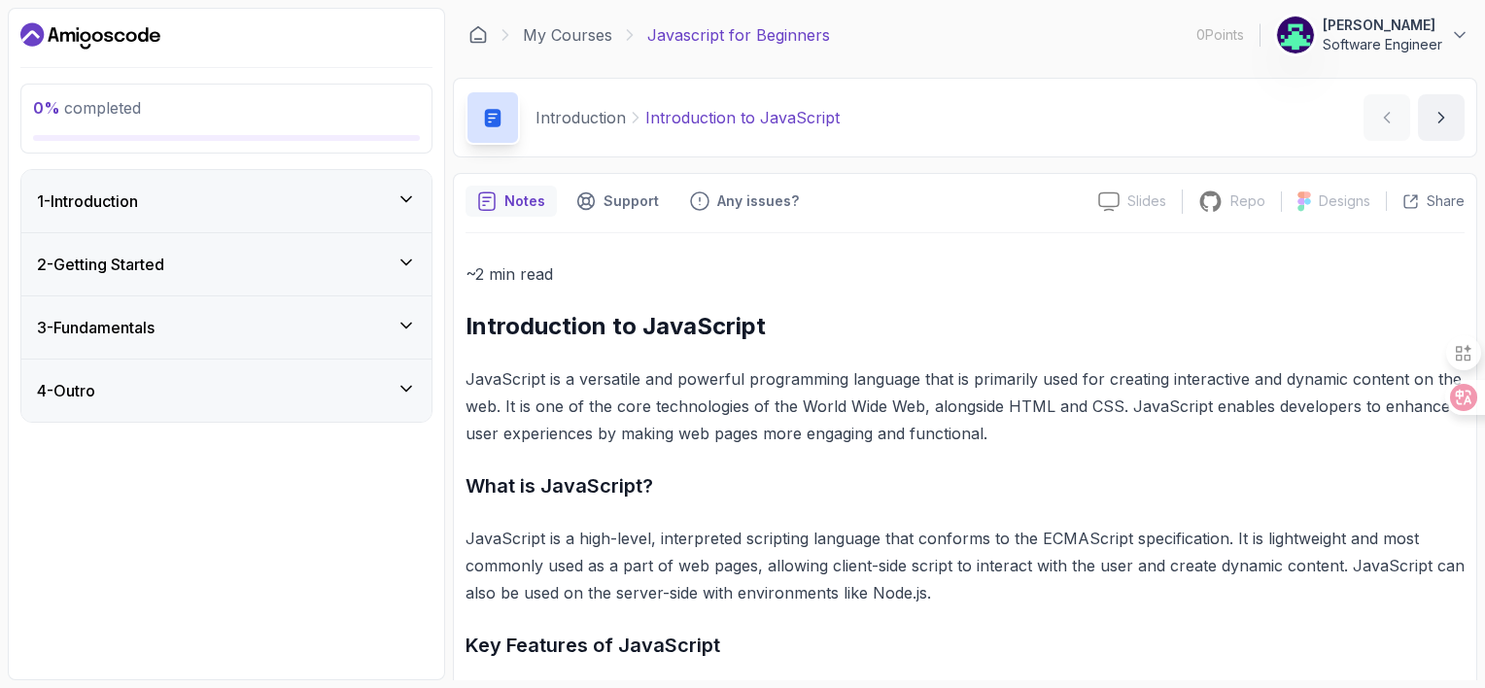
click at [396, 272] on icon at bounding box center [405, 262] width 19 height 19
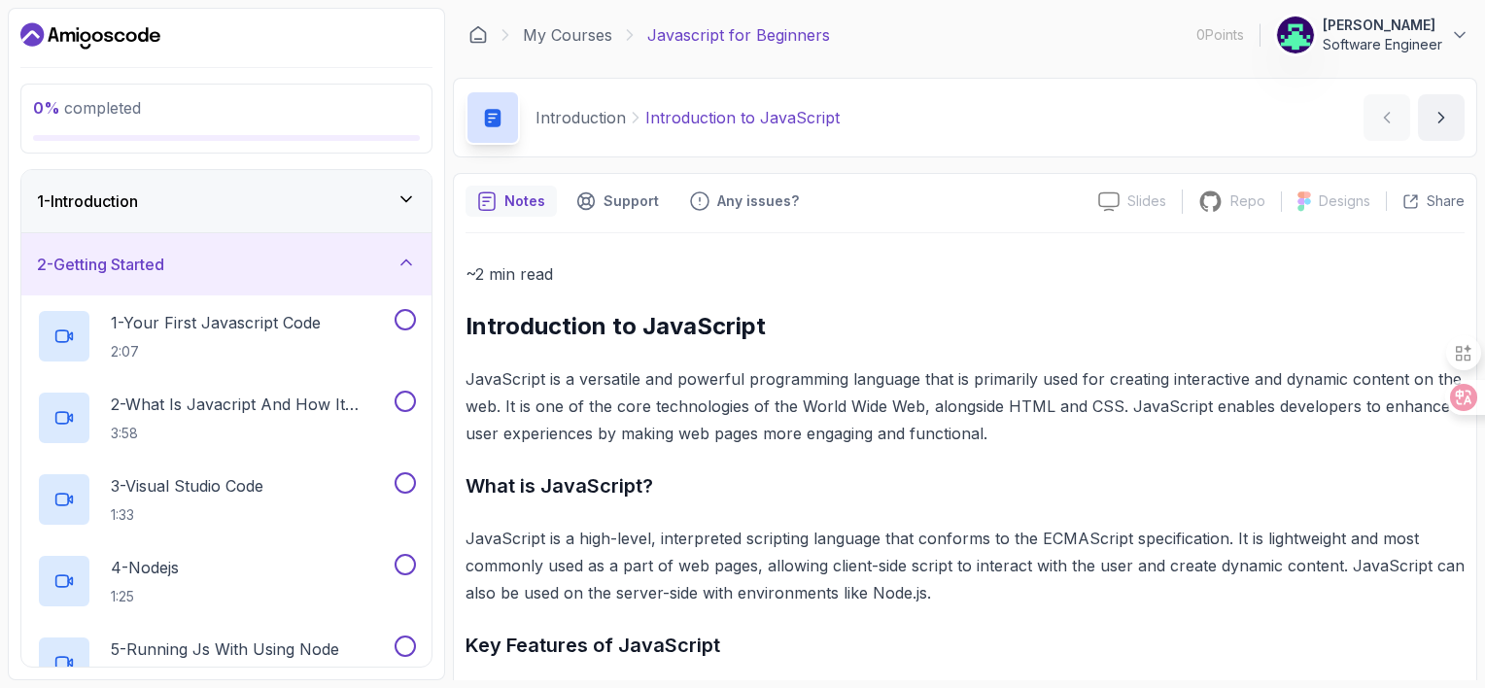
click at [408, 272] on icon at bounding box center [405, 262] width 19 height 19
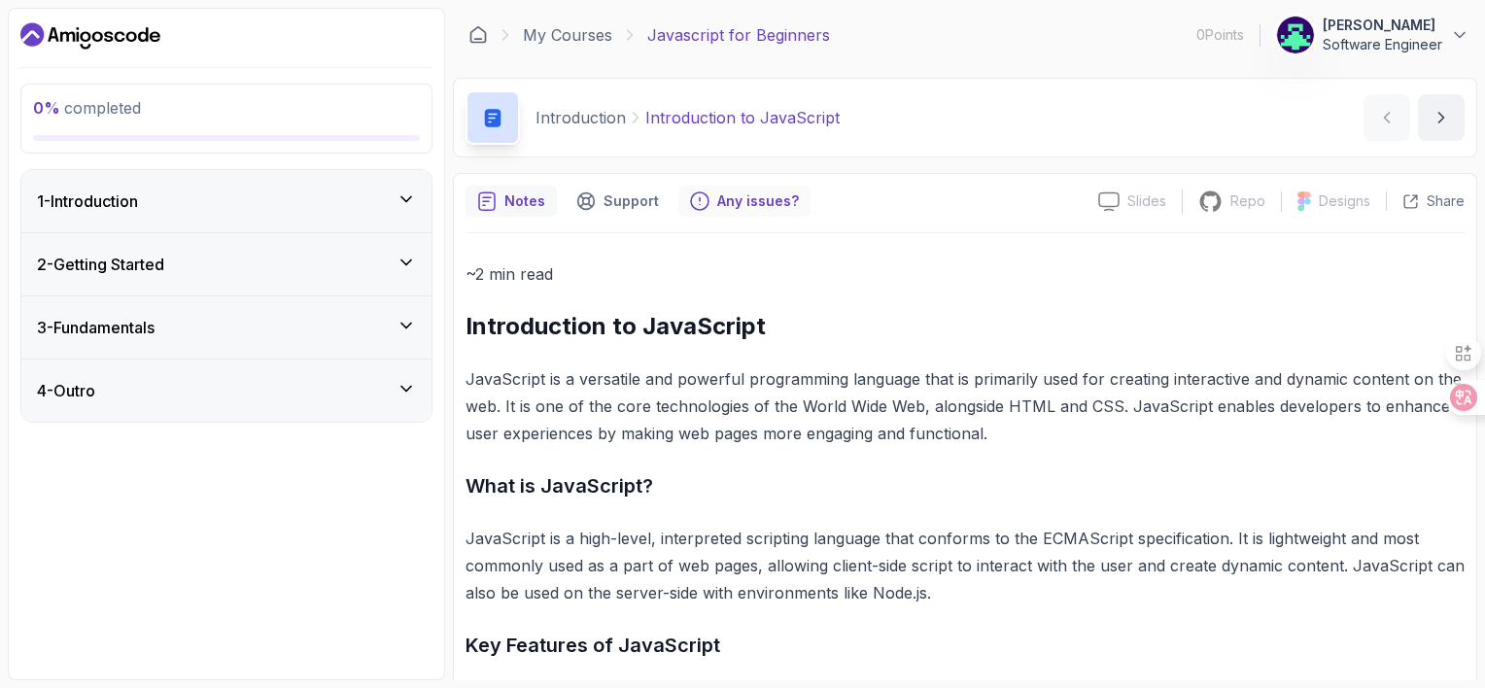
click at [799, 211] on p "Any issues?" at bounding box center [758, 200] width 82 height 19
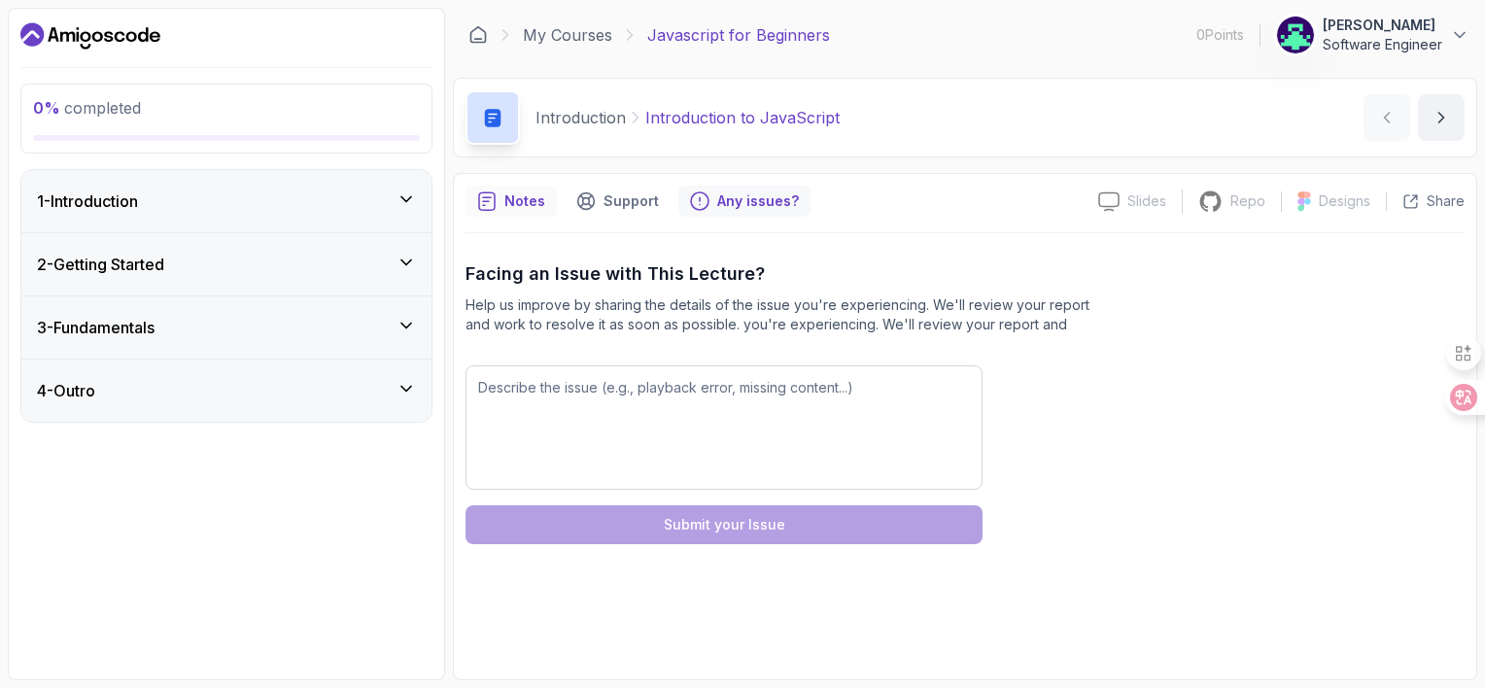
click at [538, 211] on p "Notes" at bounding box center [524, 200] width 41 height 19
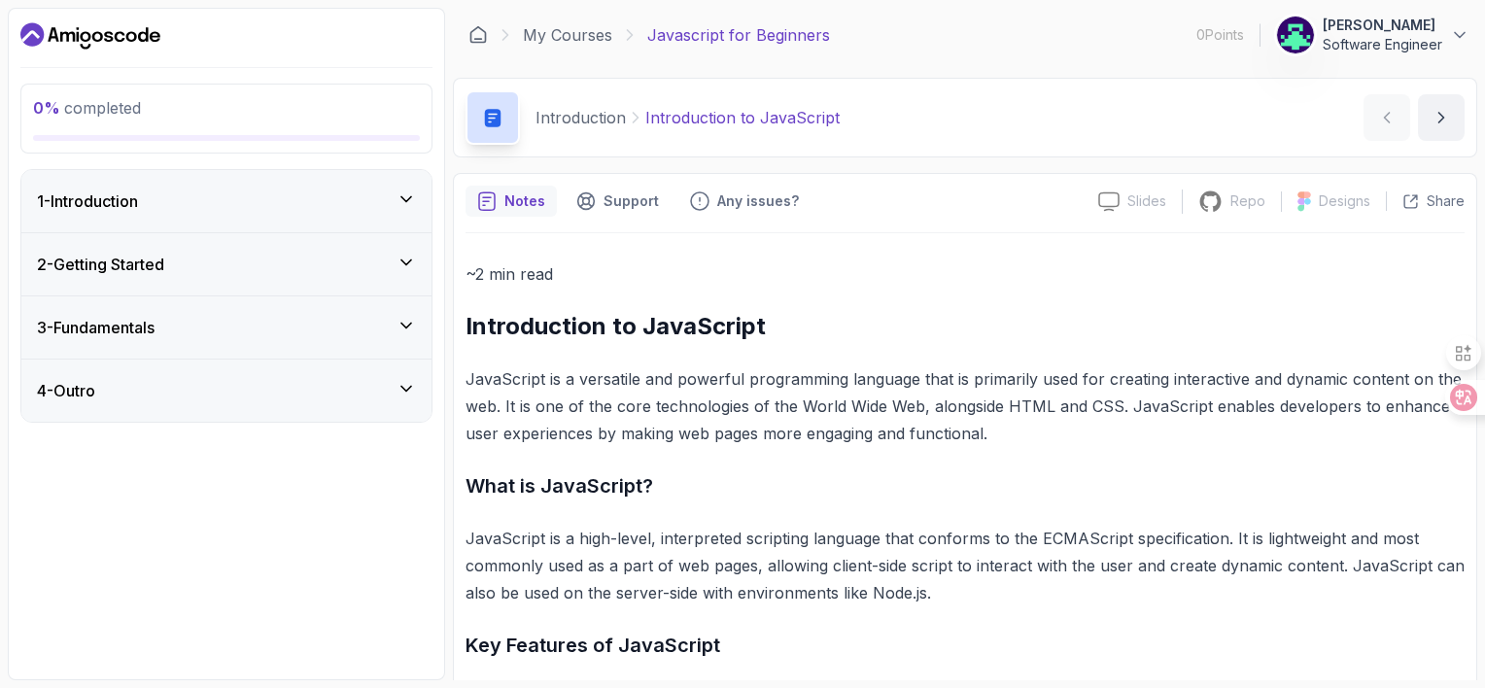
scroll to position [291, 0]
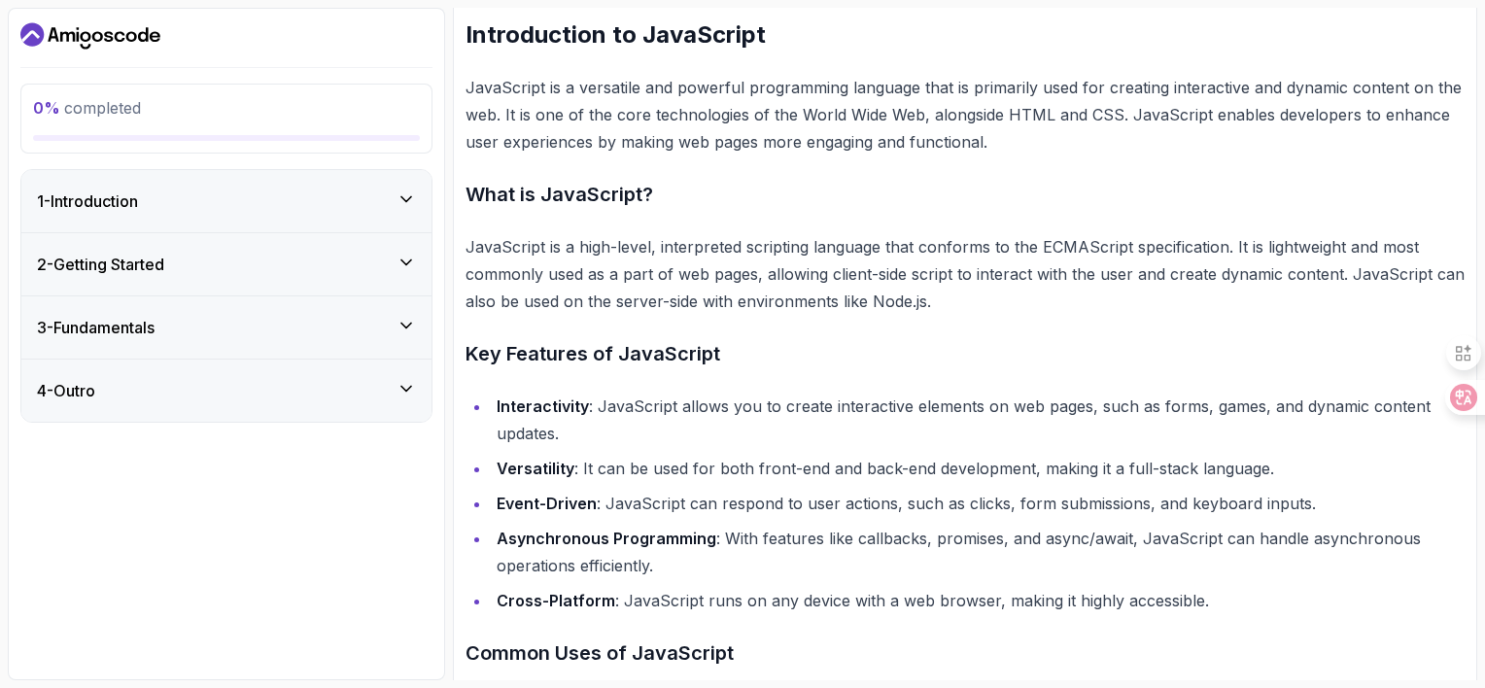
click at [645, 155] on p "JavaScript is a versatile and powerful programming language that is primarily u…" at bounding box center [964, 115] width 999 height 82
click at [591, 155] on p "JavaScript is a versatile and powerful programming language that is primarily u…" at bounding box center [964, 115] width 999 height 82
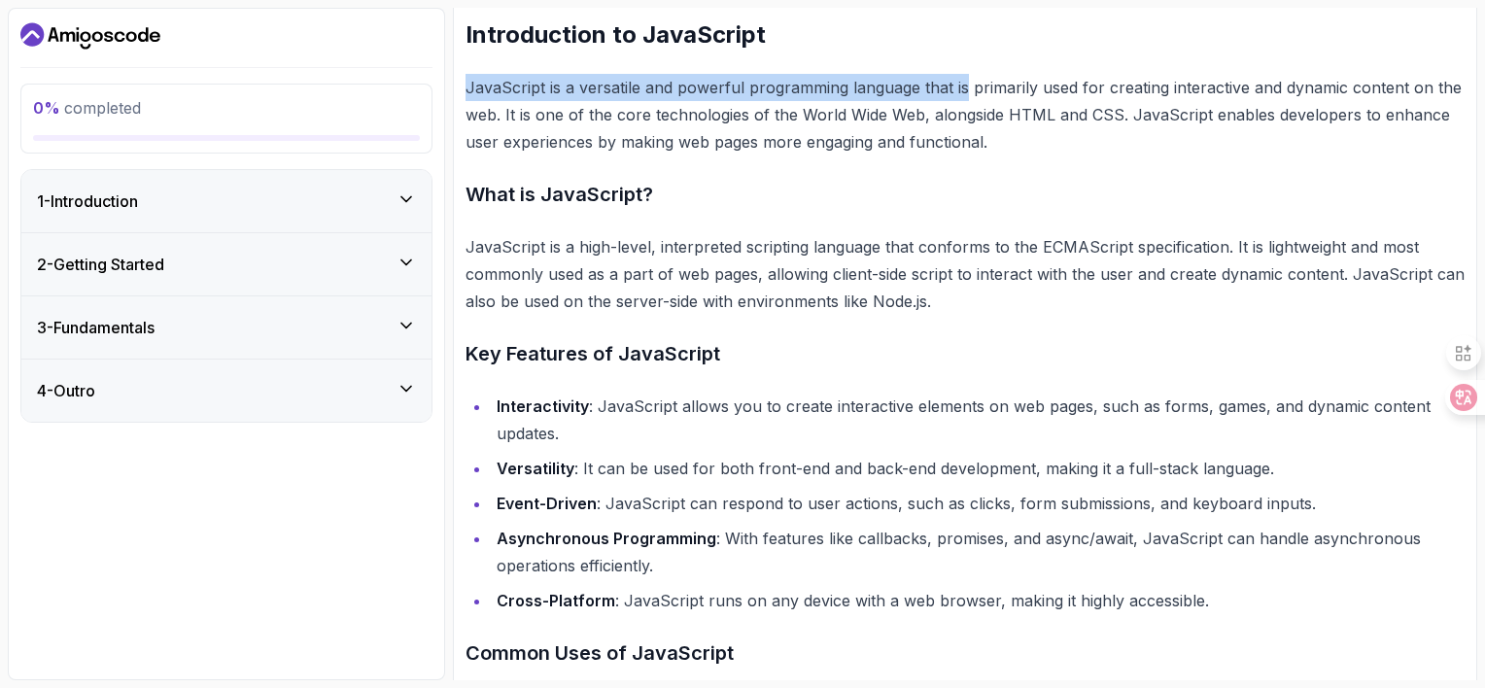
drag, startPoint x: 475, startPoint y: 178, endPoint x: 1091, endPoint y: 171, distance: 616.0
click at [1091, 155] on p "JavaScript is a versatile and powerful programming language that is primarily u…" at bounding box center [964, 115] width 999 height 82
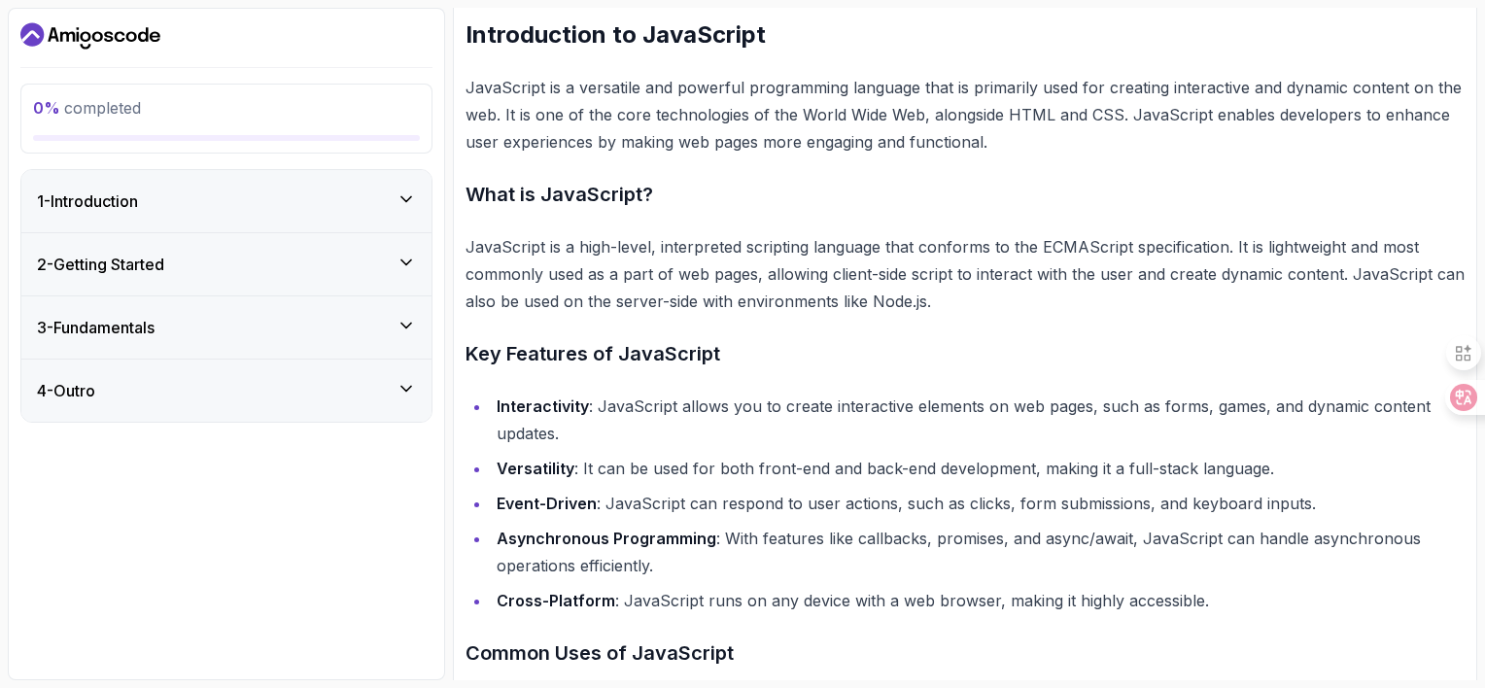
drag, startPoint x: 972, startPoint y: 198, endPoint x: 1025, endPoint y: 181, distance: 56.2
drag, startPoint x: 1025, startPoint y: 181, endPoint x: 973, endPoint y: 176, distance: 52.7
click at [1003, 155] on p "JavaScript is a versatile and powerful programming language that is primarily u…" at bounding box center [964, 115] width 999 height 82
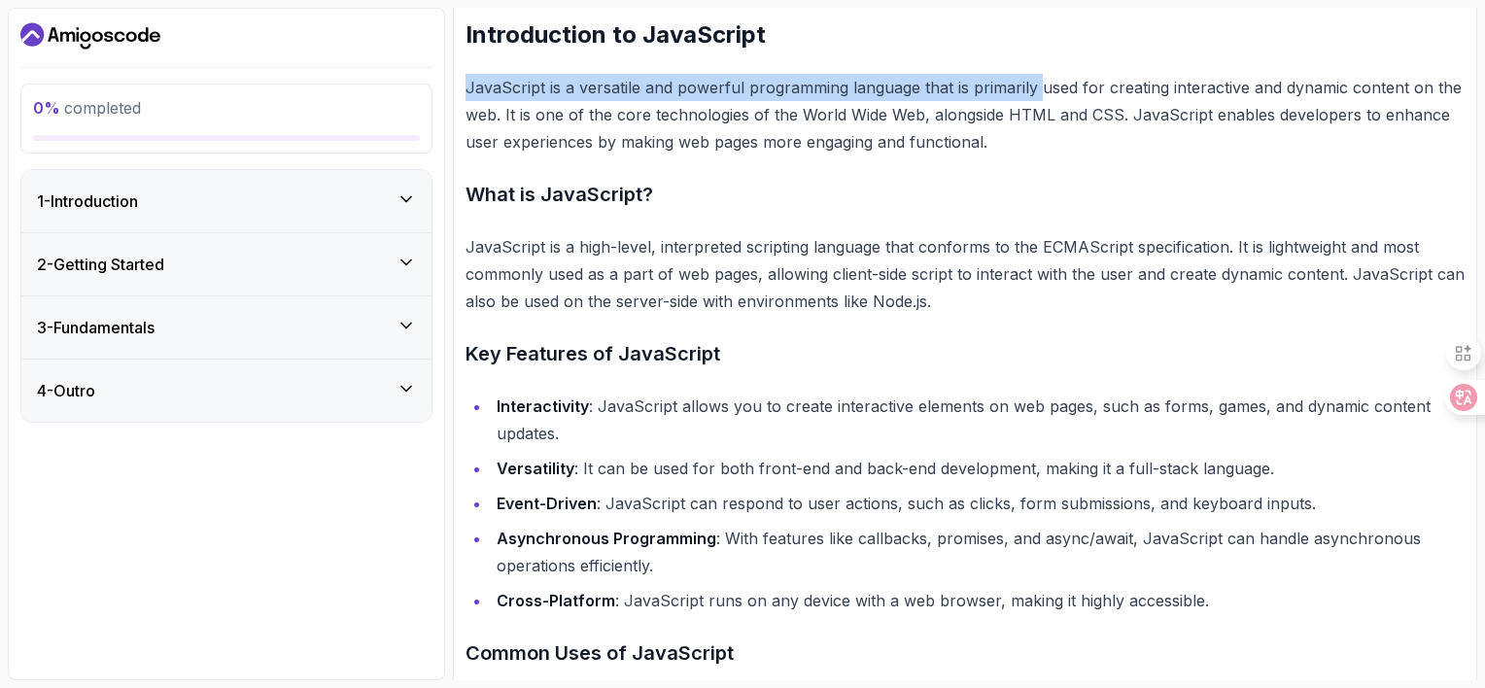
drag, startPoint x: 472, startPoint y: 179, endPoint x: 1186, endPoint y: 164, distance: 714.2
click at [1186, 155] on p "JavaScript is a versatile and powerful programming language that is primarily u…" at bounding box center [964, 115] width 999 height 82
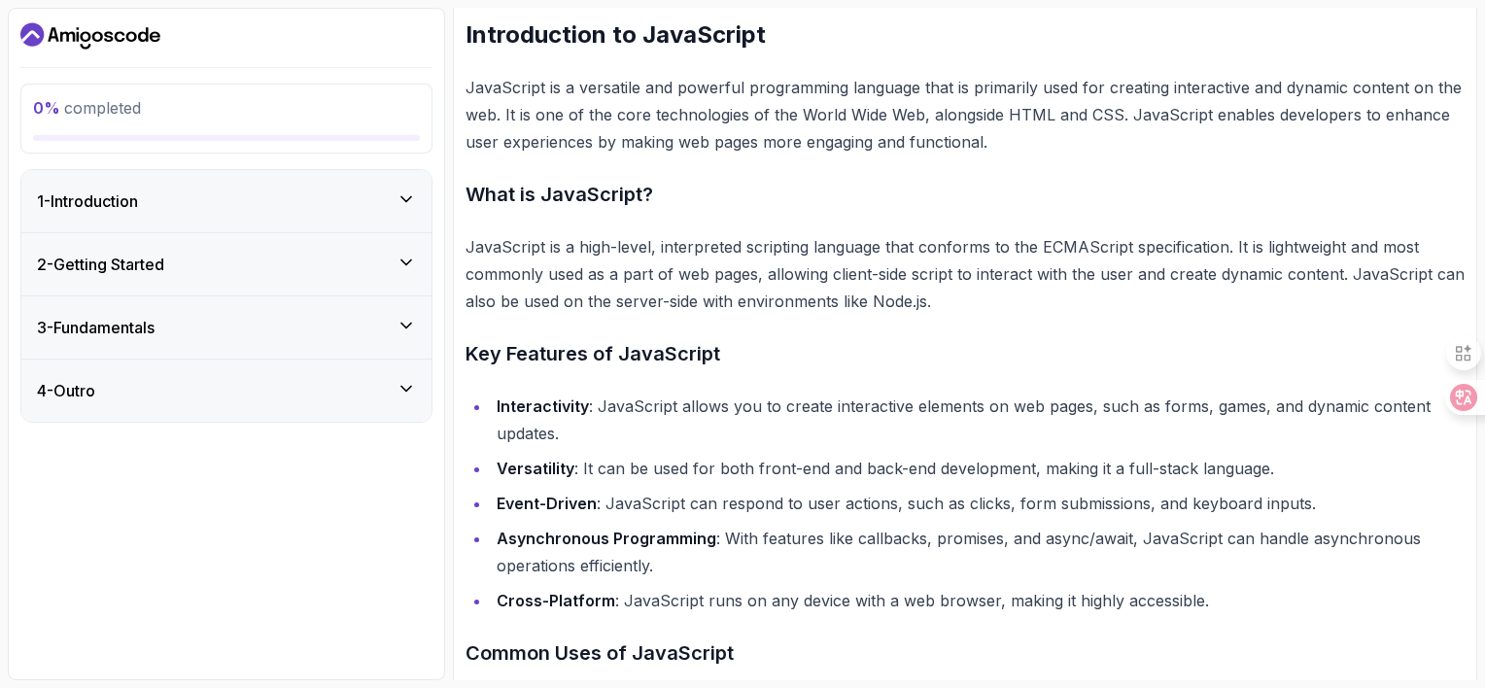
click at [1044, 155] on p "JavaScript is a versatile and powerful programming language that is primarily u…" at bounding box center [964, 115] width 999 height 82
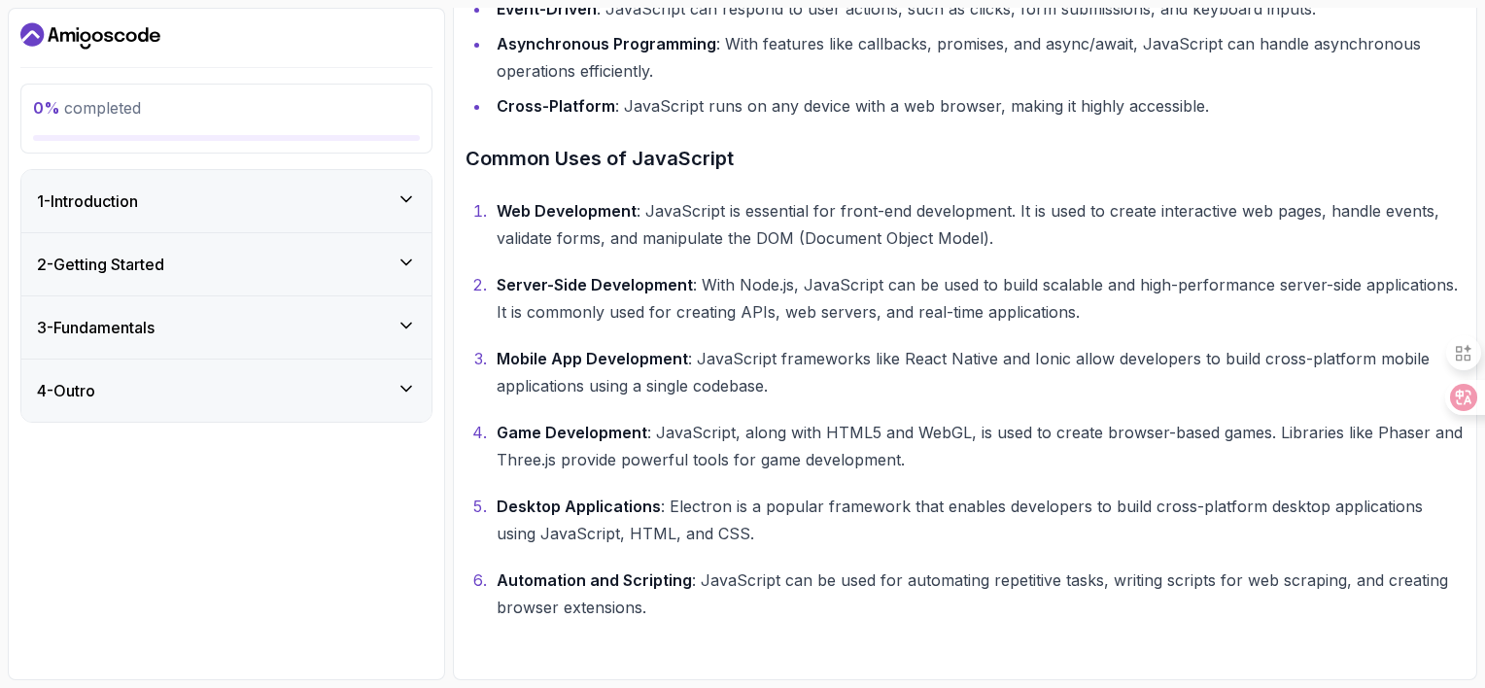
scroll to position [777, 0]
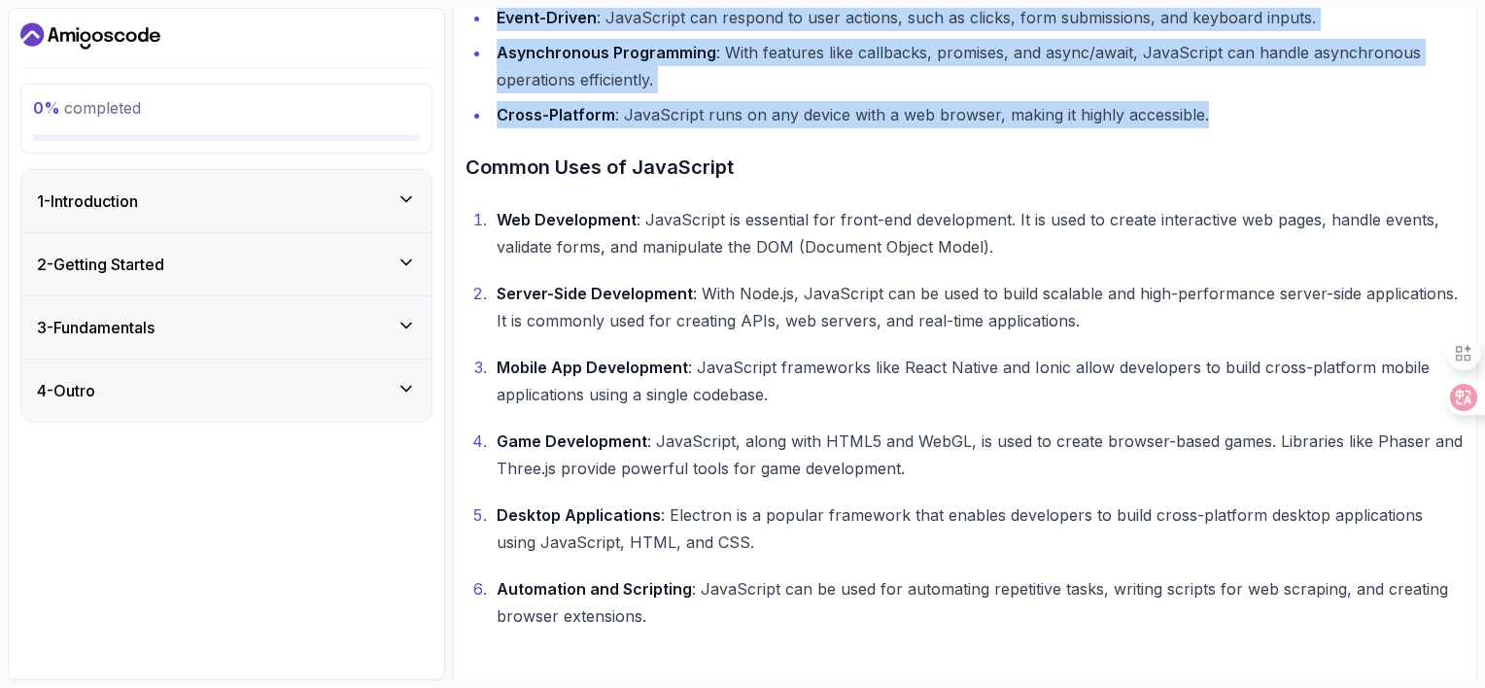
drag, startPoint x: 560, startPoint y: 161, endPoint x: 1417, endPoint y: 474, distance: 912.2
click at [1417, 128] on ul "Interactivity : JavaScript allows you to create interactive elements on web pag…" at bounding box center [964, 18] width 999 height 222
